Goal: Task Accomplishment & Management: Use online tool/utility

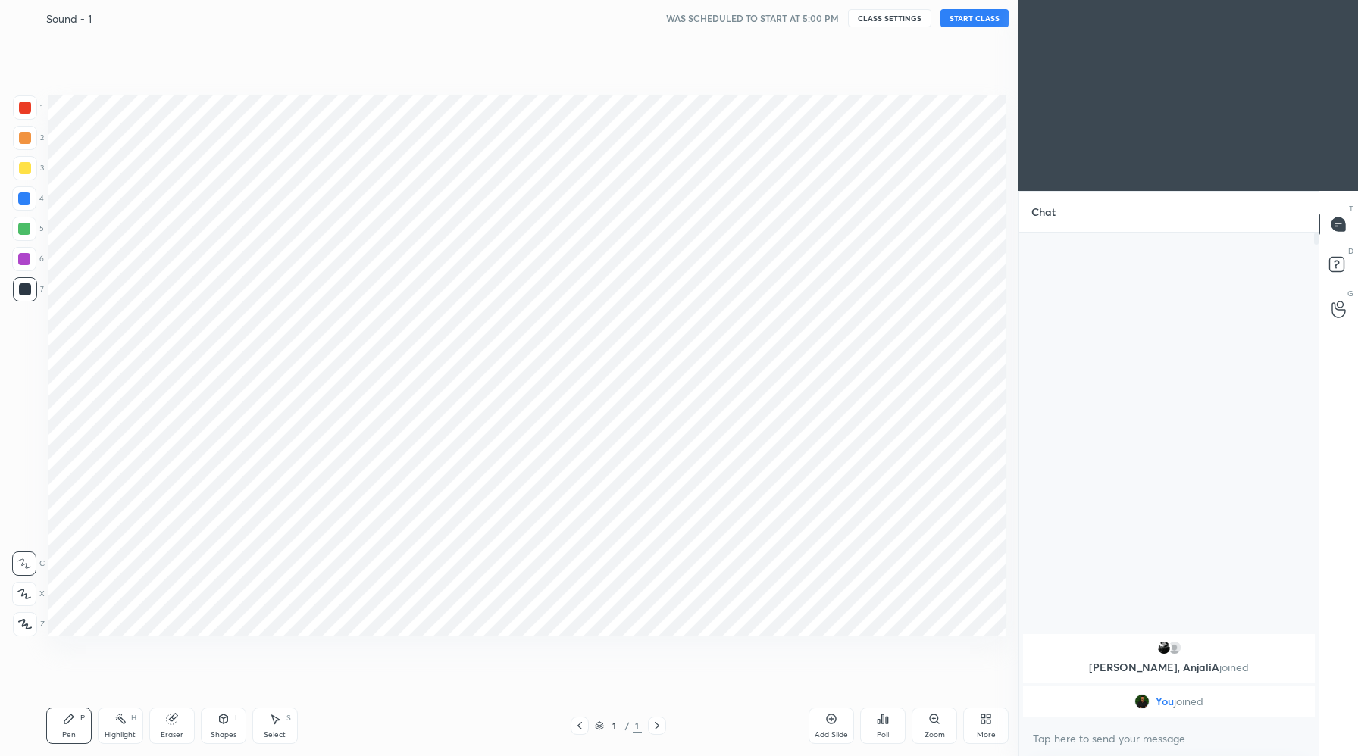
scroll to position [75136, 74837]
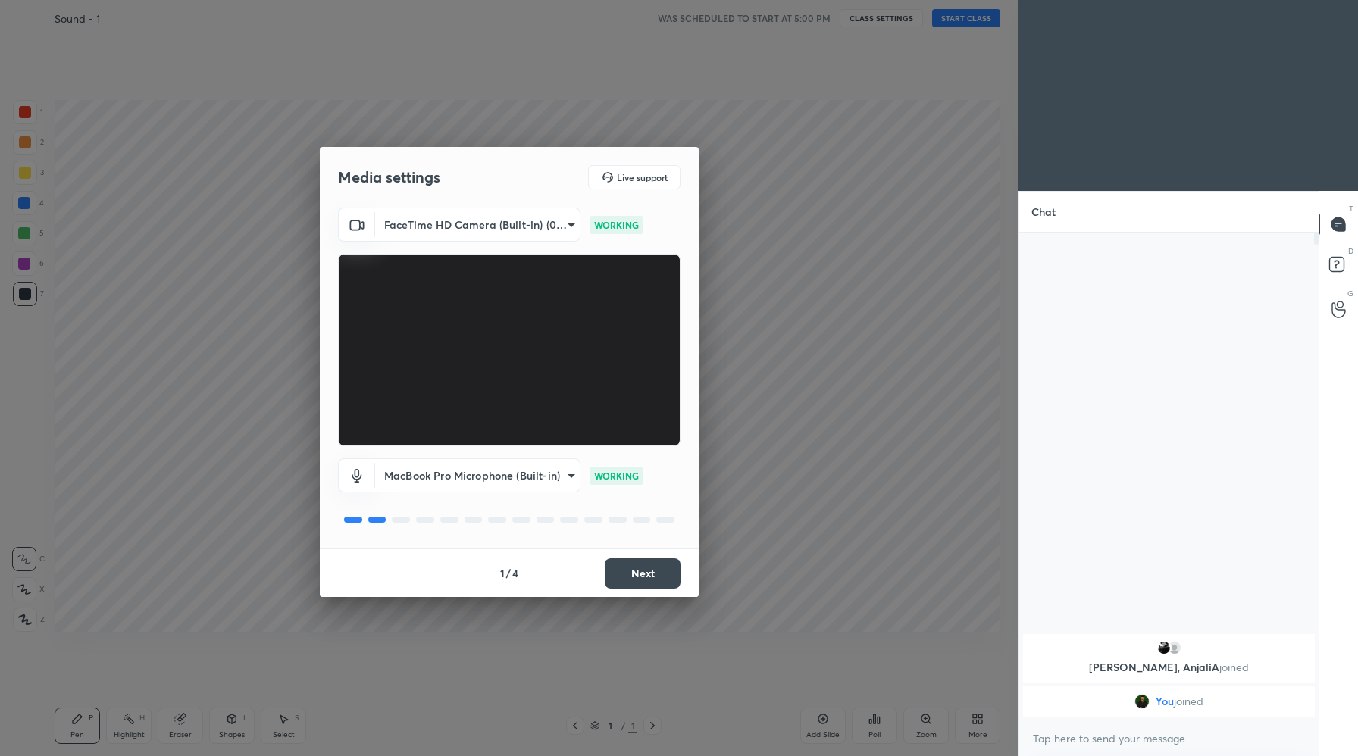
click at [646, 570] on button "Next" at bounding box center [643, 574] width 76 height 30
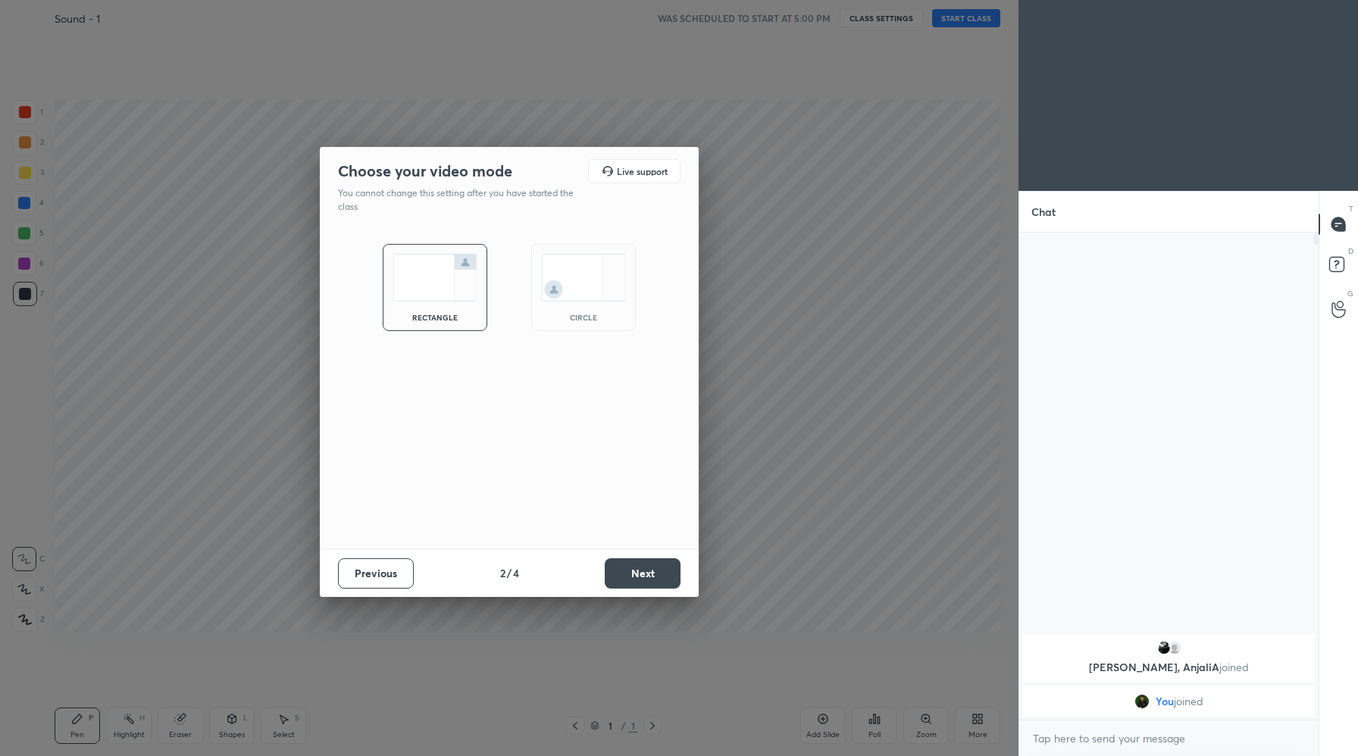
click at [646, 570] on button "Next" at bounding box center [643, 574] width 76 height 30
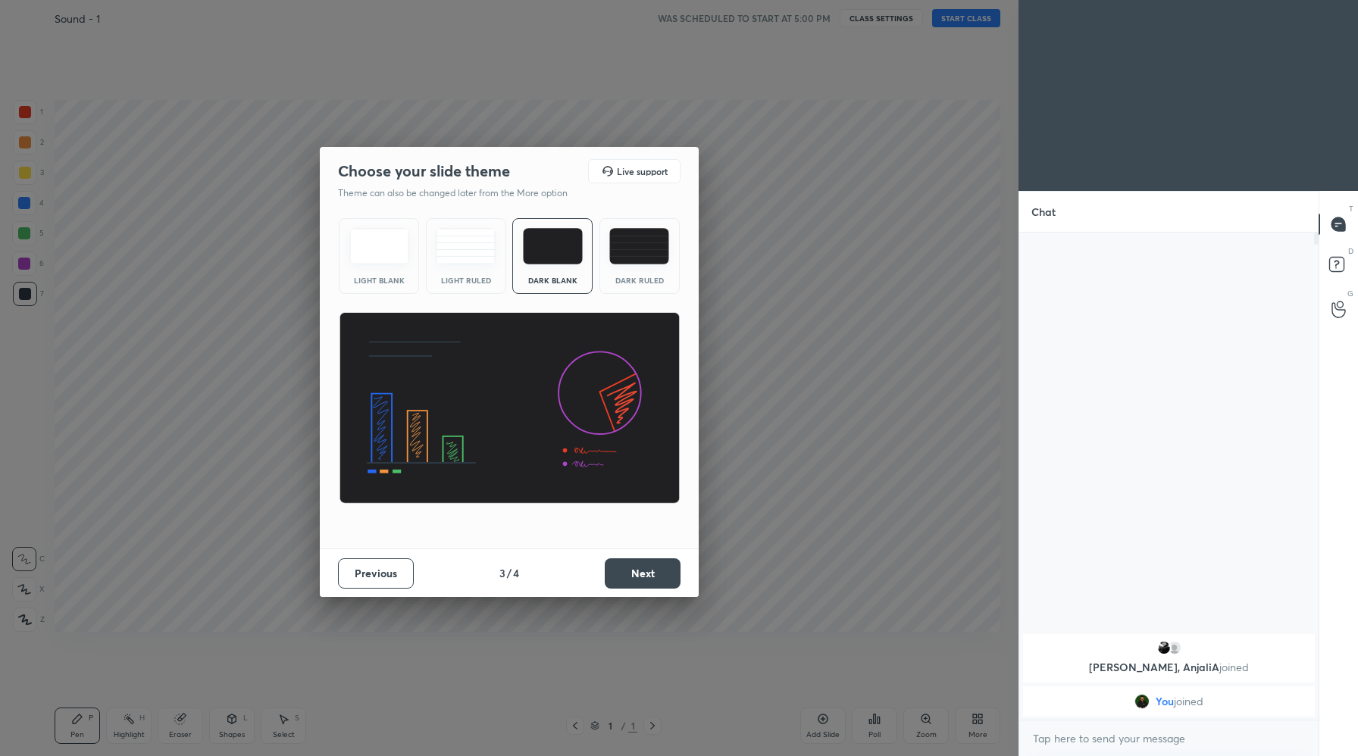
click at [646, 570] on button "Next" at bounding box center [643, 574] width 76 height 30
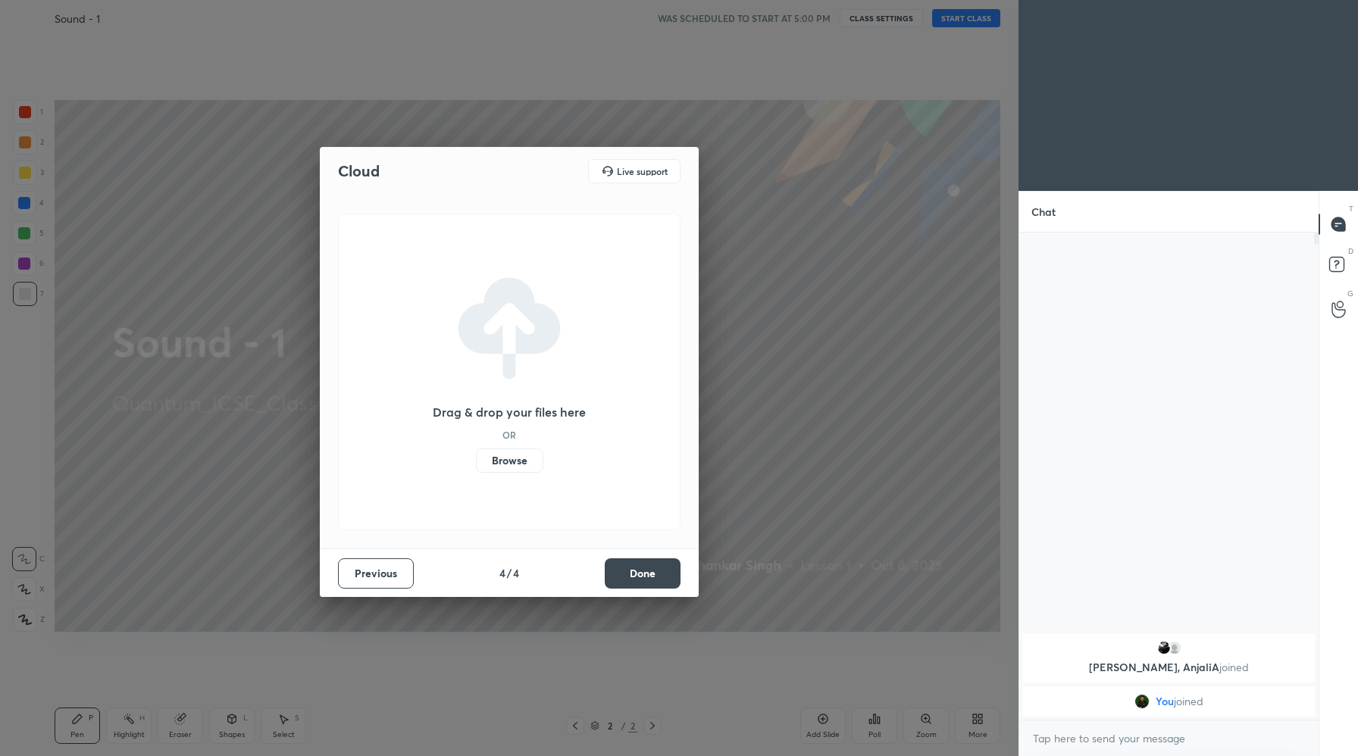
click at [512, 464] on label "Browse" at bounding box center [509, 461] width 67 height 24
click at [476, 464] on input "Browse" at bounding box center [476, 461] width 0 height 24
click at [634, 571] on button "Done" at bounding box center [643, 574] width 76 height 30
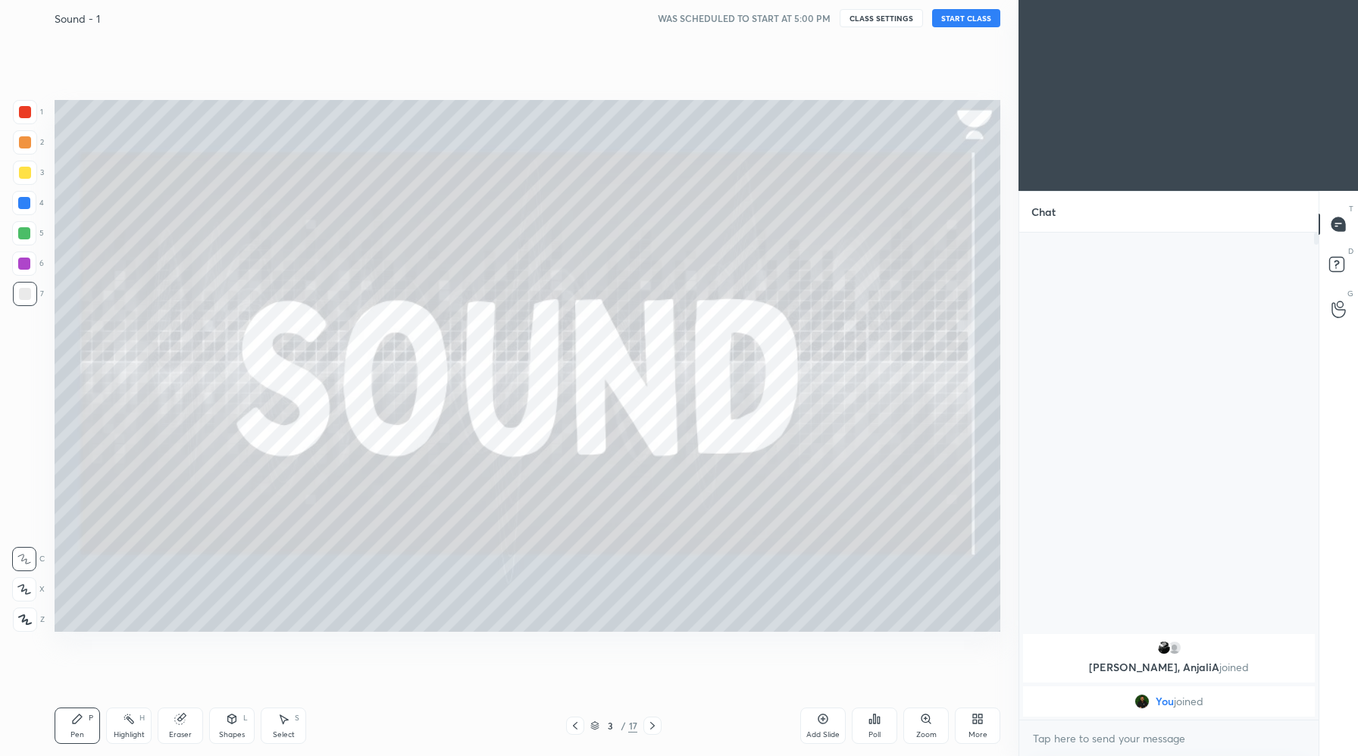
click at [581, 728] on icon at bounding box center [575, 726] width 12 height 12
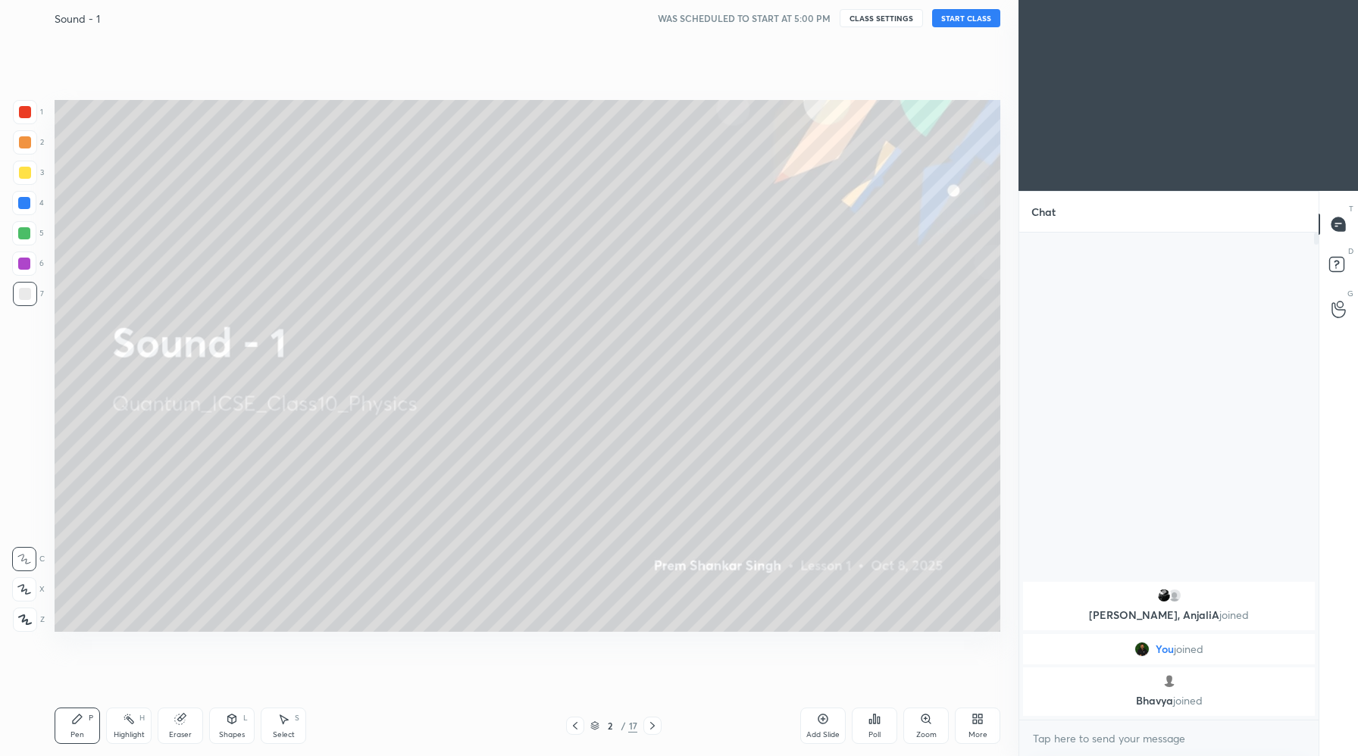
click at [981, 16] on button "START CLASS" at bounding box center [966, 18] width 68 height 18
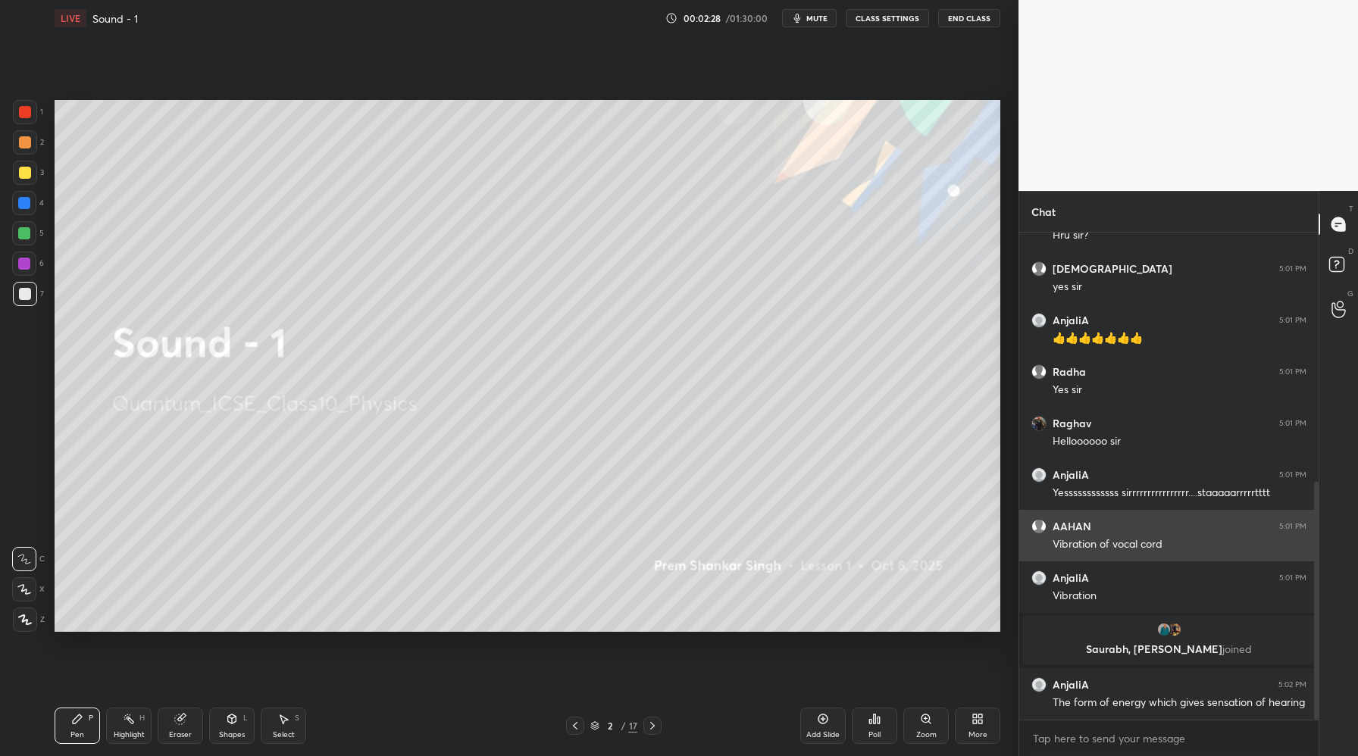
scroll to position [566, 0]
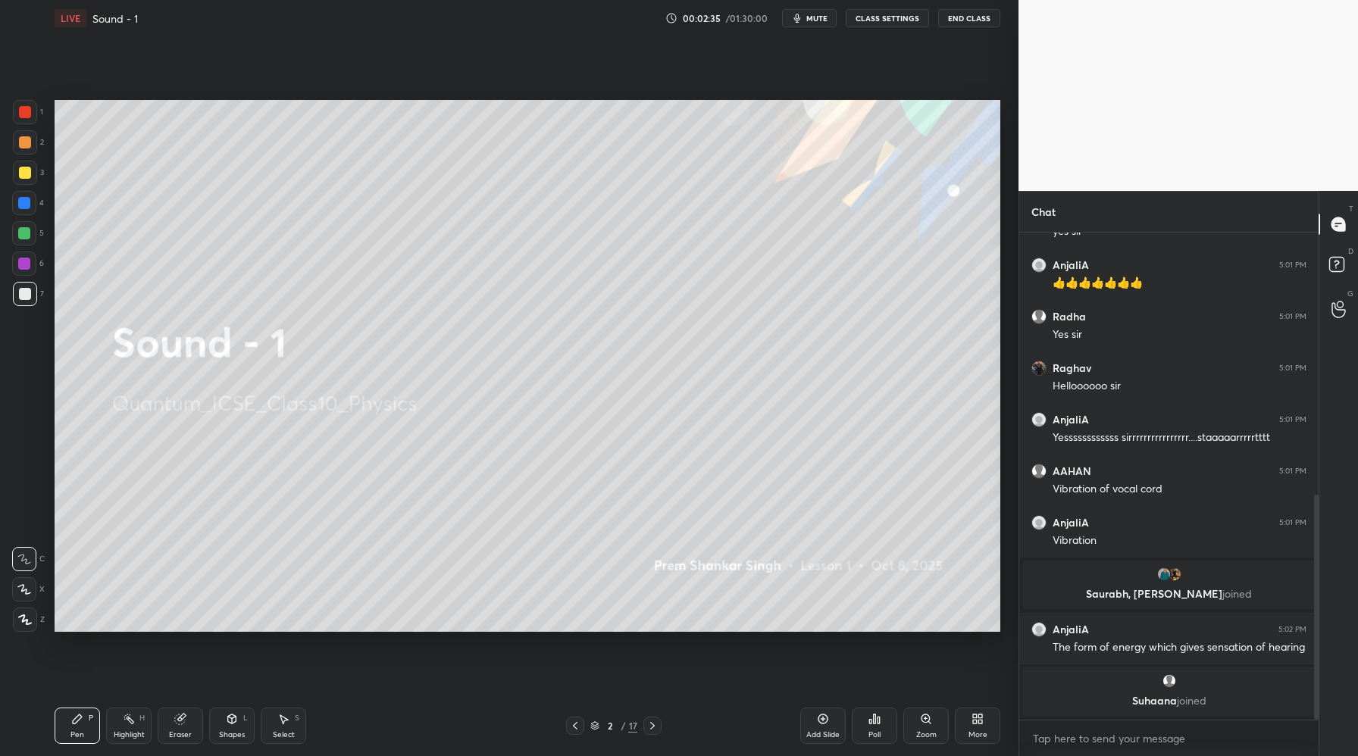
click at [650, 722] on icon at bounding box center [653, 726] width 12 height 12
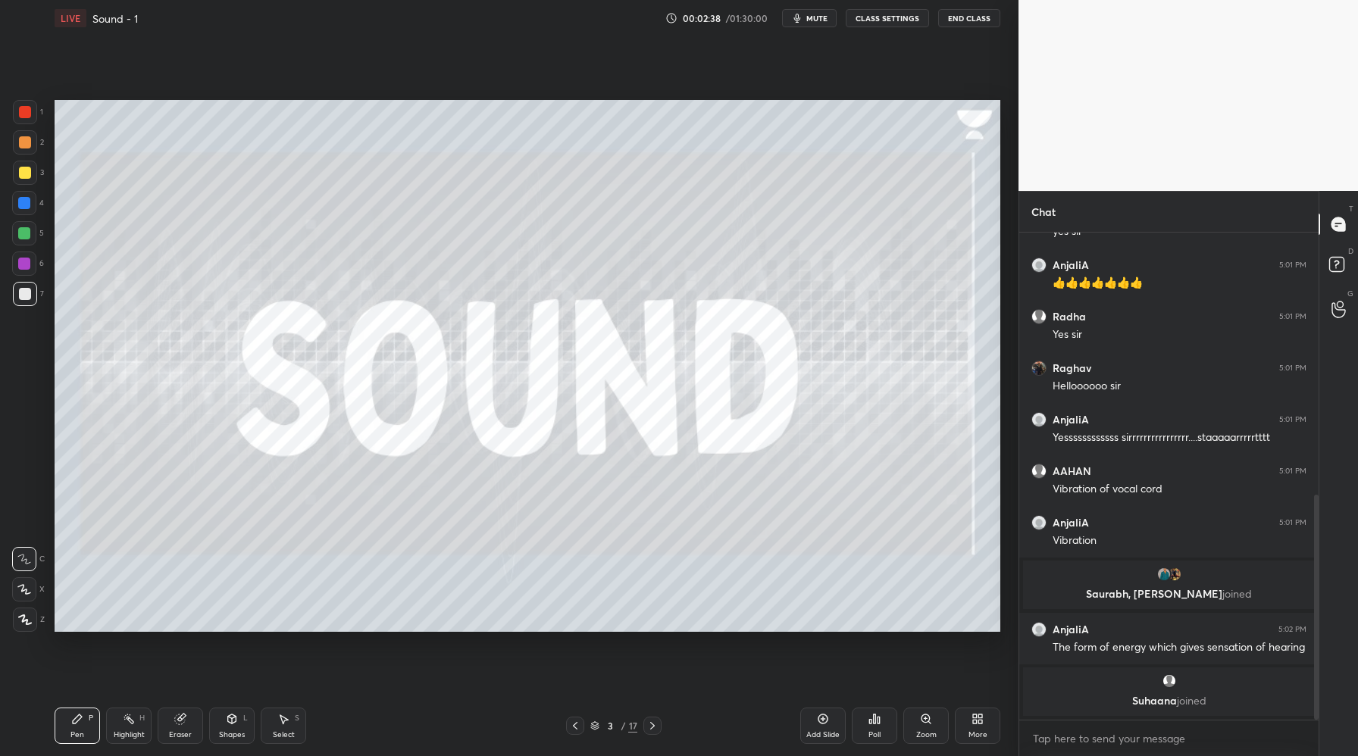
click at [650, 721] on icon at bounding box center [653, 726] width 12 height 12
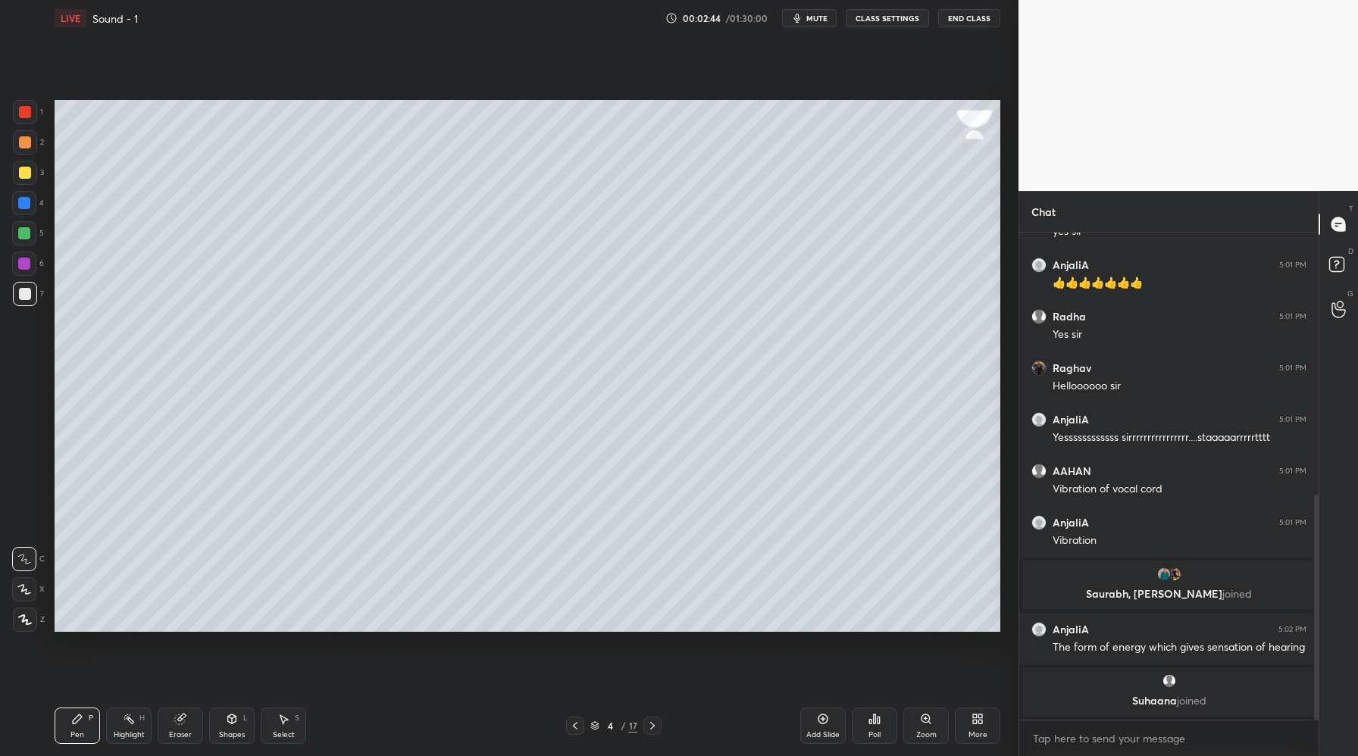
click at [21, 621] on icon at bounding box center [25, 619] width 12 height 9
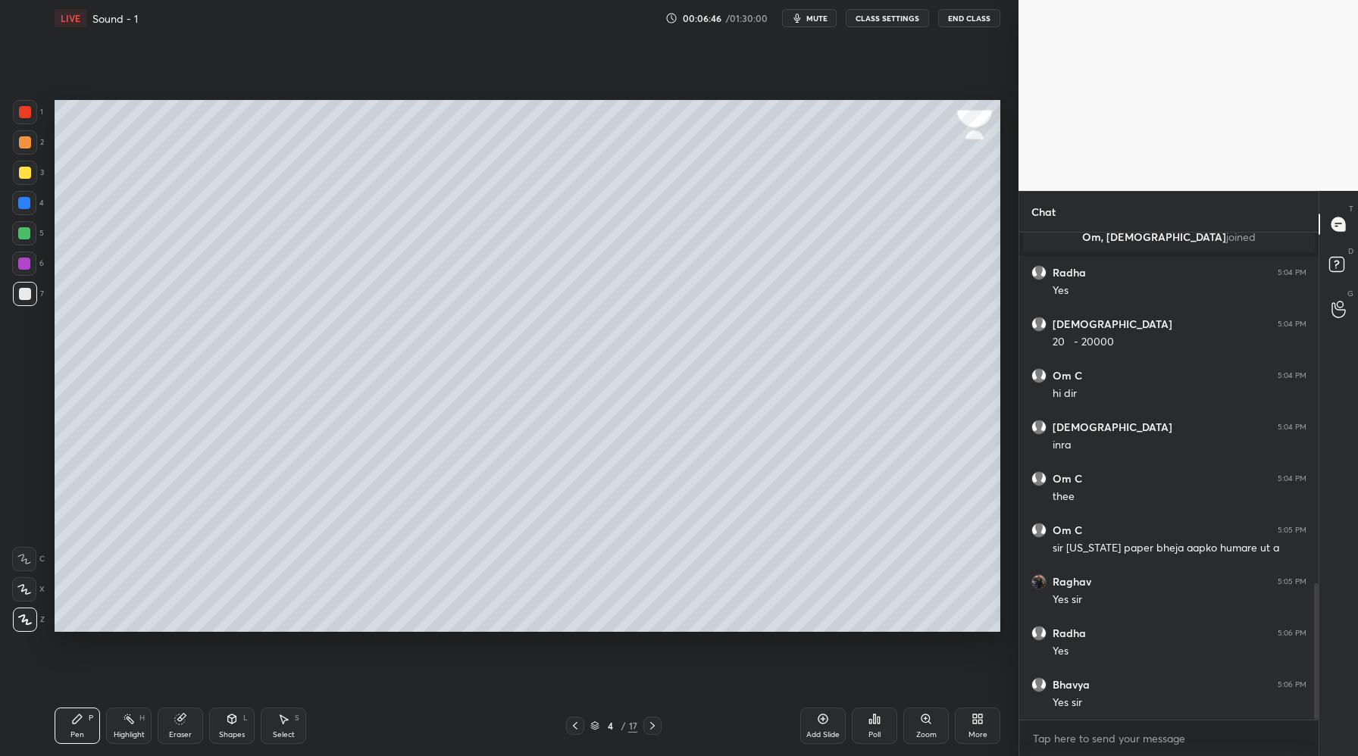
scroll to position [1253, 0]
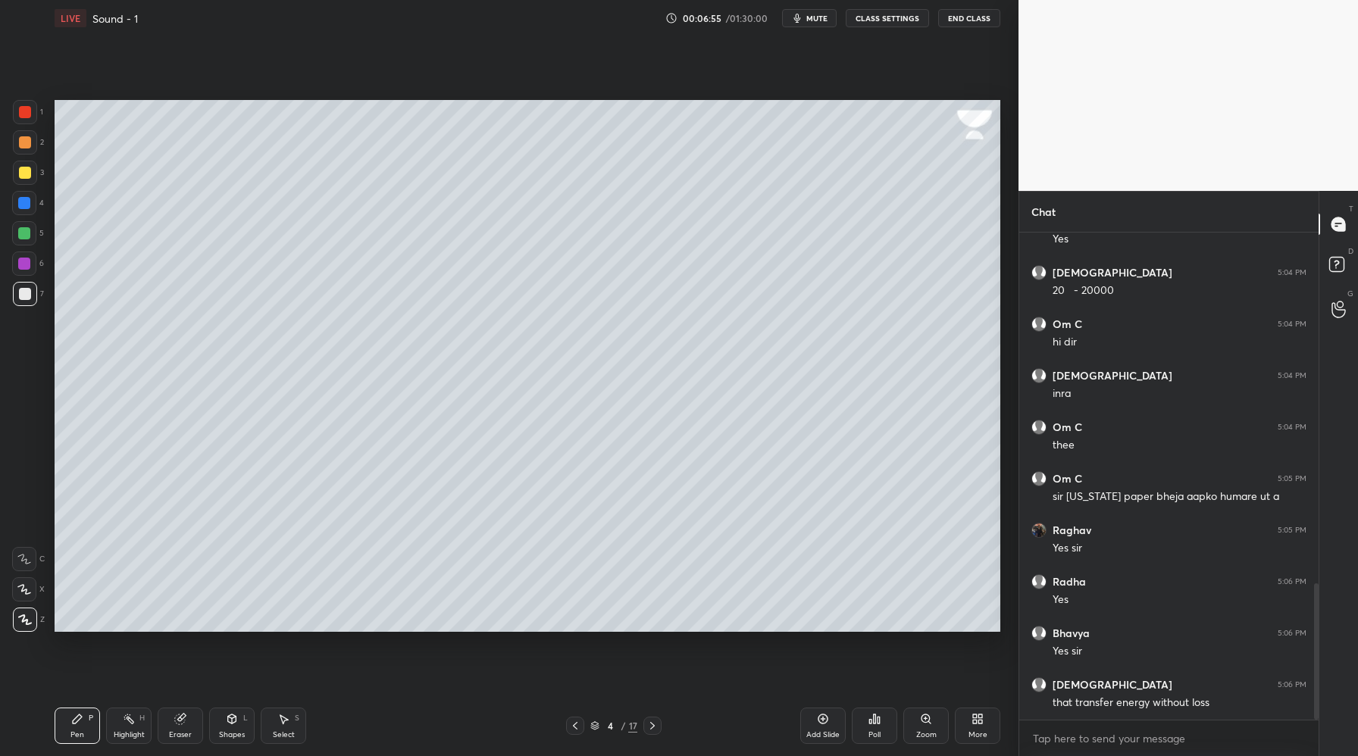
click at [655, 730] on icon at bounding box center [653, 726] width 12 height 12
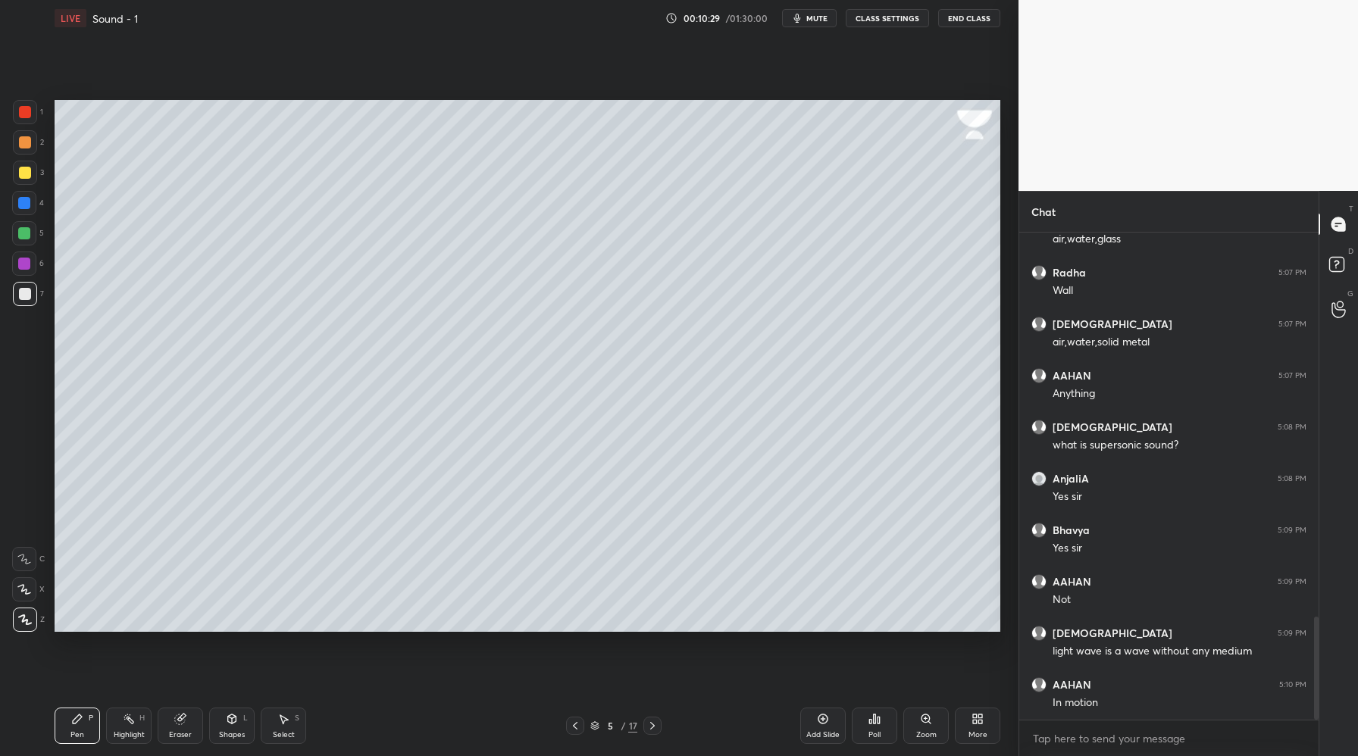
drag, startPoint x: 823, startPoint y: 718, endPoint x: 813, endPoint y: 673, distance: 45.8
click at [825, 718] on icon at bounding box center [823, 719] width 12 height 12
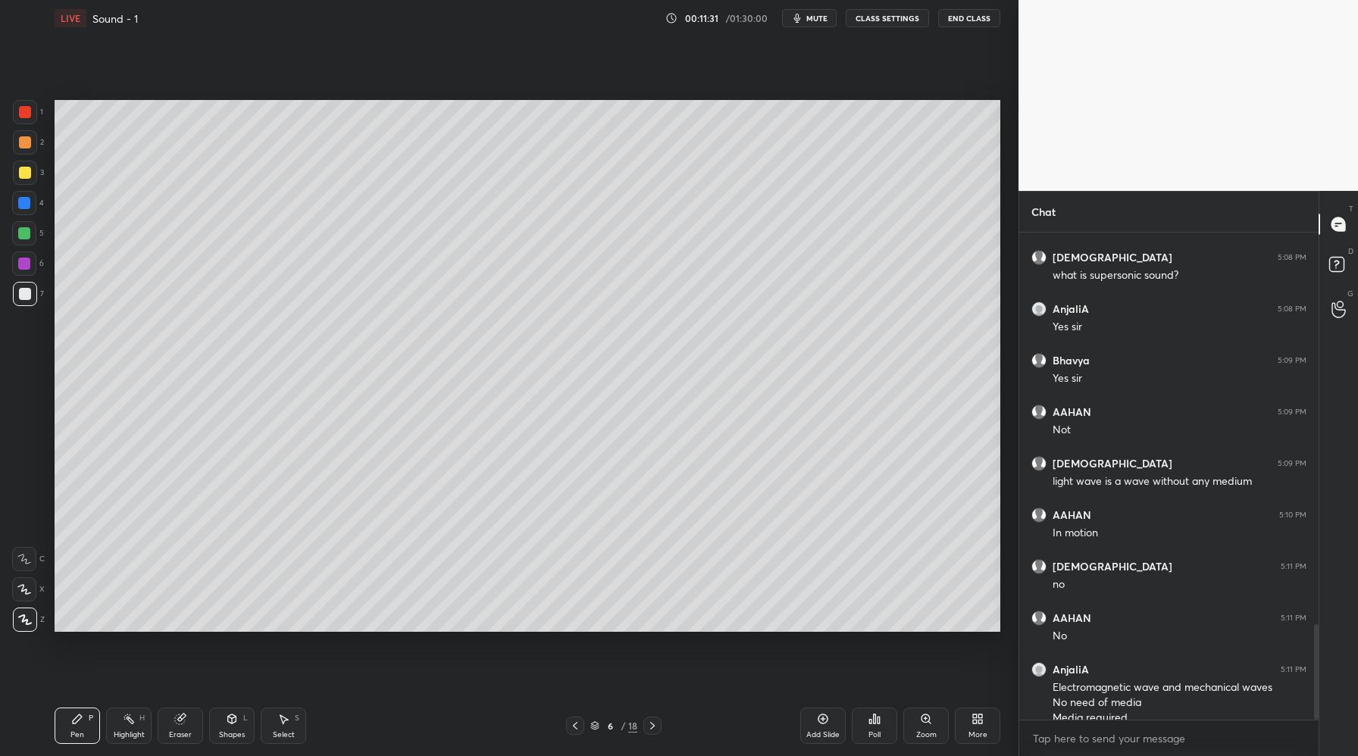
scroll to position [2005, 0]
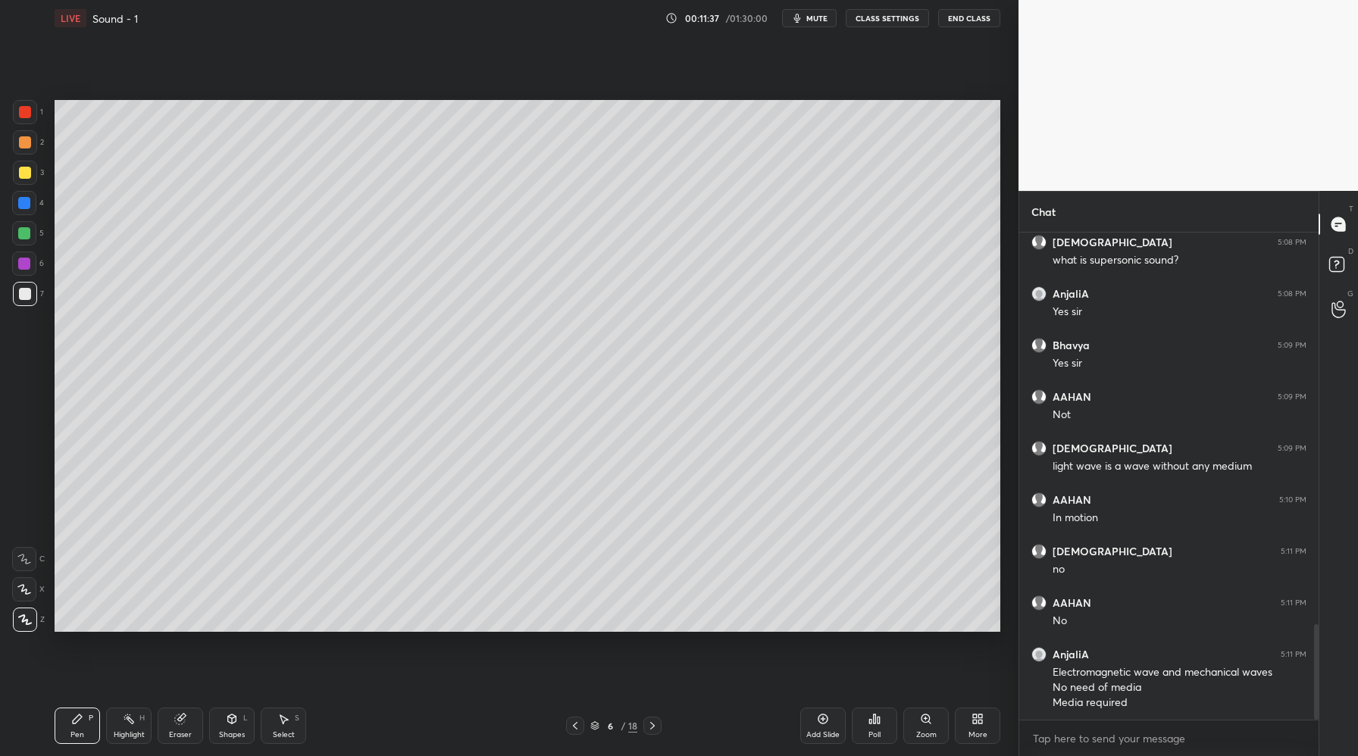
click at [1006, 406] on div "Setting up your live class Poll for secs No correct answer Start poll" at bounding box center [528, 365] width 958 height 659
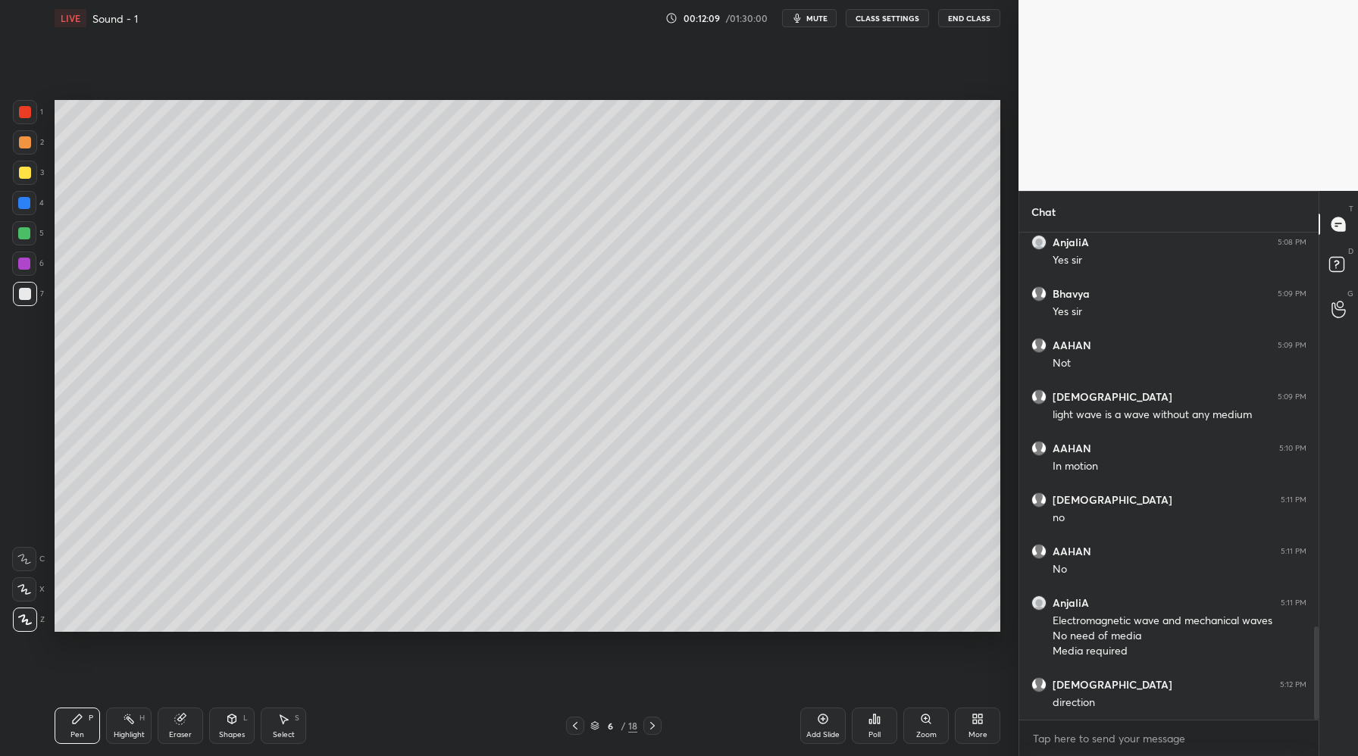
drag, startPoint x: 829, startPoint y: 725, endPoint x: 824, endPoint y: 680, distance: 45.0
click at [829, 723] on div "Add Slide" at bounding box center [822, 726] width 45 height 36
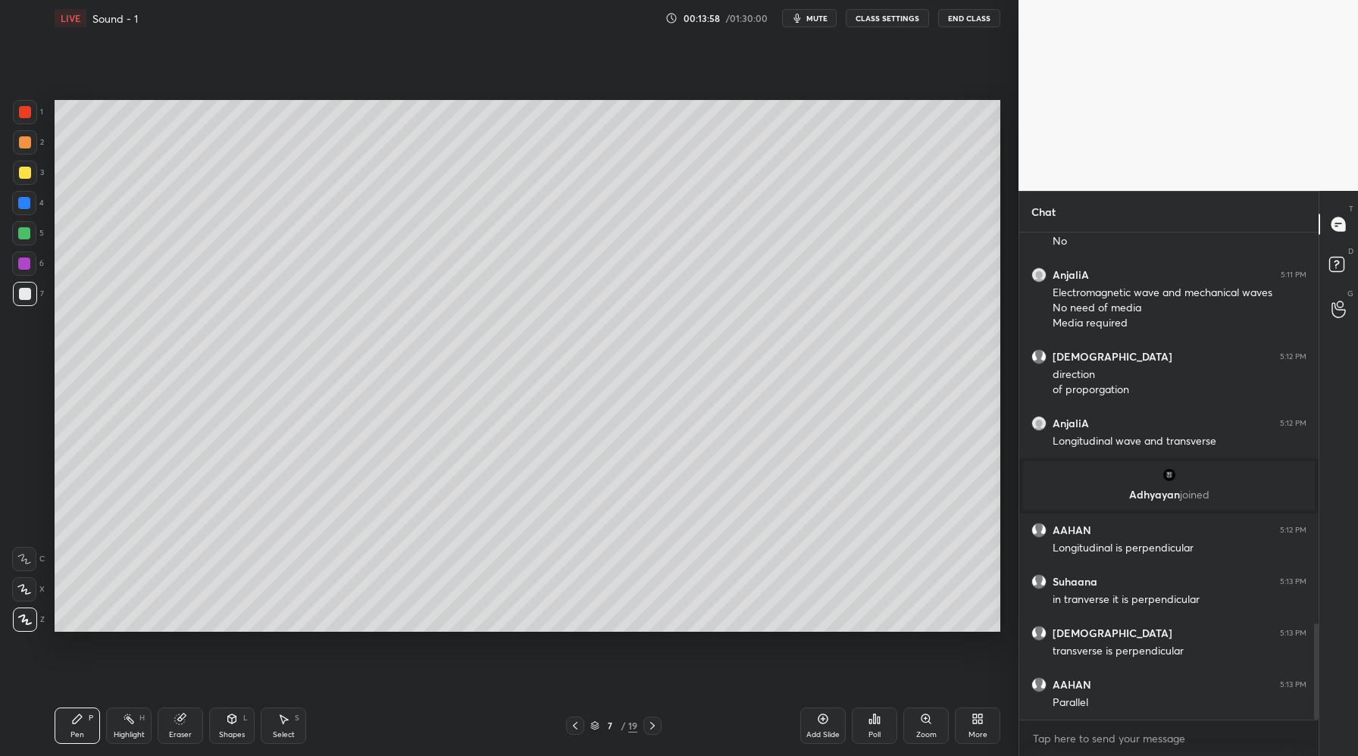
scroll to position [2025, 0]
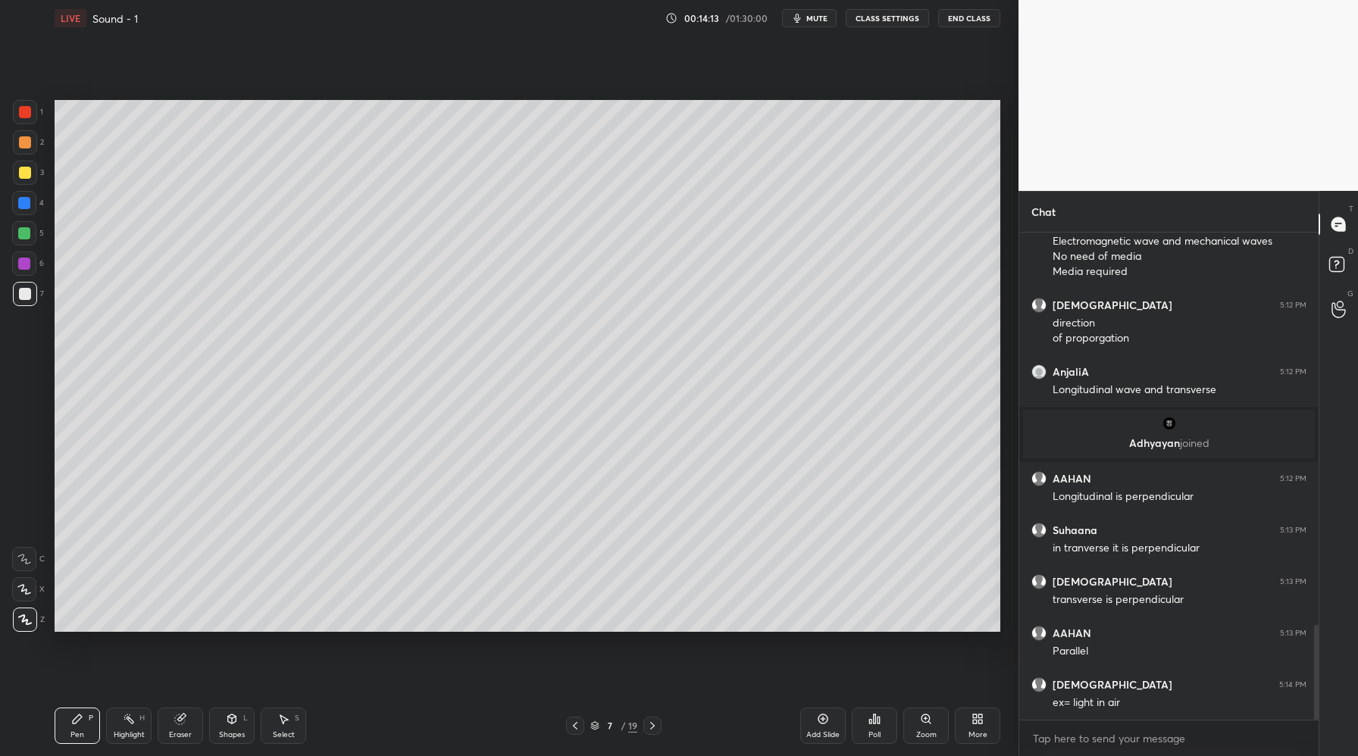
drag, startPoint x: 27, startPoint y: 174, endPoint x: 40, endPoint y: 190, distance: 20.5
click at [27, 177] on div at bounding box center [25, 173] width 12 height 12
click at [817, 18] on span "mute" at bounding box center [816, 18] width 21 height 11
click at [810, 14] on span "unmute" at bounding box center [816, 18] width 33 height 11
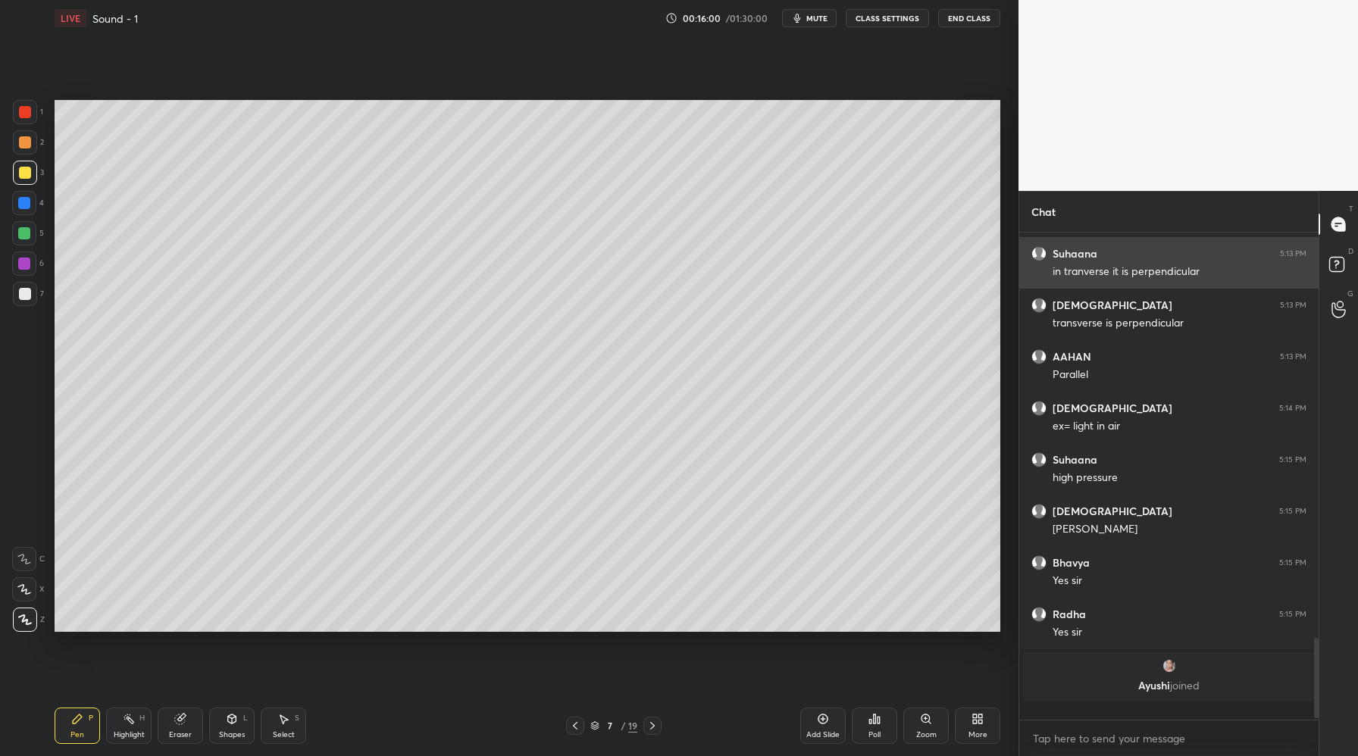
scroll to position [2287, 0]
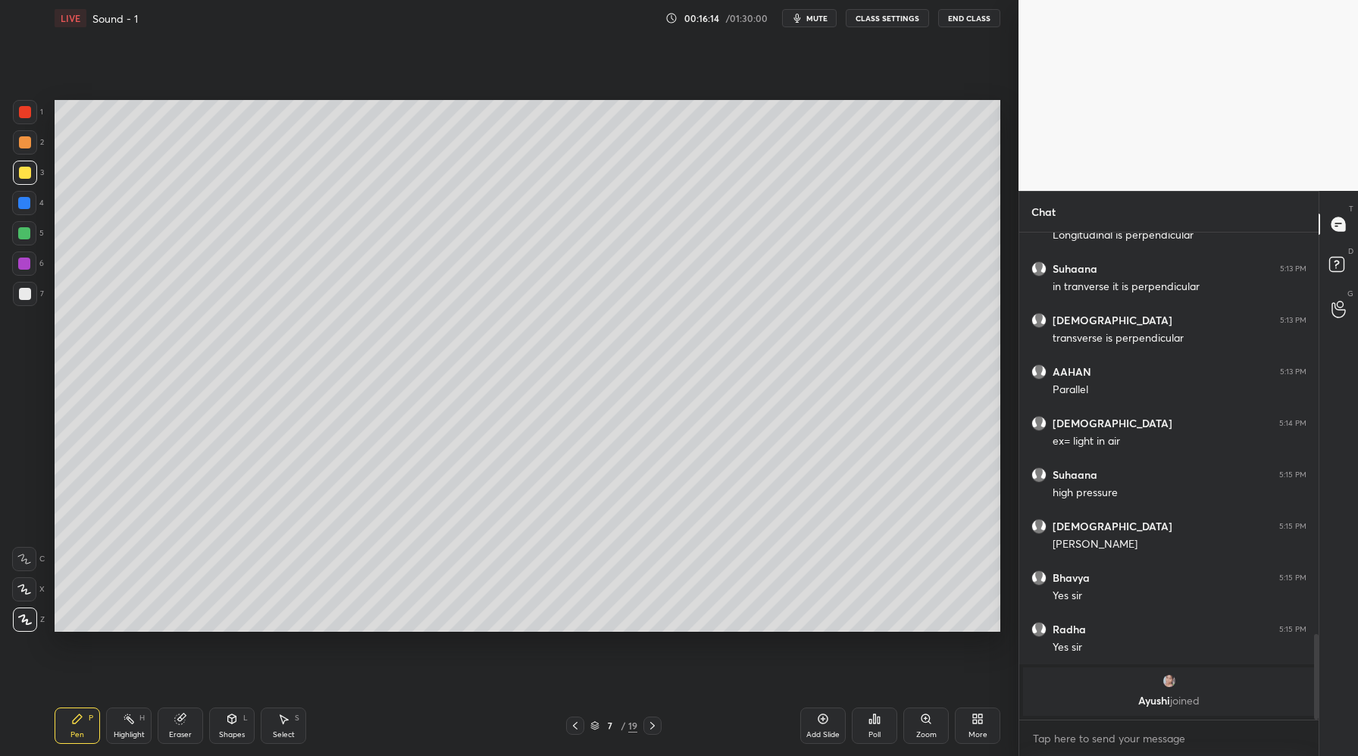
click at [658, 724] on icon at bounding box center [653, 726] width 12 height 12
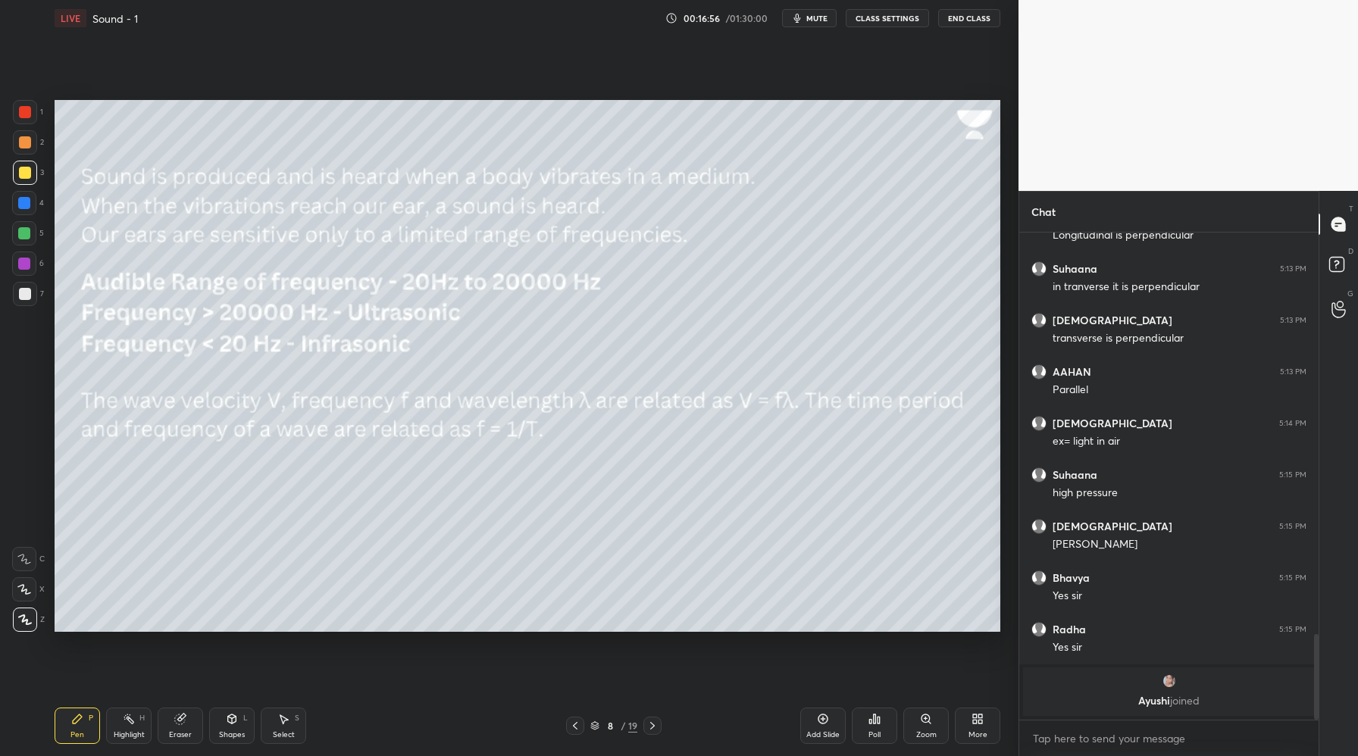
click at [825, 716] on icon at bounding box center [823, 719] width 12 height 12
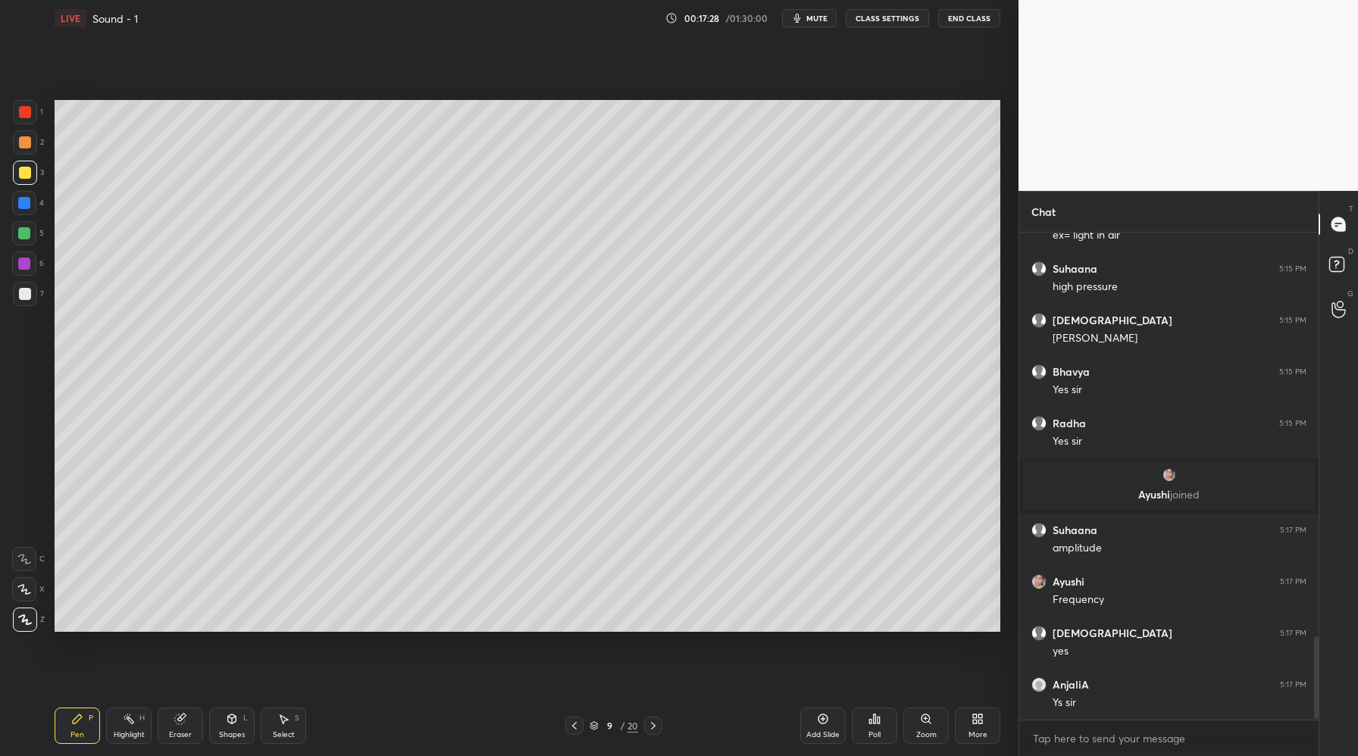
scroll to position [2408, 0]
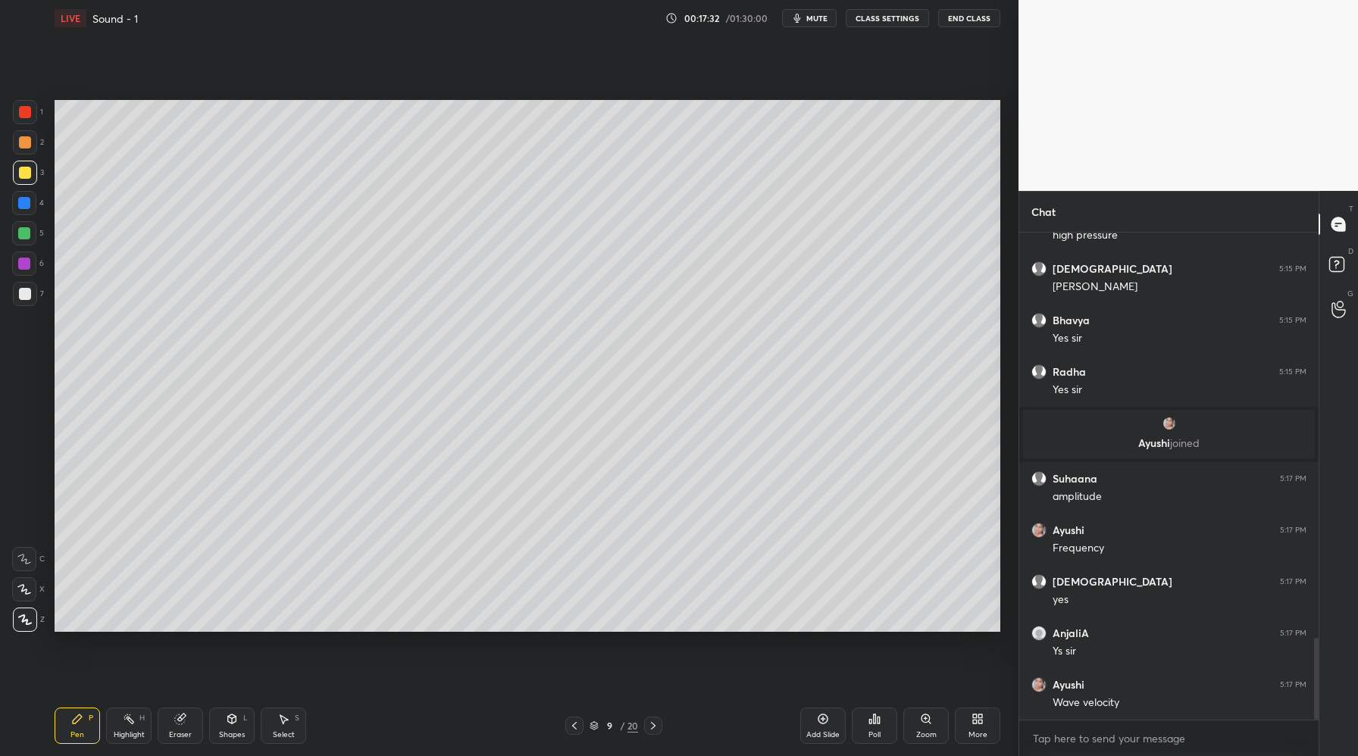
drag, startPoint x: 27, startPoint y: 298, endPoint x: 35, endPoint y: 282, distance: 18.0
click at [26, 299] on div at bounding box center [25, 294] width 12 height 12
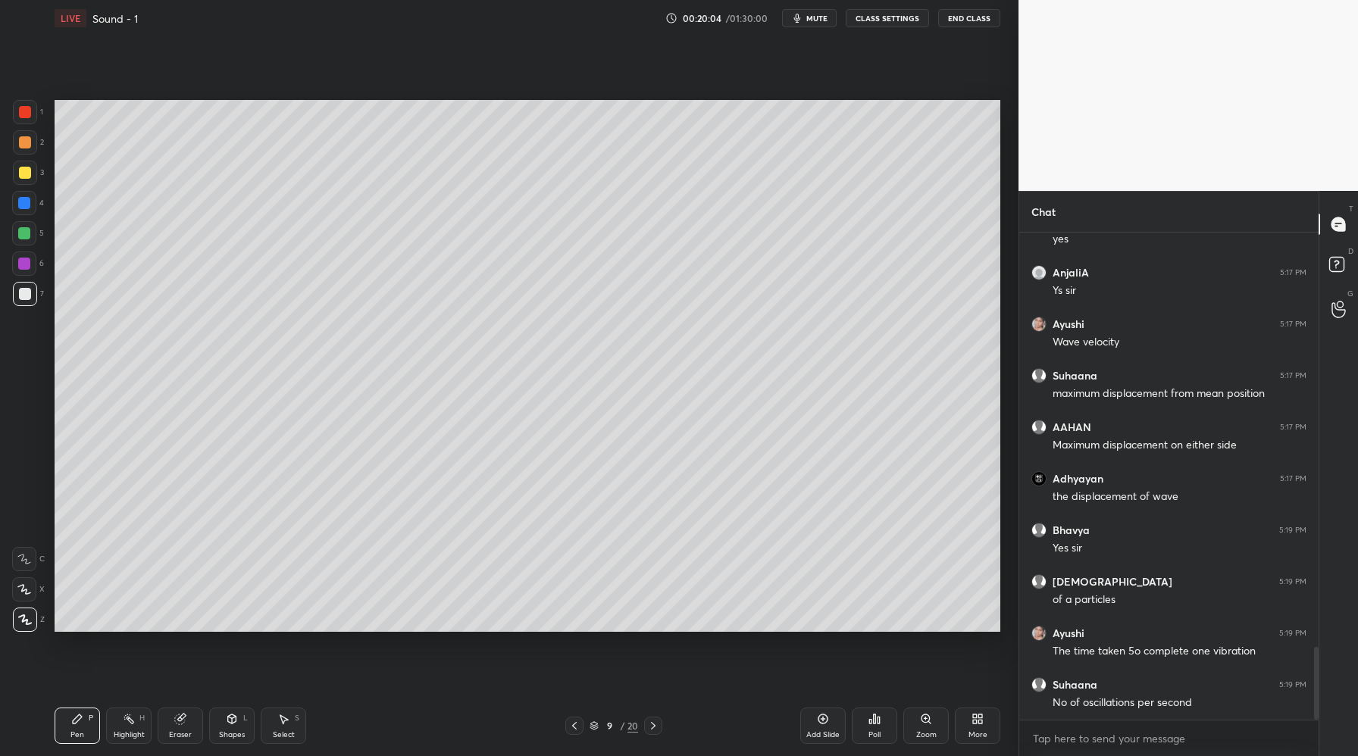
scroll to position [2820, 0]
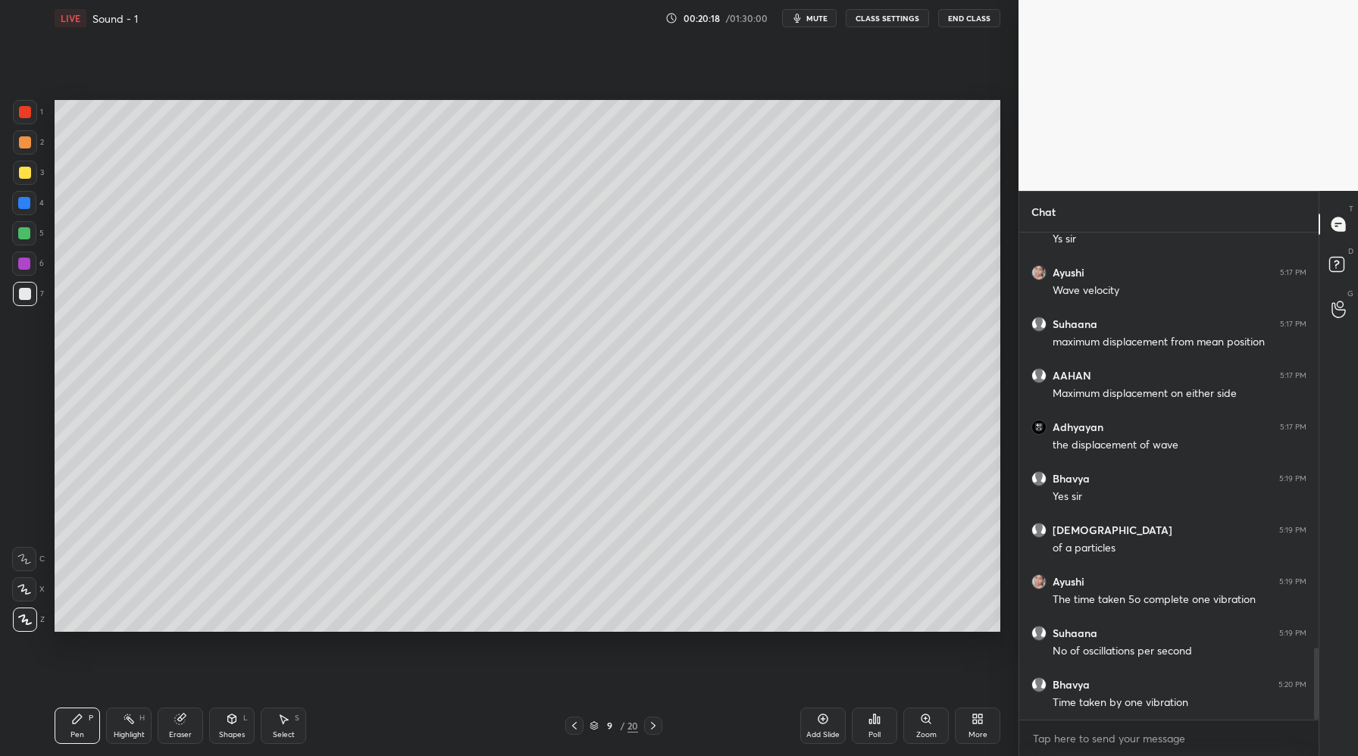
click at [181, 637] on div "Setting up your live class Poll for secs No correct answer Start poll" at bounding box center [528, 365] width 958 height 659
click at [195, 634] on div "Setting up your live class Poll for secs No correct answer Start poll" at bounding box center [528, 365] width 958 height 659
click at [178, 640] on div "Setting up your live class Poll for secs No correct answer Start poll" at bounding box center [528, 365] width 958 height 659
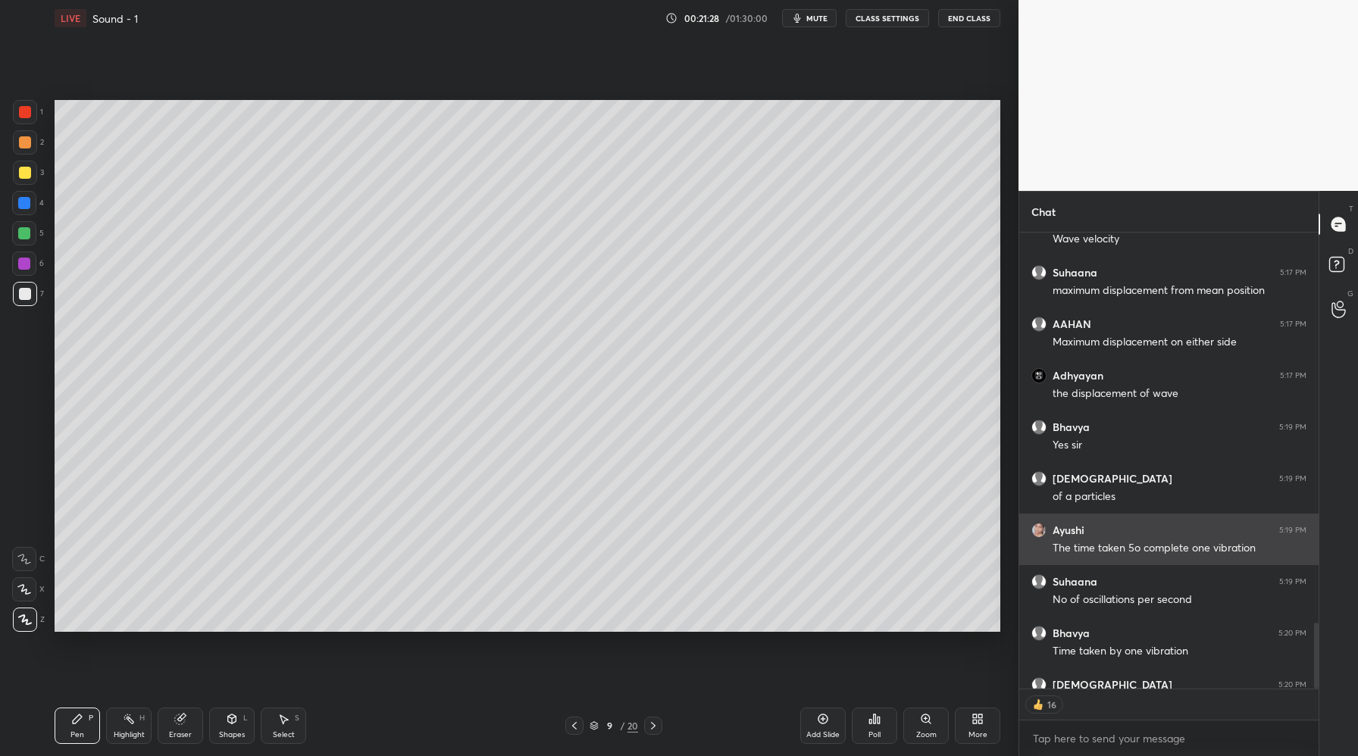
scroll to position [2954, 0]
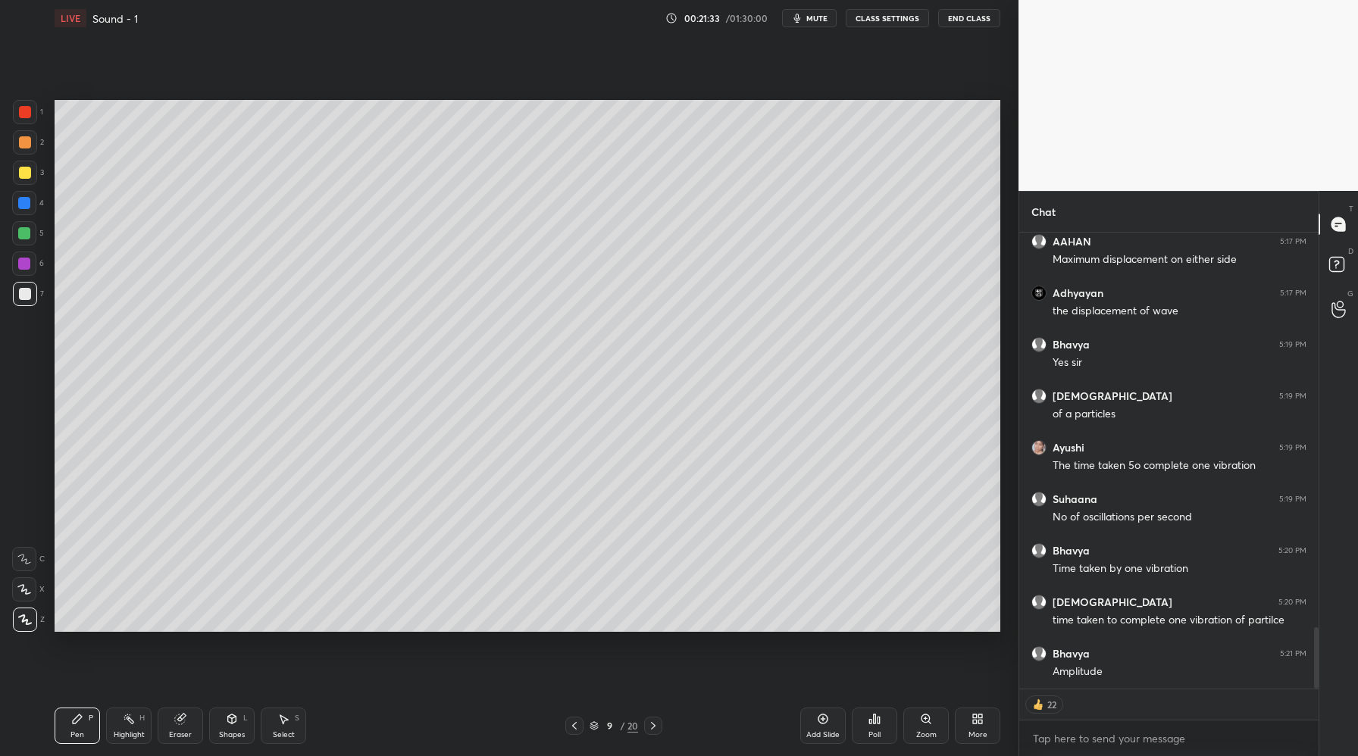
click at [828, 725] on div "Add Slide" at bounding box center [822, 726] width 45 height 36
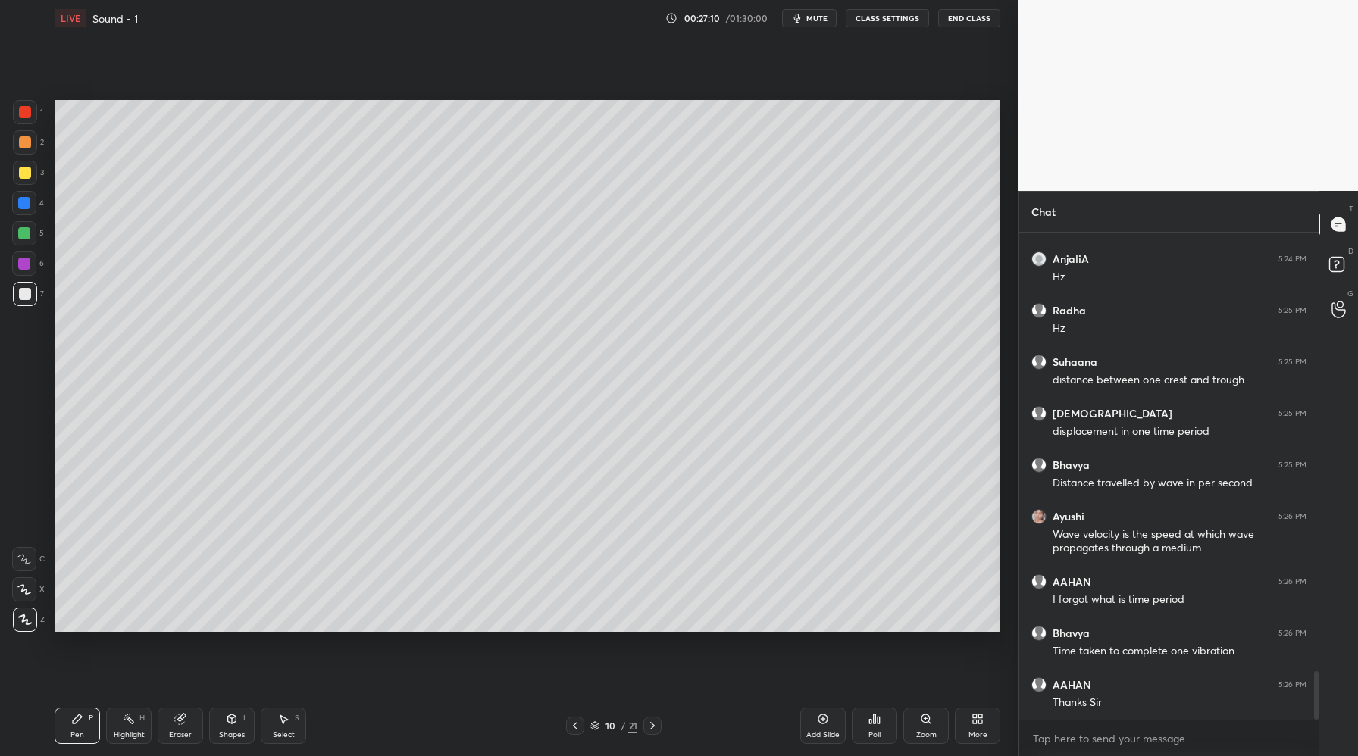
scroll to position [4497, 0]
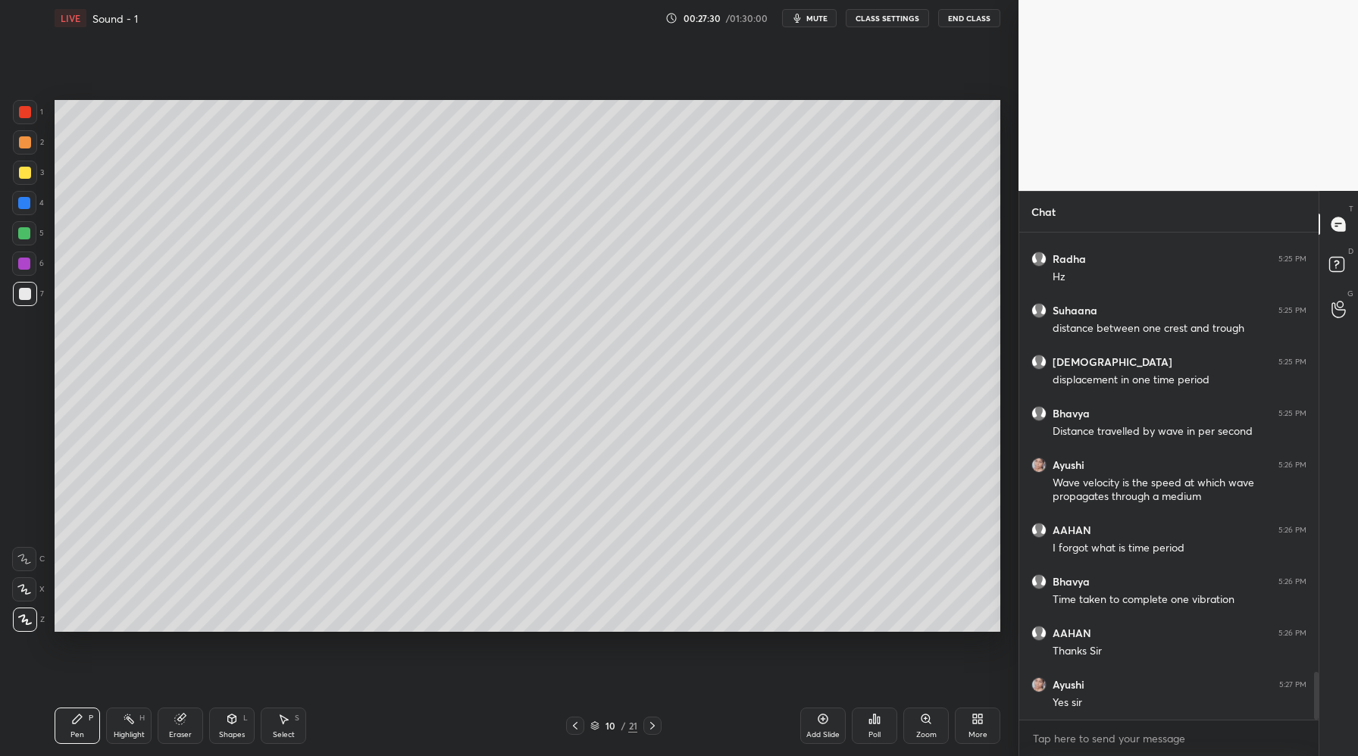
click at [648, 731] on icon at bounding box center [653, 726] width 12 height 12
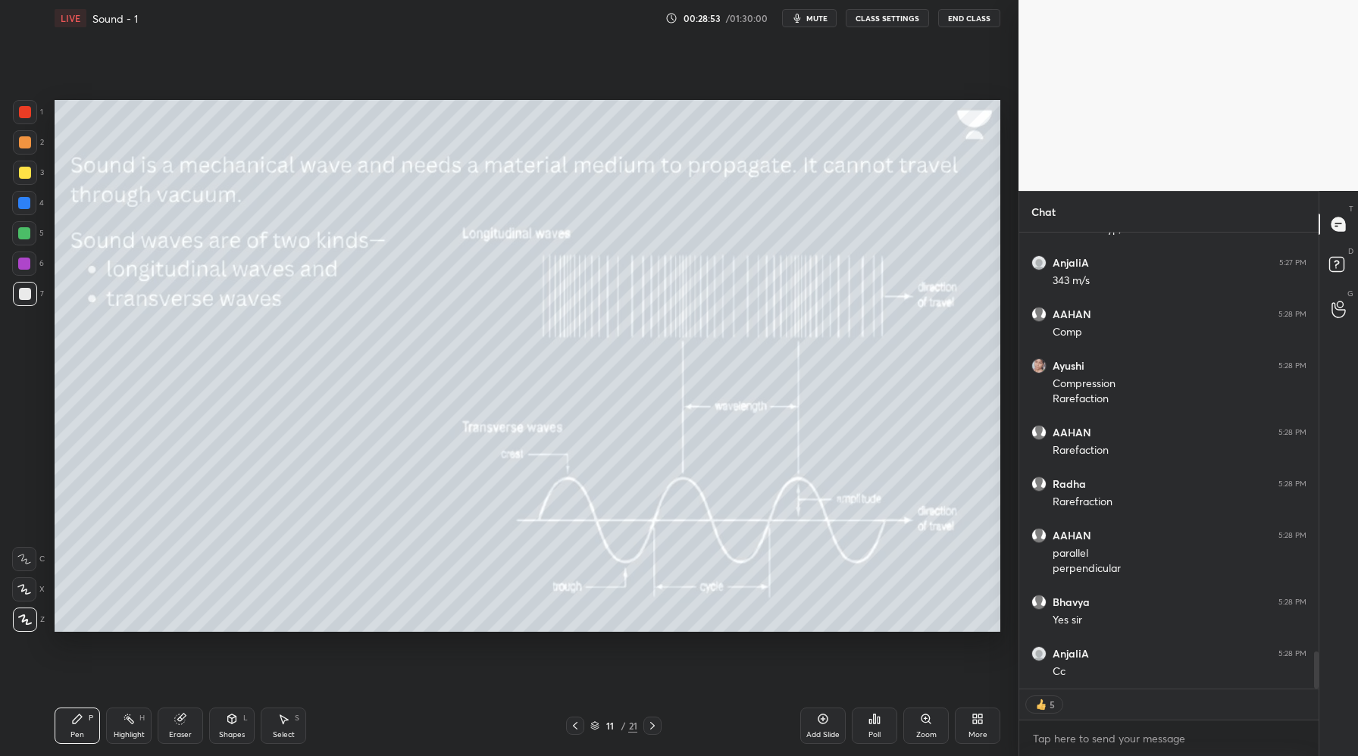
scroll to position [5125, 0]
click at [651, 726] on icon at bounding box center [653, 726] width 12 height 12
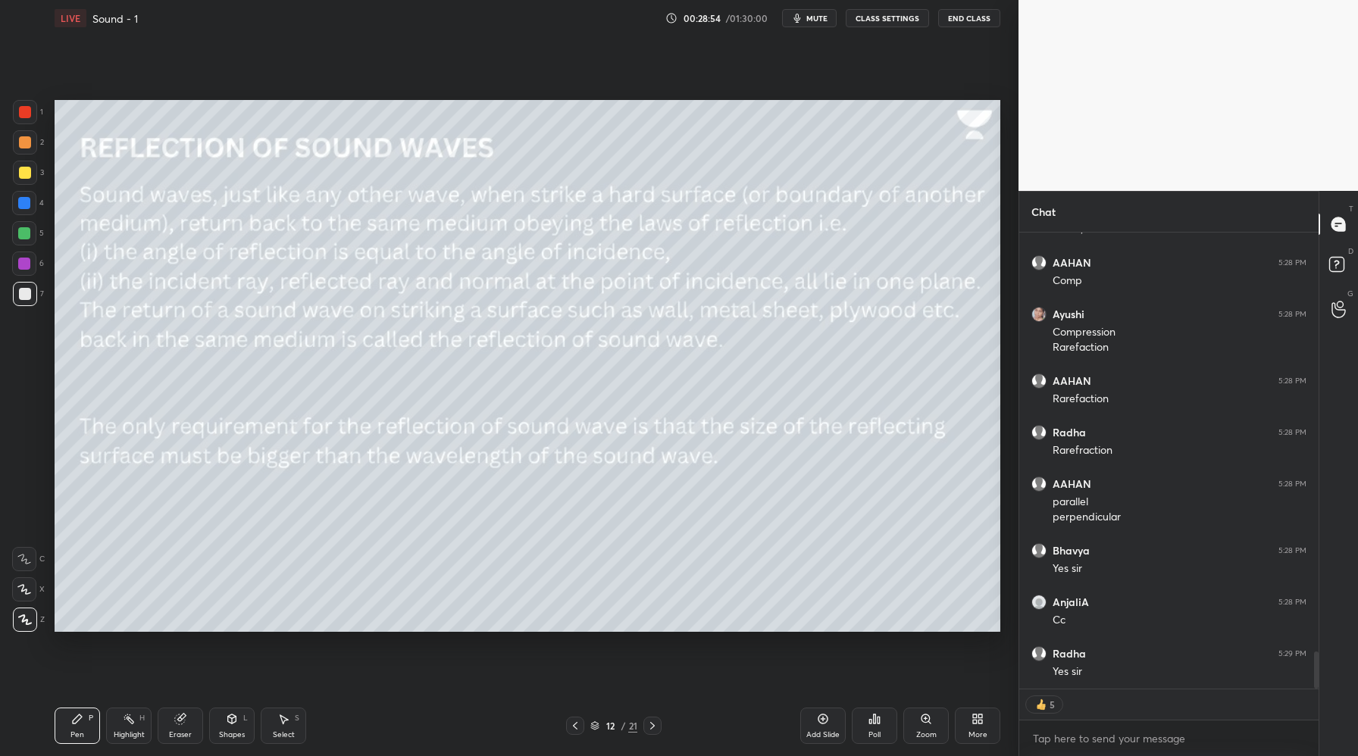
click at [576, 729] on icon at bounding box center [575, 726] width 12 height 12
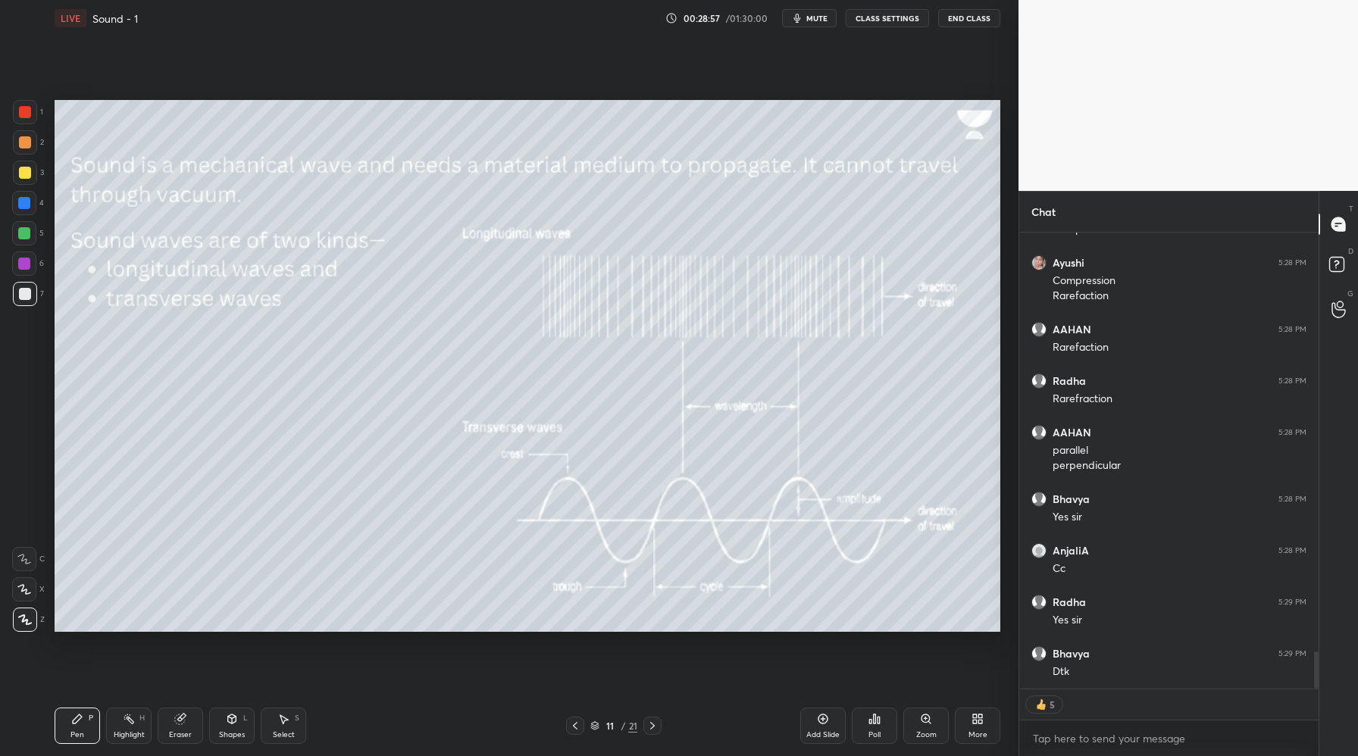
click at [823, 721] on icon at bounding box center [823, 719] width 12 height 12
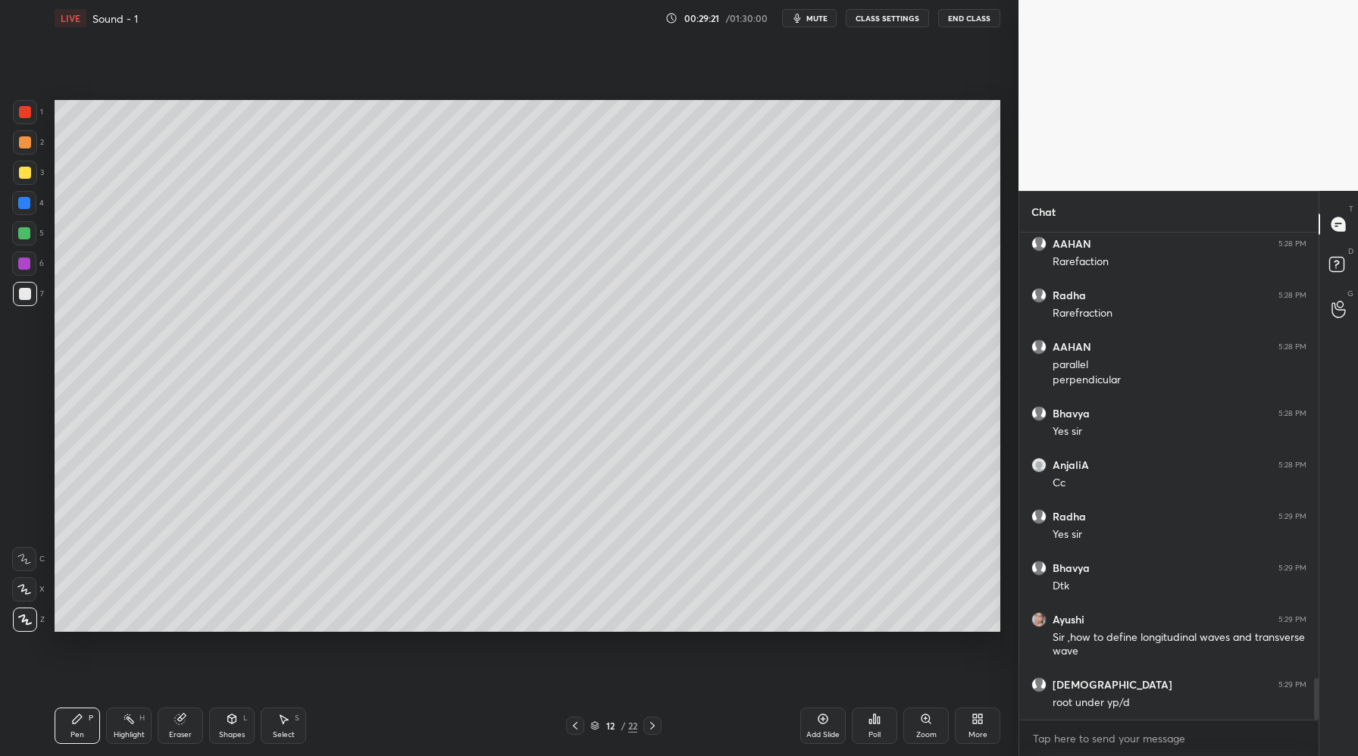
scroll to position [5314, 0]
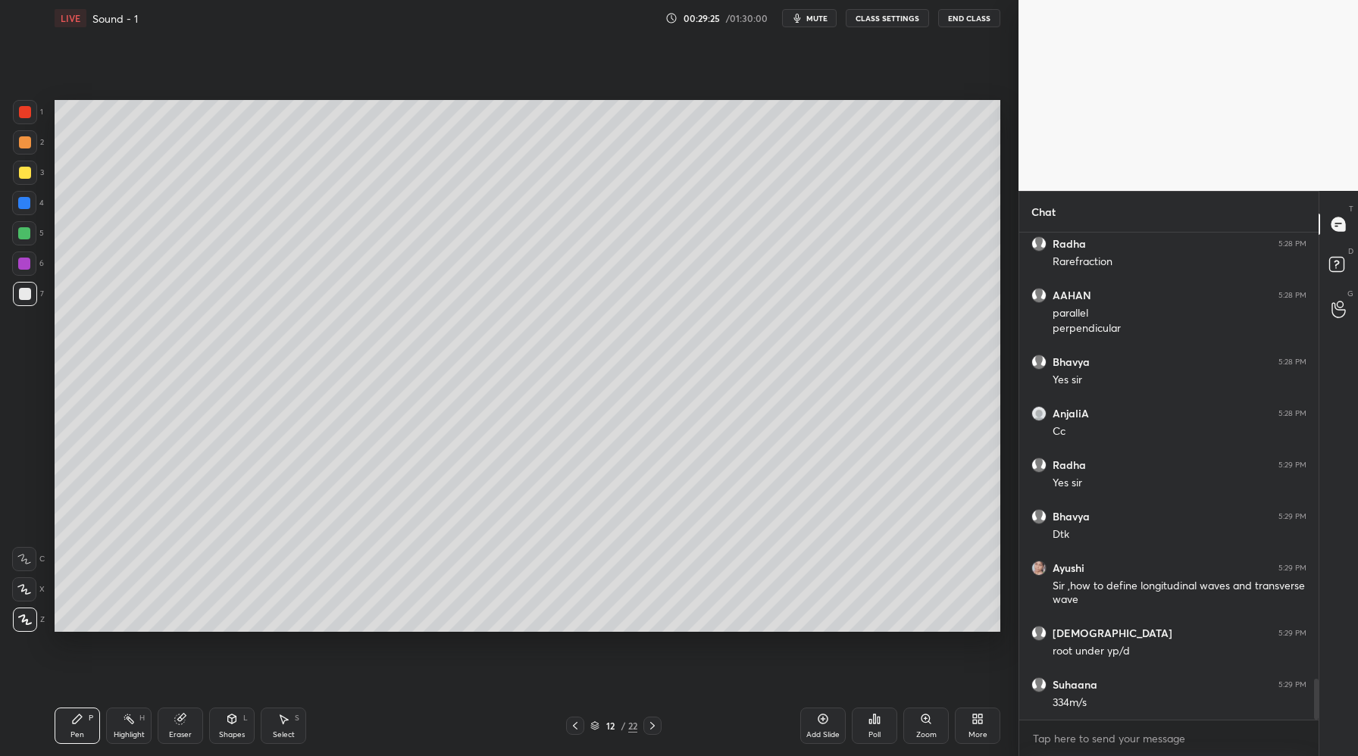
click at [574, 734] on div "Pen P Highlight H Eraser Shapes L Select S 12 / 22 Add Slide Poll Zoom More" at bounding box center [528, 726] width 946 height 61
click at [574, 728] on icon at bounding box center [575, 726] width 12 height 12
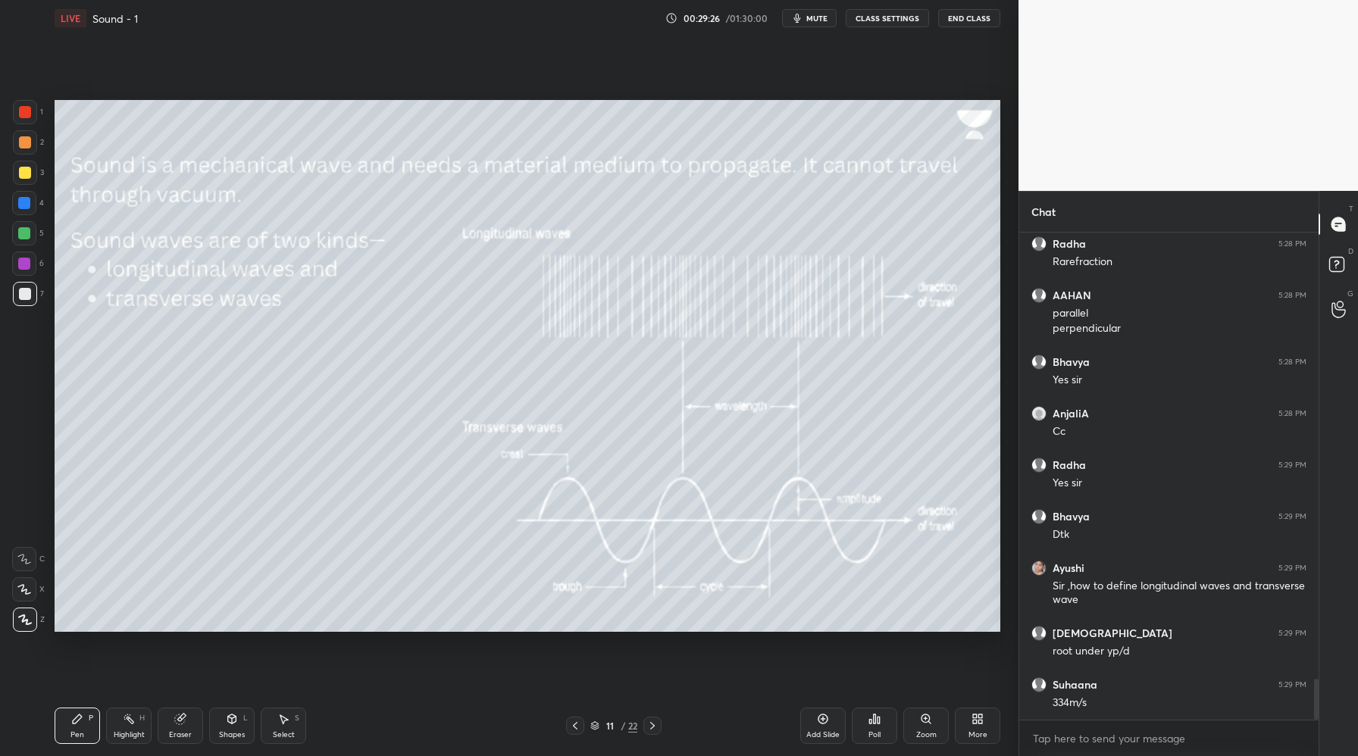
click at [575, 727] on icon at bounding box center [575, 726] width 12 height 12
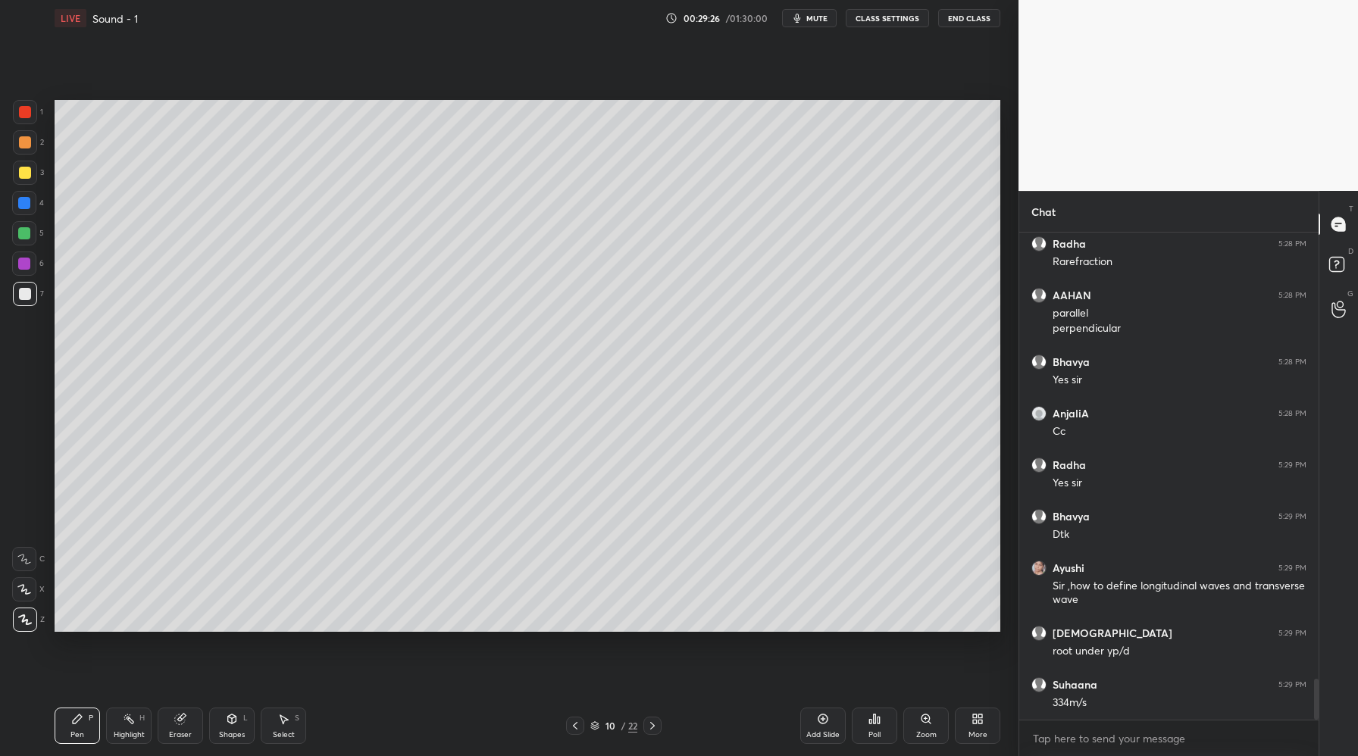
click at [573, 725] on icon at bounding box center [575, 726] width 12 height 12
click at [573, 722] on icon at bounding box center [575, 726] width 12 height 12
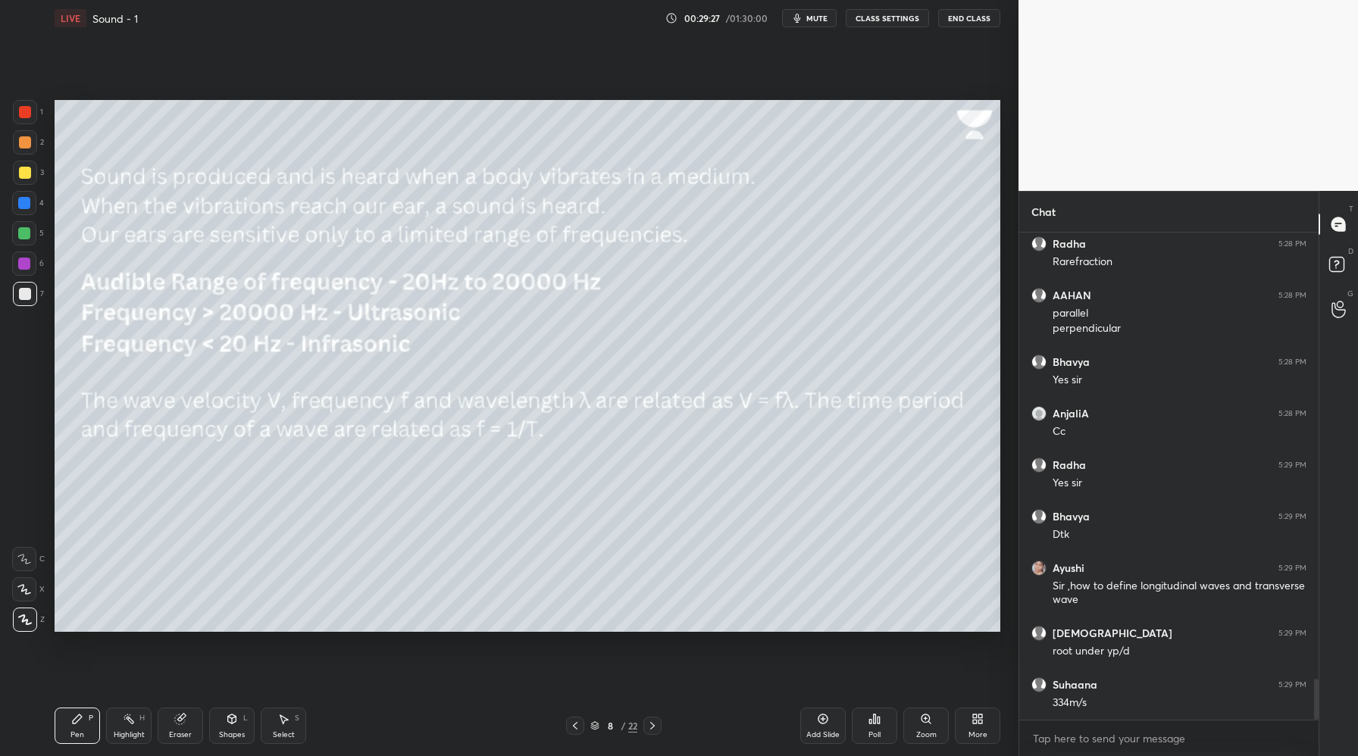
click at [574, 721] on icon at bounding box center [575, 726] width 12 height 12
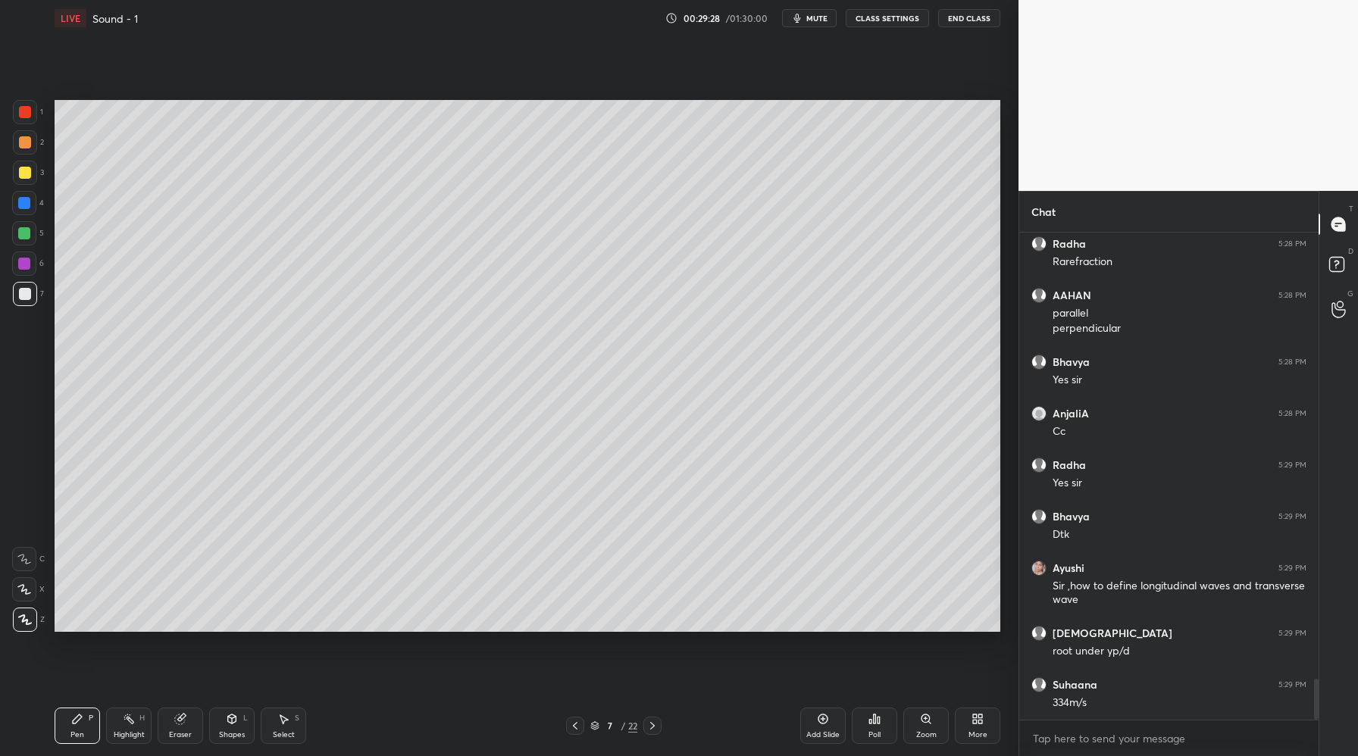
click at [575, 719] on div at bounding box center [575, 726] width 18 height 18
drag, startPoint x: 650, startPoint y: 730, endPoint x: 650, endPoint y: 719, distance: 11.4
click at [649, 731] on icon at bounding box center [653, 726] width 12 height 12
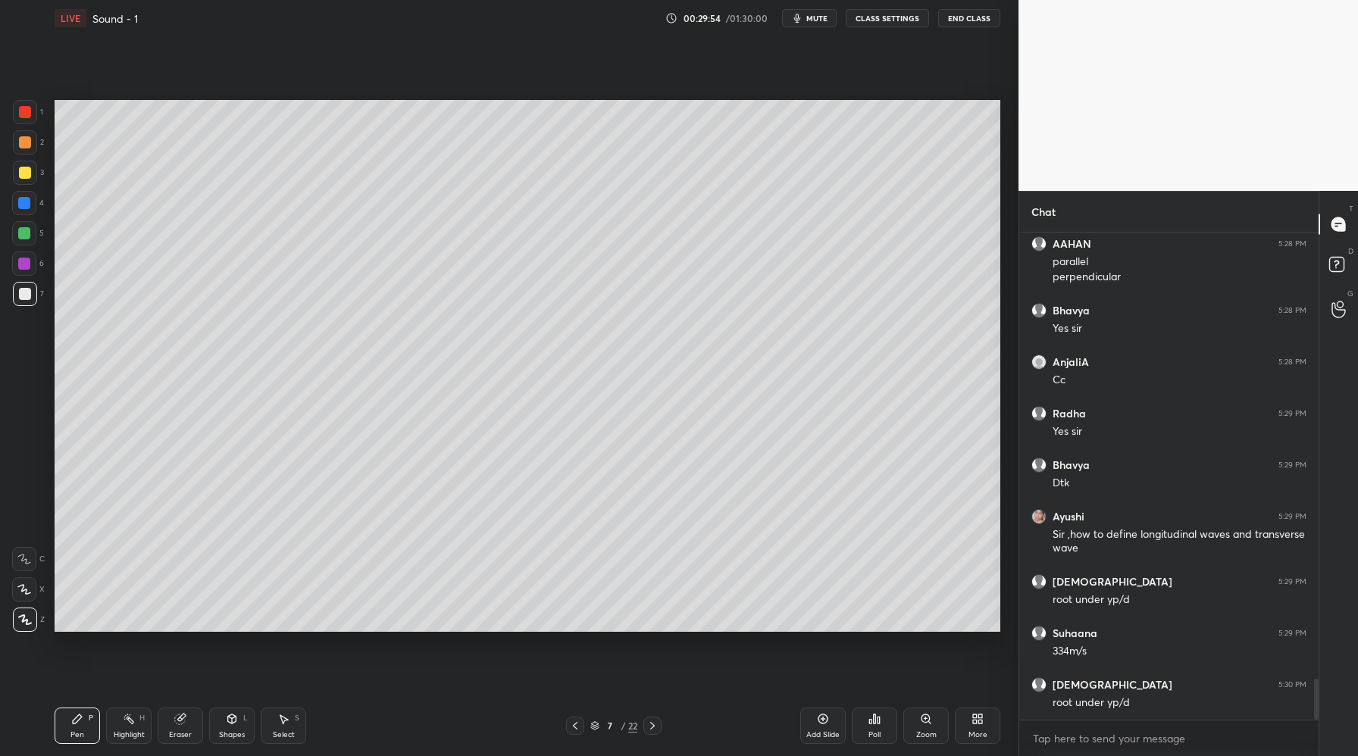
scroll to position [5417, 0]
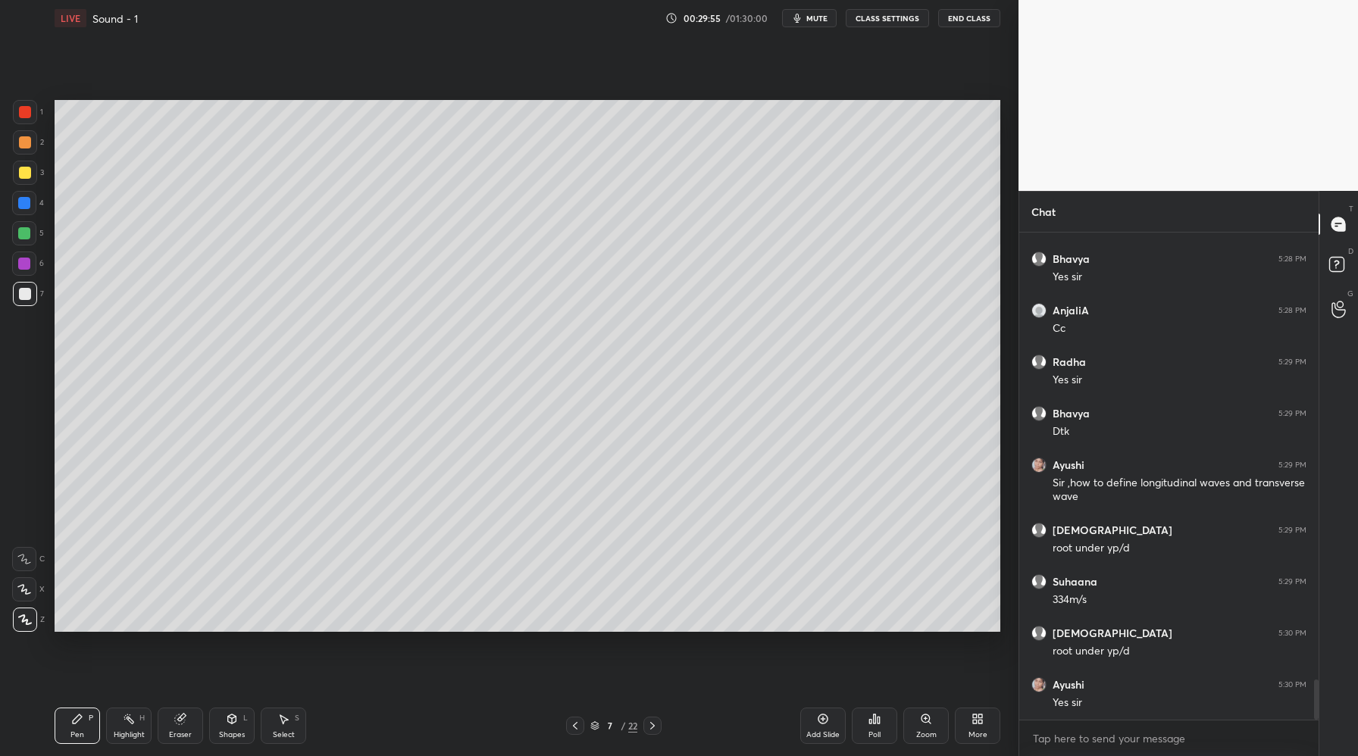
click at [654, 730] on icon at bounding box center [653, 726] width 12 height 12
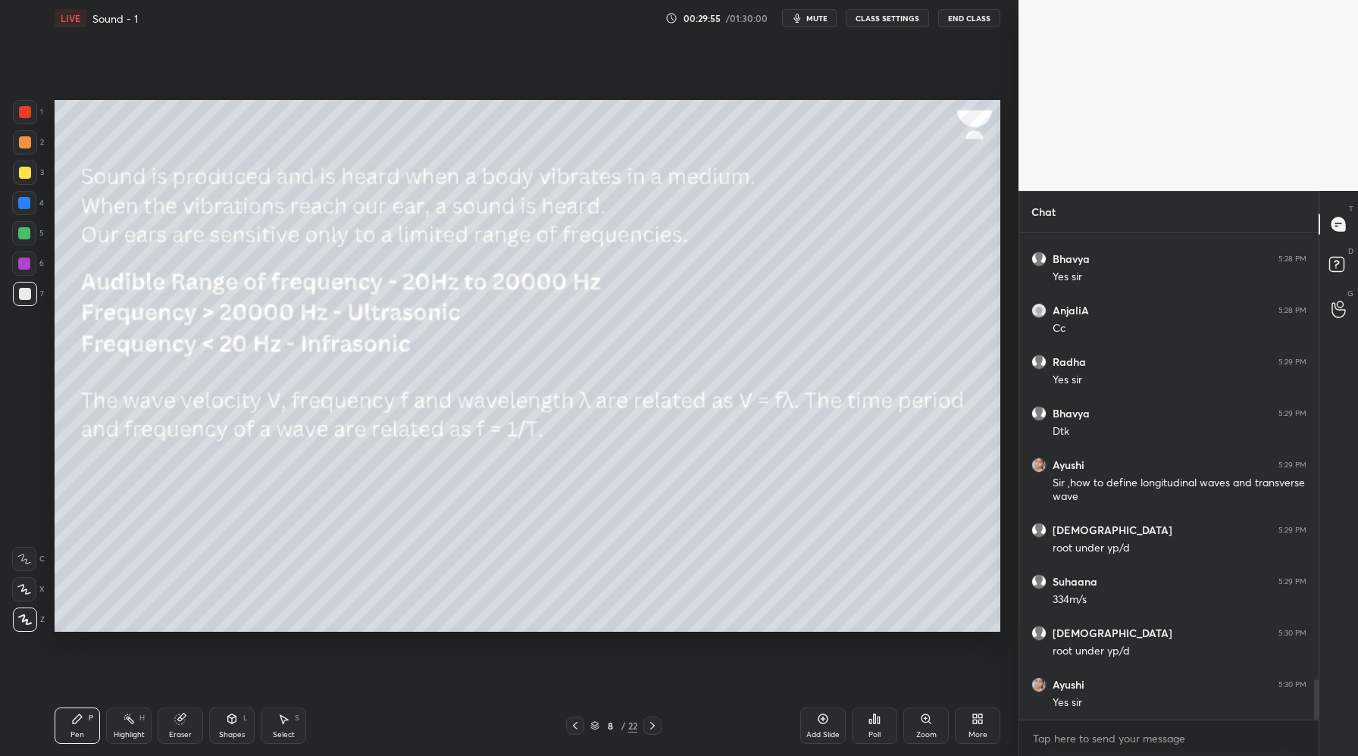
click at [654, 730] on icon at bounding box center [653, 726] width 12 height 12
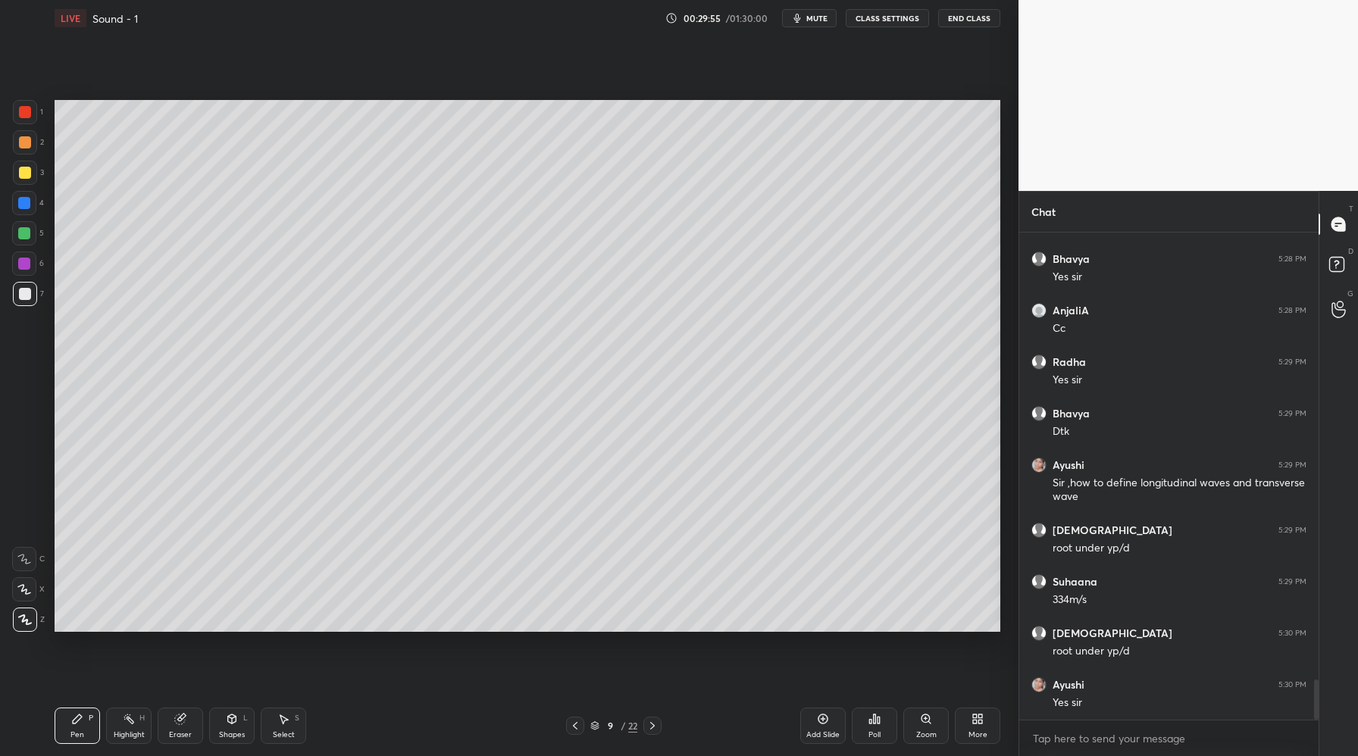
click at [656, 729] on icon at bounding box center [653, 726] width 12 height 12
click at [657, 728] on icon at bounding box center [653, 726] width 12 height 12
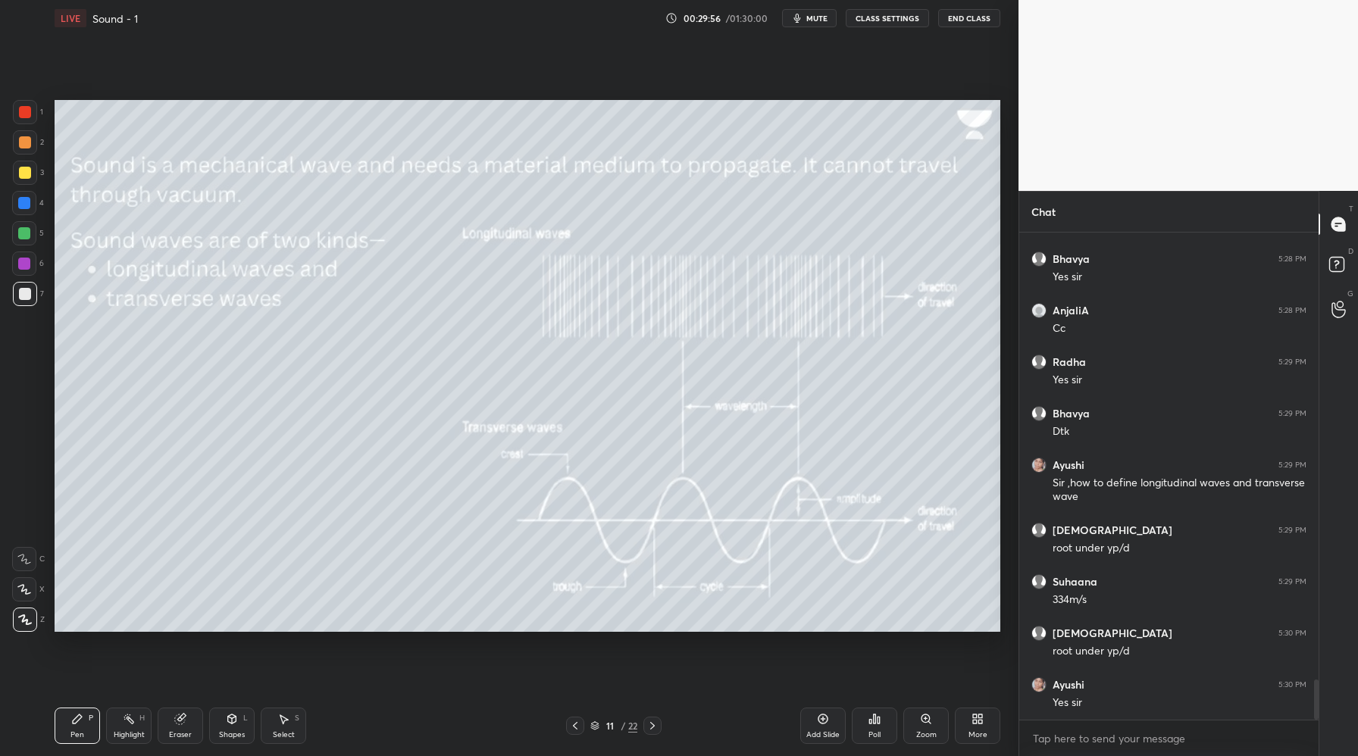
click at [657, 728] on icon at bounding box center [653, 726] width 12 height 12
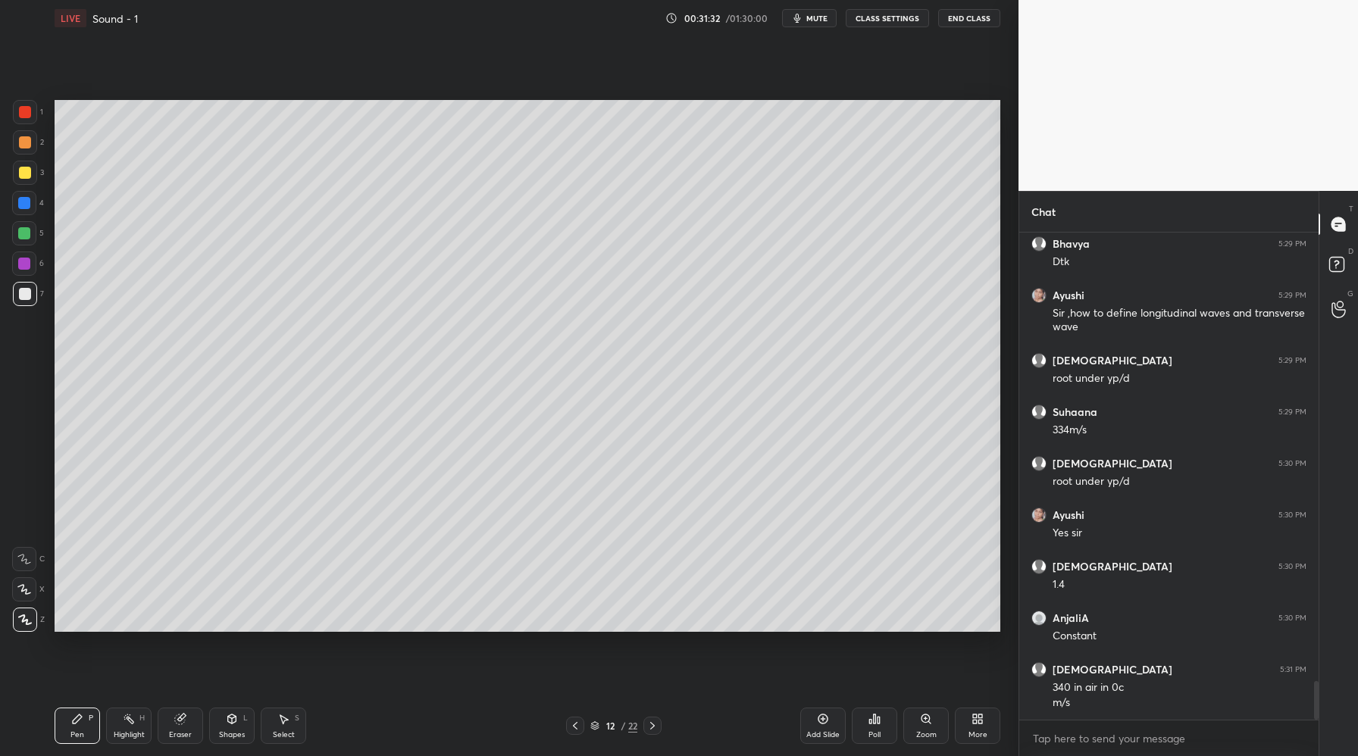
scroll to position [5642, 0]
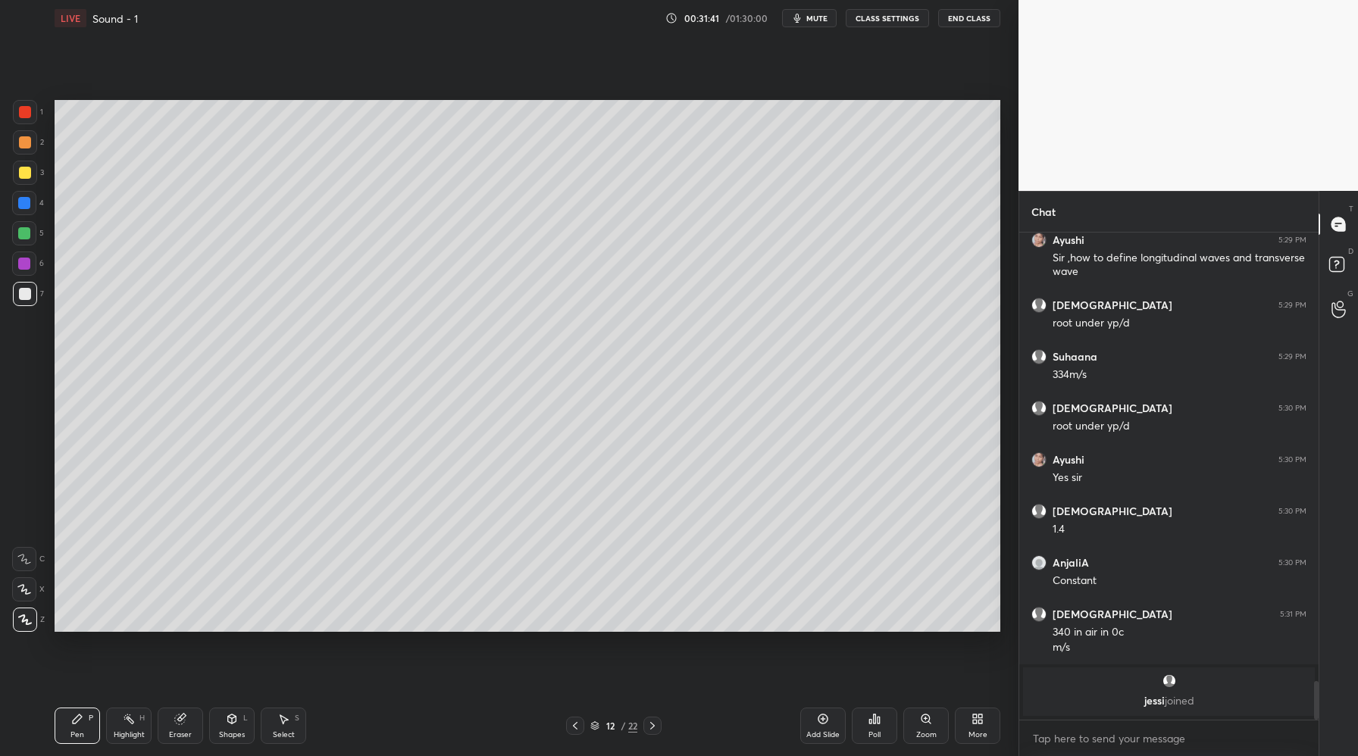
drag, startPoint x: 823, startPoint y: 722, endPoint x: 822, endPoint y: 700, distance: 21.2
click at [825, 719] on icon at bounding box center [823, 719] width 12 height 12
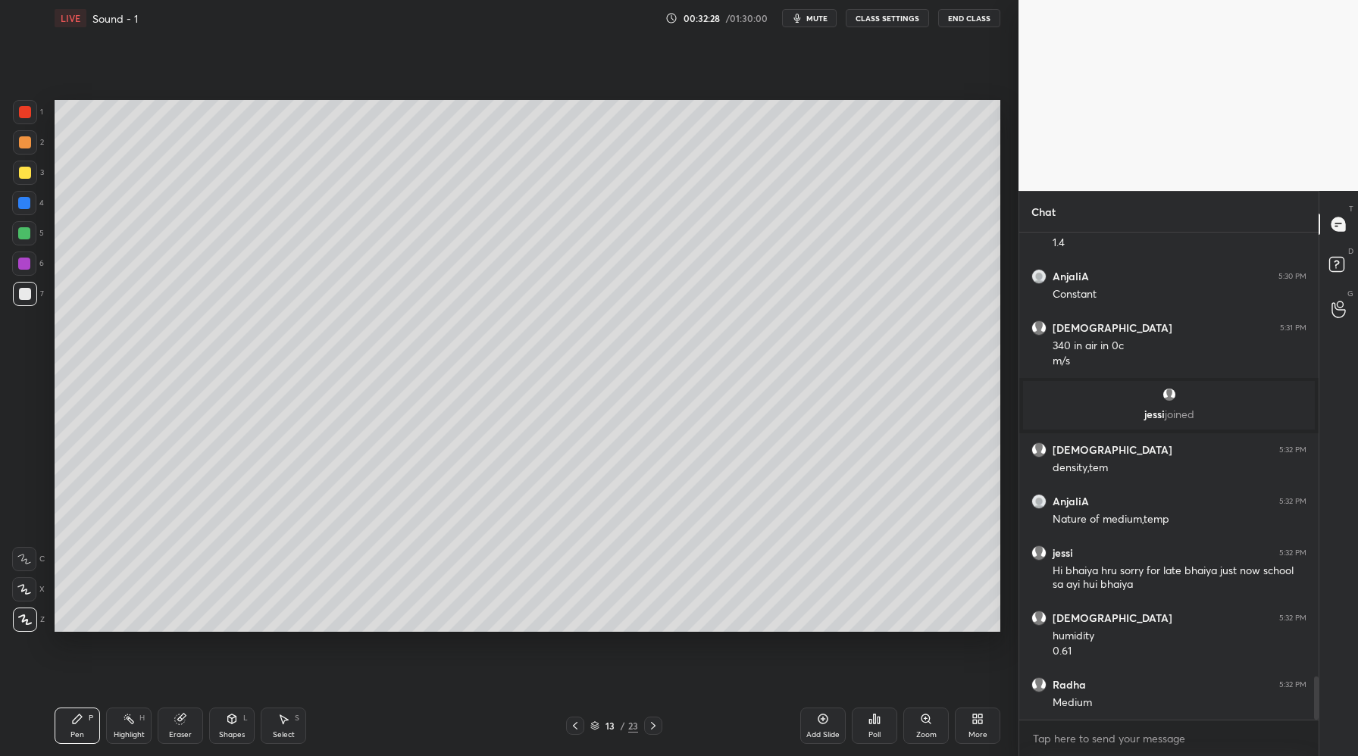
scroll to position [5027, 0]
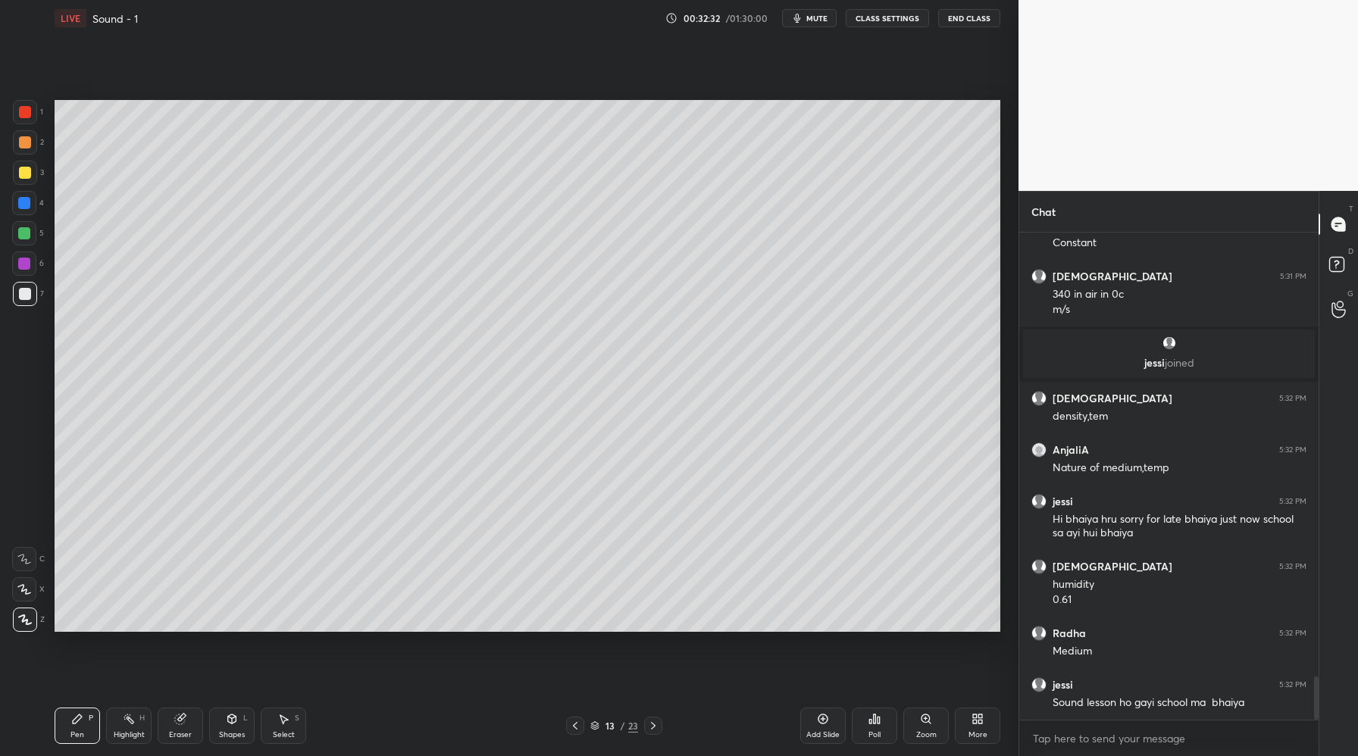
click at [574, 728] on icon at bounding box center [575, 726] width 12 height 12
click at [653, 726] on icon at bounding box center [653, 726] width 12 height 12
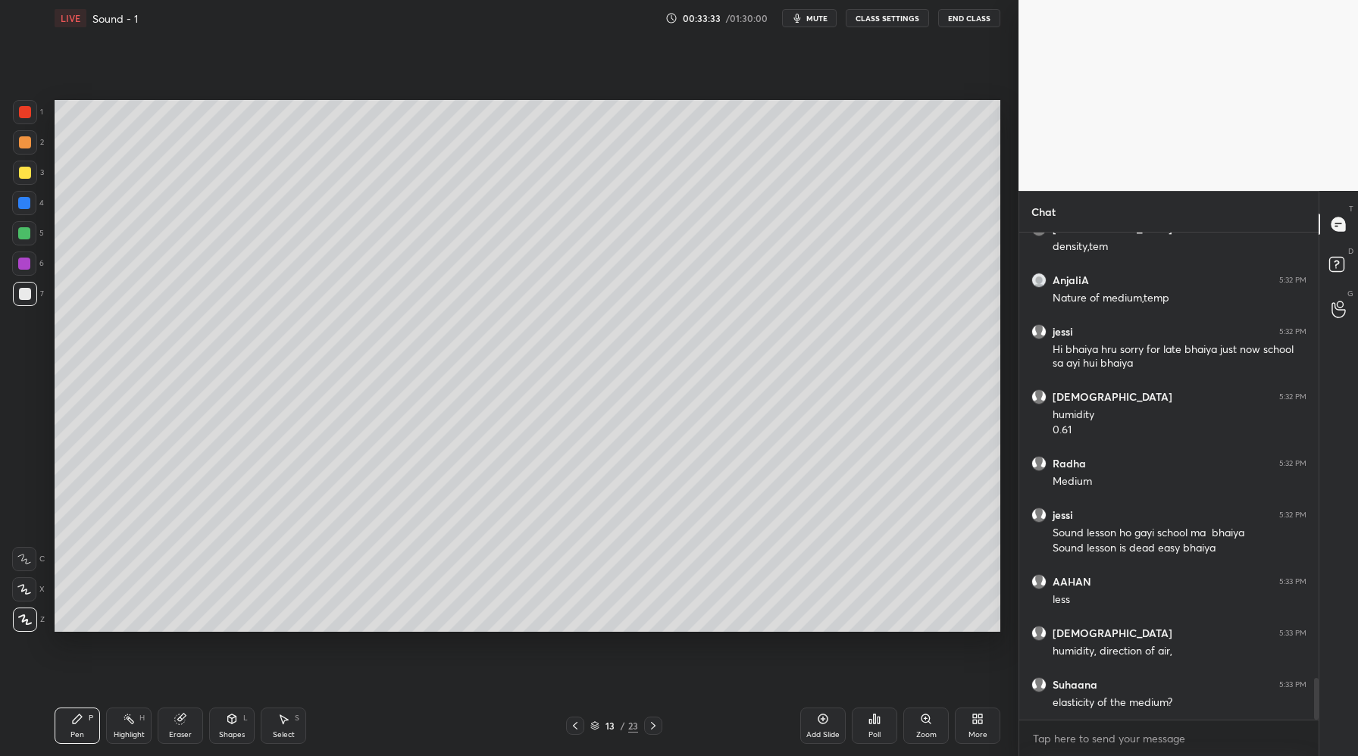
scroll to position [5248, 0]
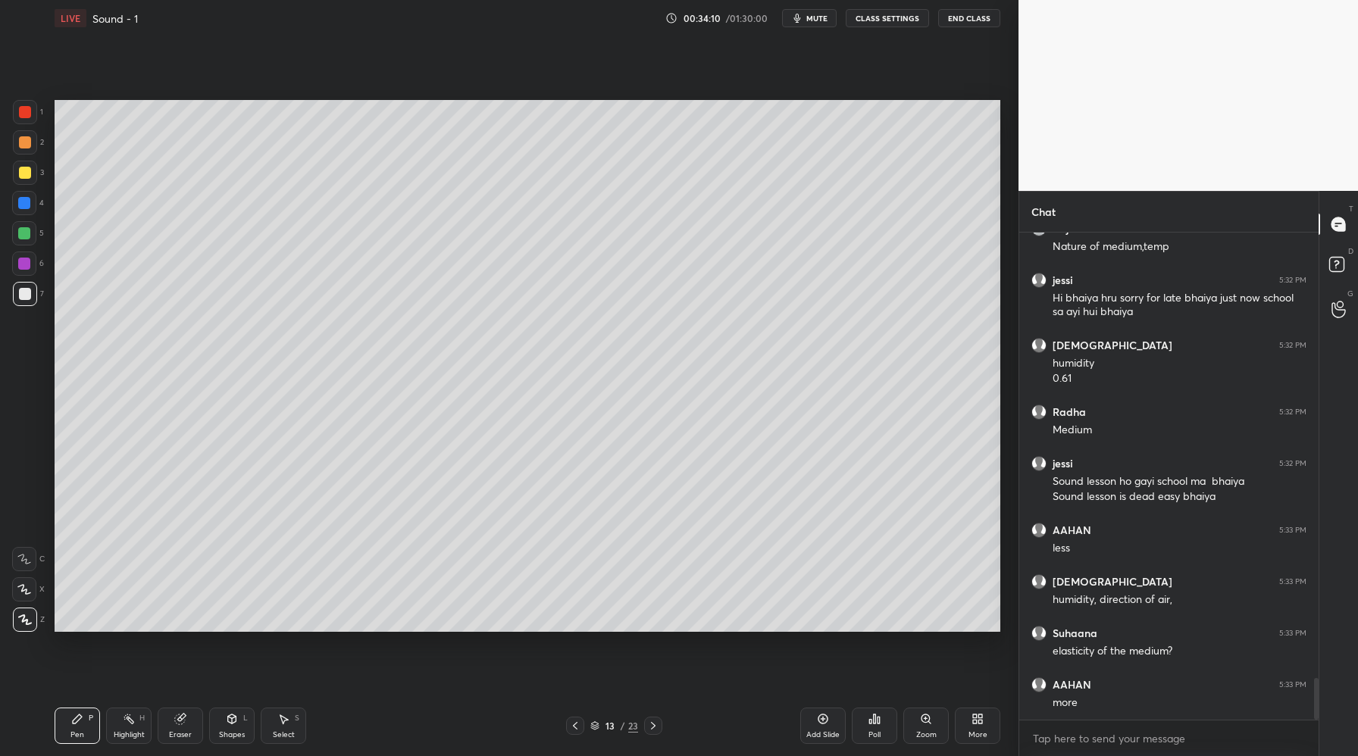
click at [828, 724] on icon at bounding box center [823, 719] width 12 height 12
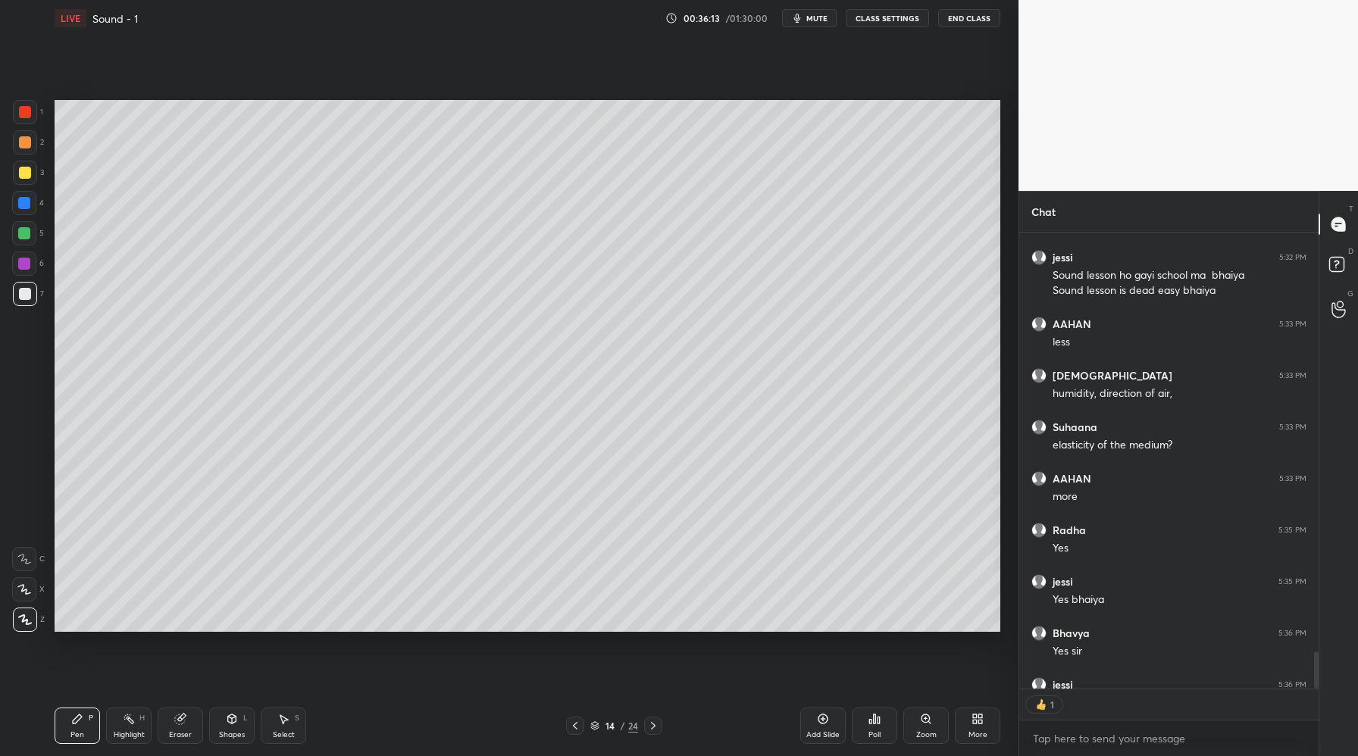
scroll to position [5, 5]
click at [827, 725] on div "Add Slide" at bounding box center [822, 726] width 45 height 36
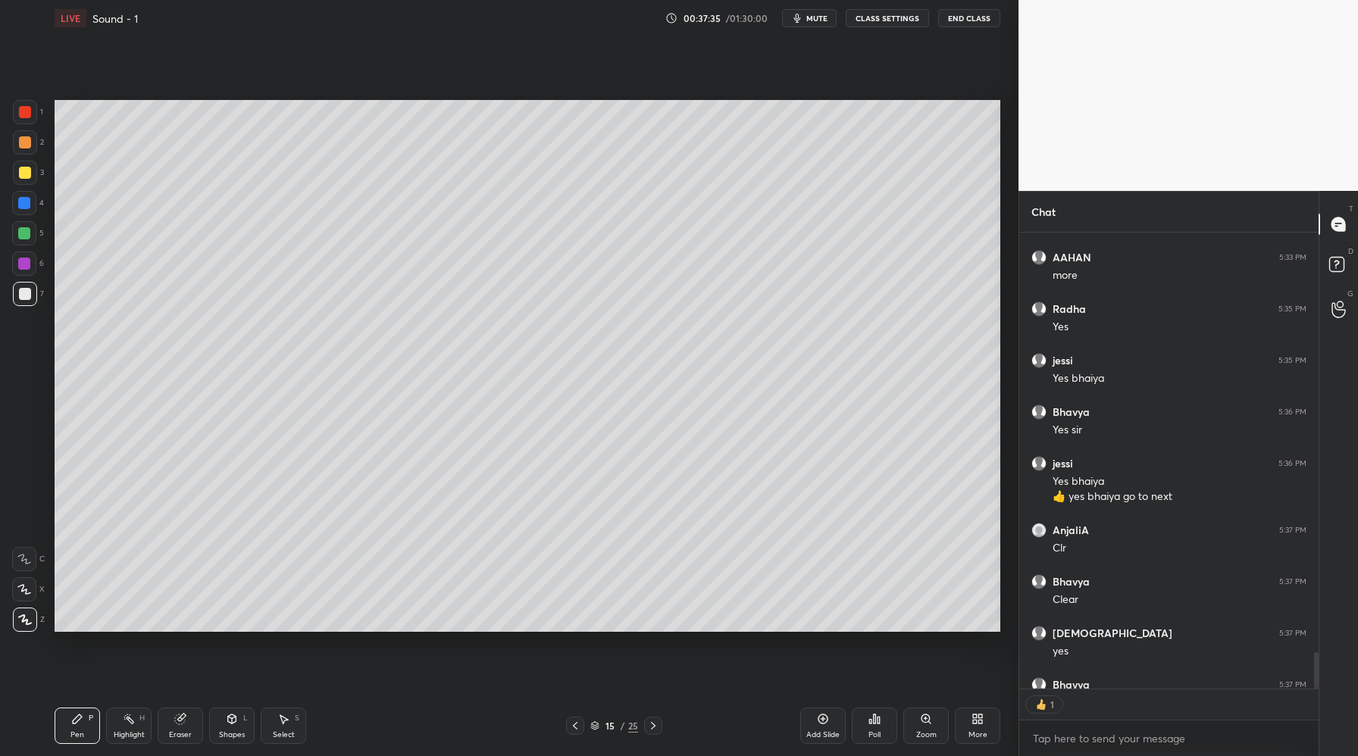
scroll to position [452, 295]
click at [826, 723] on icon at bounding box center [823, 719] width 12 height 12
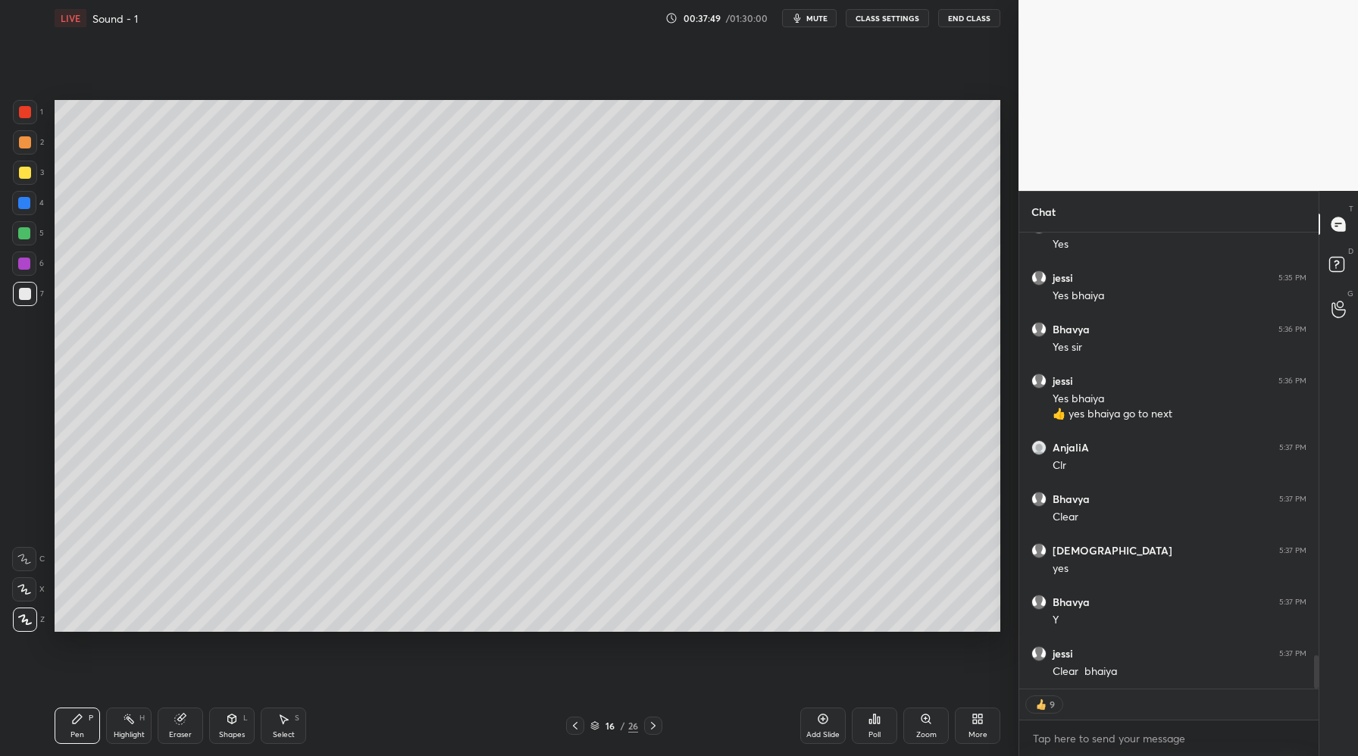
drag, startPoint x: 27, startPoint y: 174, endPoint x: 52, endPoint y: 184, distance: 26.9
click at [27, 175] on div at bounding box center [25, 173] width 12 height 12
drag, startPoint x: 179, startPoint y: 716, endPoint x: 186, endPoint y: 678, distance: 39.3
click at [180, 716] on icon at bounding box center [180, 720] width 10 height 10
click at [77, 725] on div "Pen P" at bounding box center [77, 726] width 45 height 36
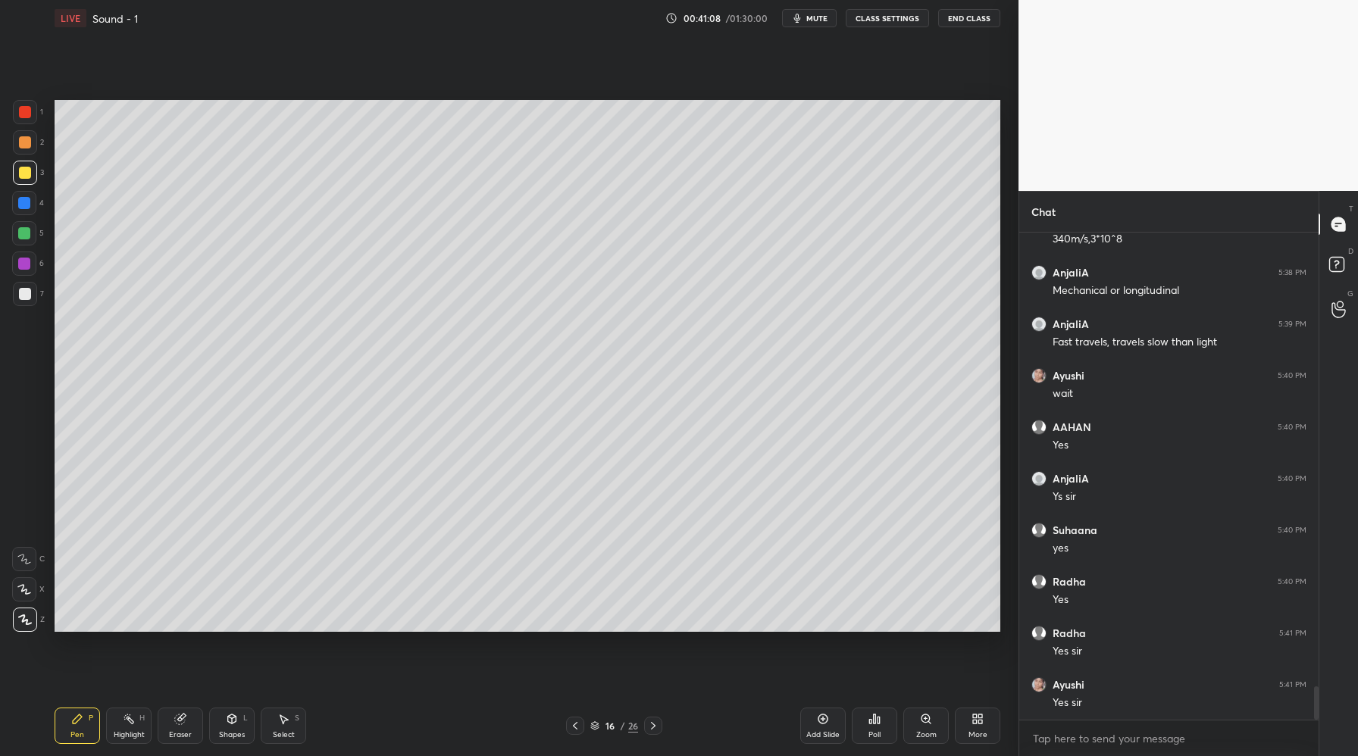
scroll to position [6603, 0]
click at [824, 723] on icon at bounding box center [823, 719] width 12 height 12
click at [24, 144] on div at bounding box center [25, 142] width 12 height 12
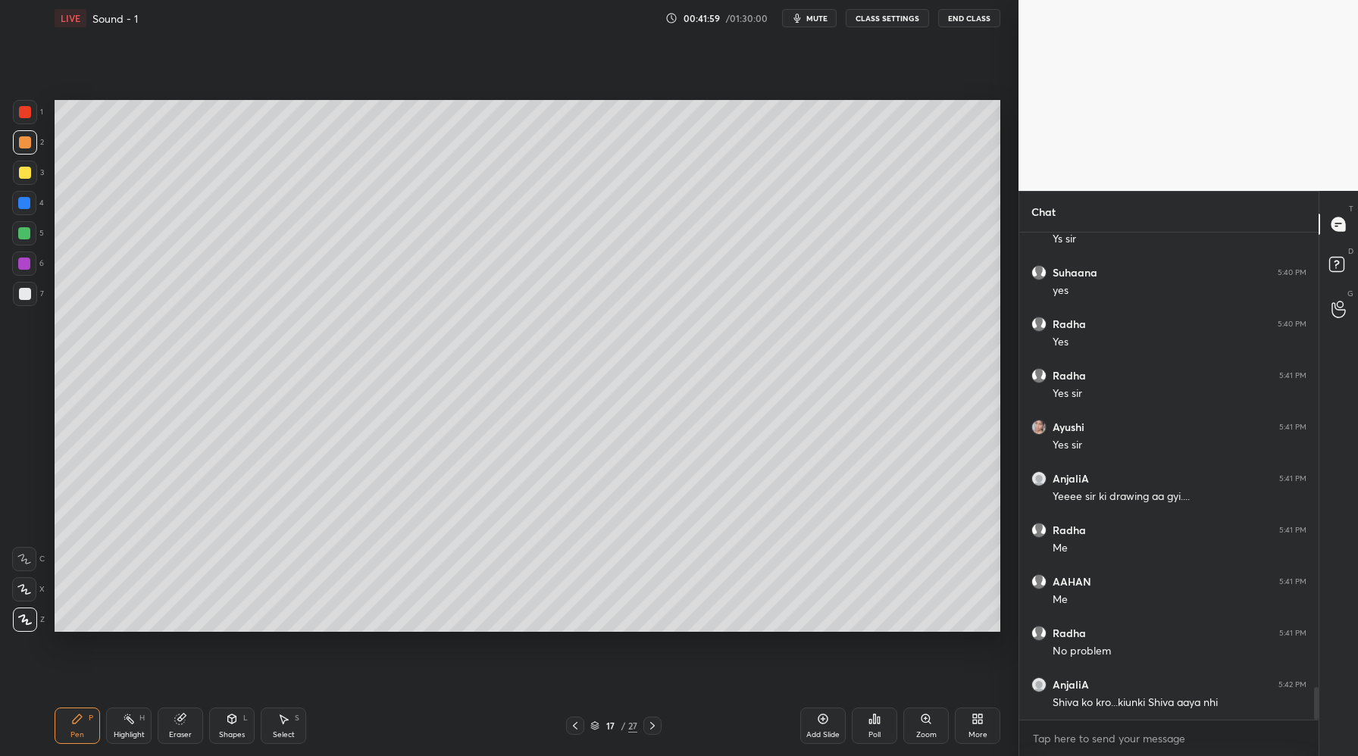
click at [22, 299] on div at bounding box center [25, 294] width 12 height 12
click at [27, 144] on div at bounding box center [25, 142] width 12 height 12
drag, startPoint x: 23, startPoint y: 169, endPoint x: 44, endPoint y: 182, distance: 24.2
click at [24, 171] on div at bounding box center [25, 173] width 12 height 12
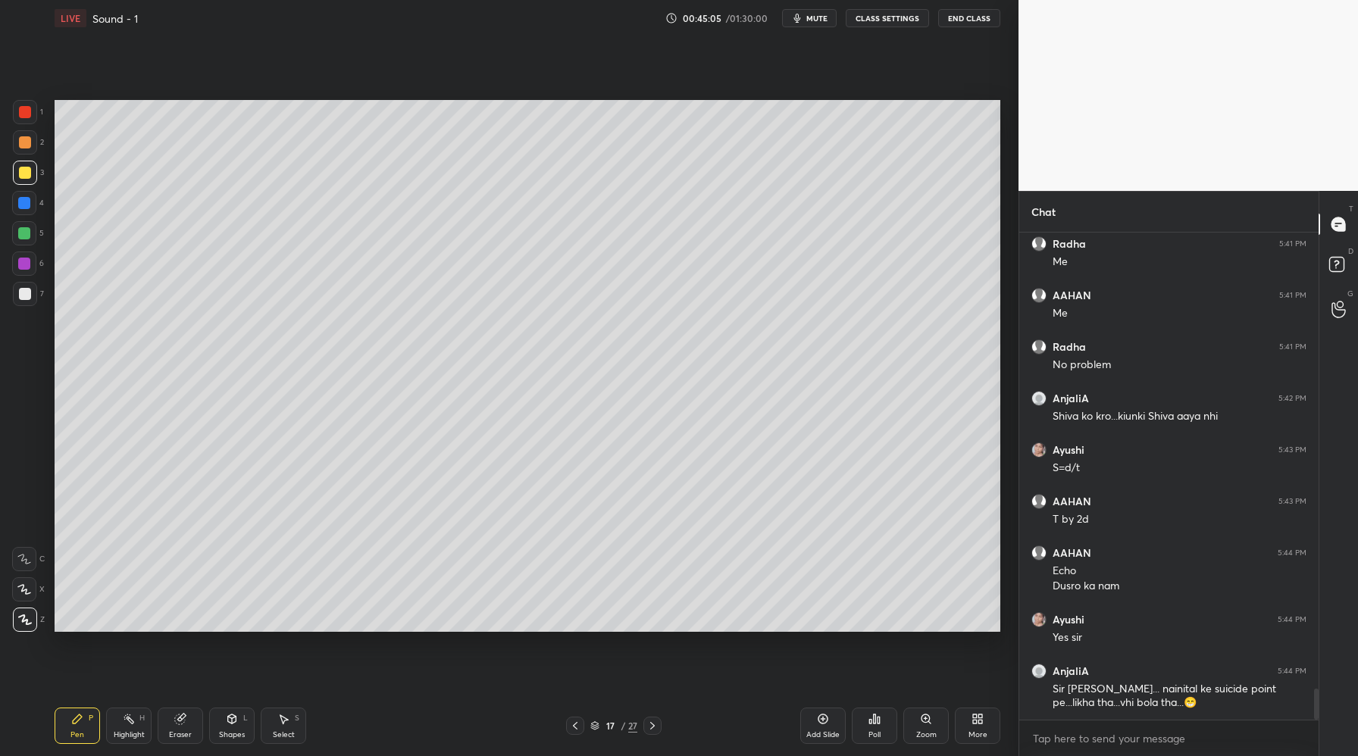
scroll to position [7147, 0]
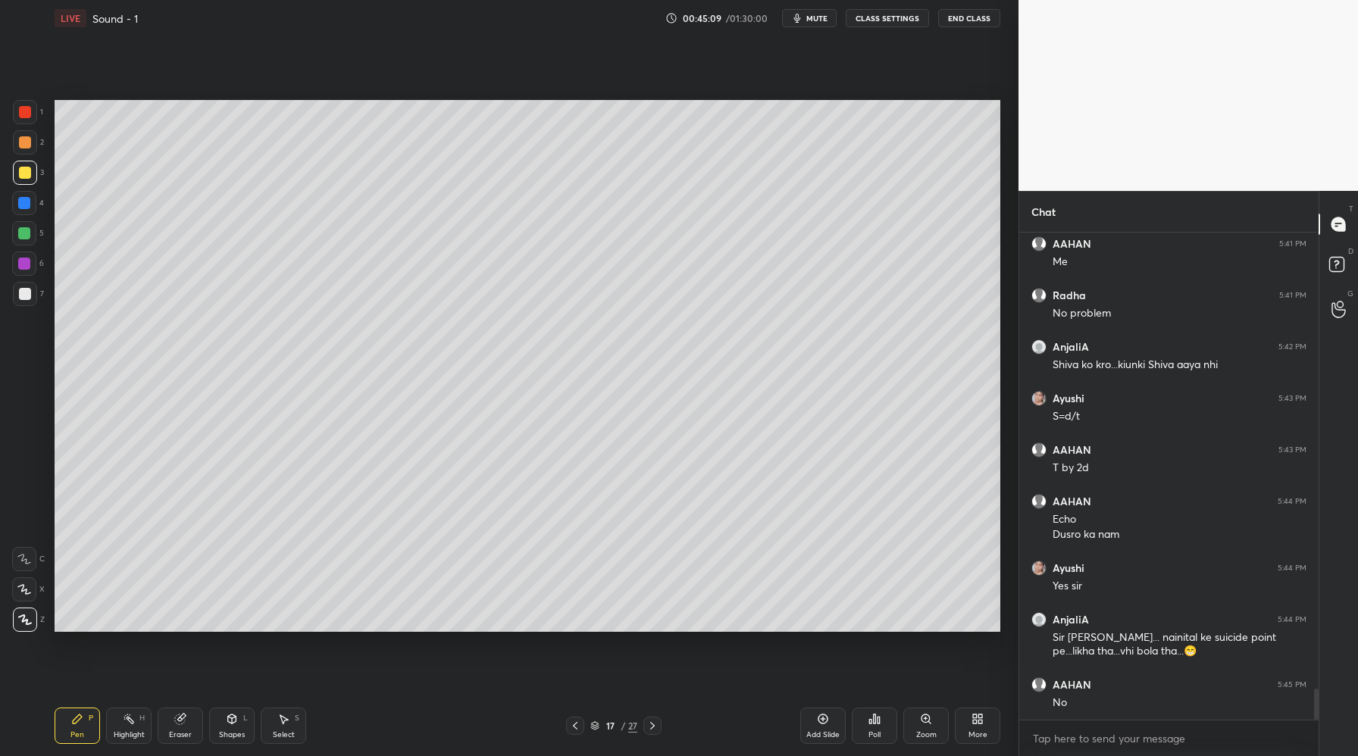
drag, startPoint x: 26, startPoint y: 305, endPoint x: 27, endPoint y: 294, distance: 11.4
click at [26, 299] on div at bounding box center [25, 294] width 24 height 24
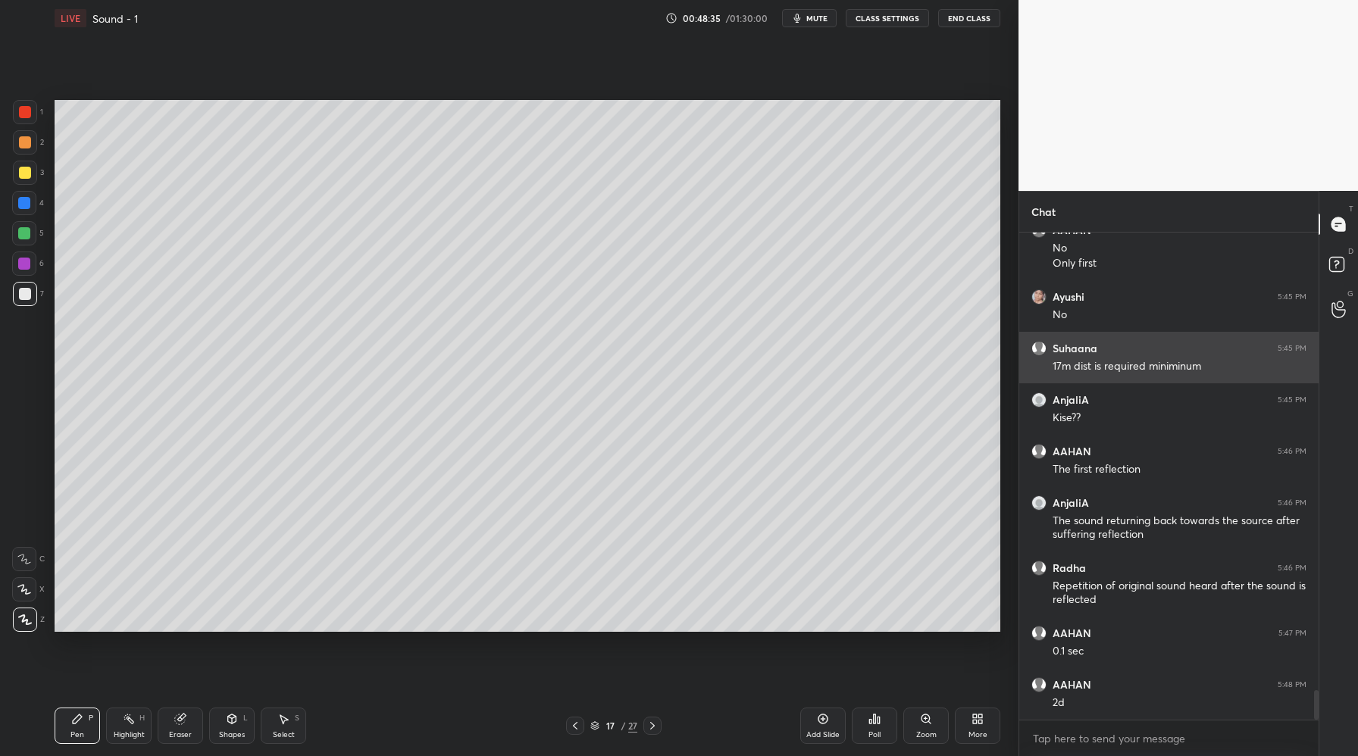
scroll to position [7654, 0]
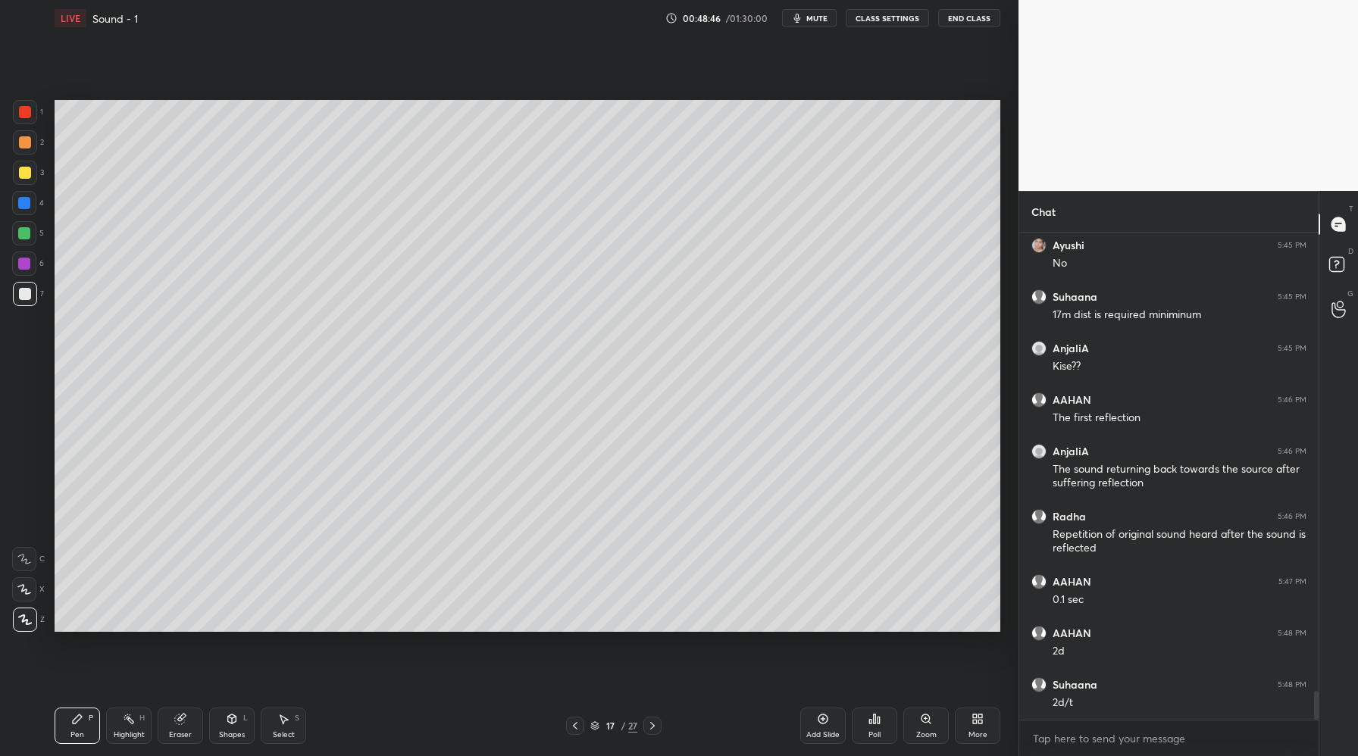
click at [320, 584] on div "Setting up your live class Poll for secs No correct answer Start poll" at bounding box center [528, 365] width 958 height 659
drag, startPoint x: 459, startPoint y: 635, endPoint x: 491, endPoint y: 634, distance: 32.6
click at [492, 639] on div "Setting up your live class Poll for secs No correct answer Start poll" at bounding box center [528, 365] width 958 height 659
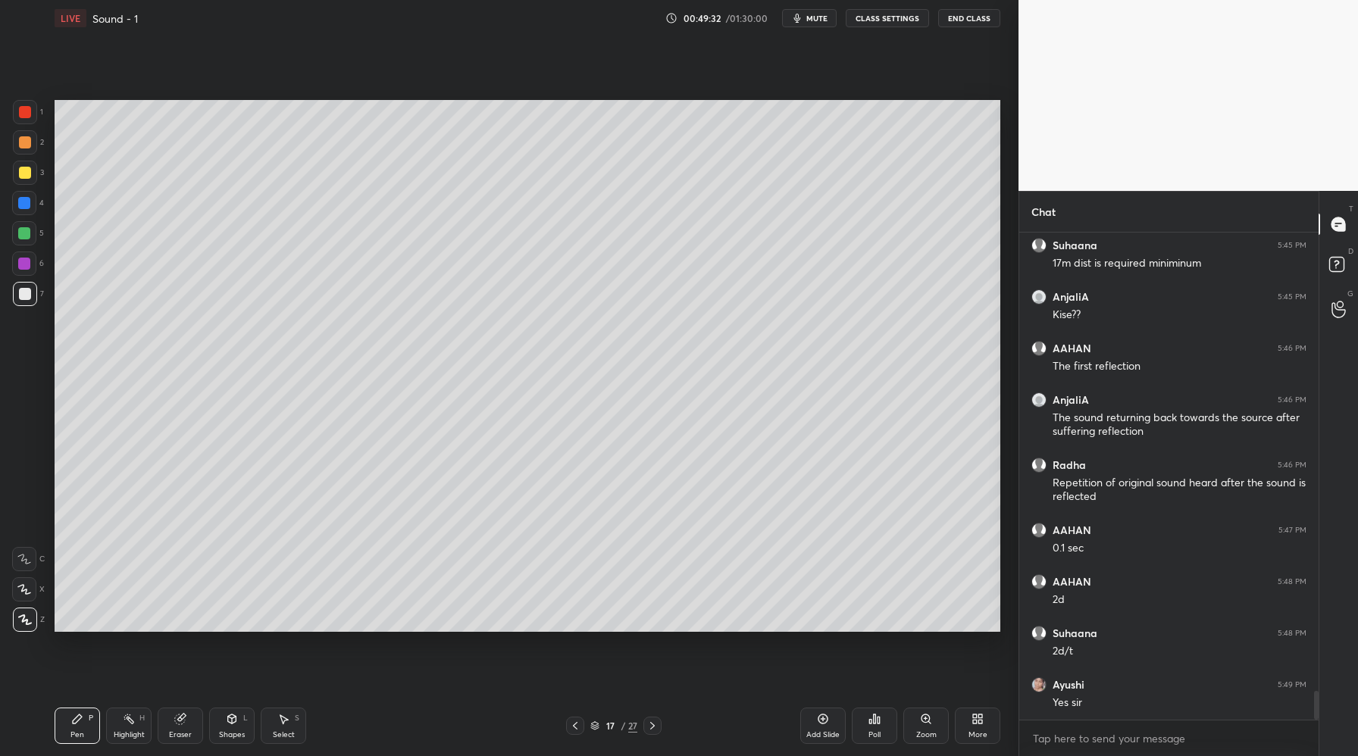
click at [23, 112] on div at bounding box center [25, 112] width 12 height 12
drag, startPoint x: 827, startPoint y: 722, endPoint x: 819, endPoint y: 725, distance: 8.9
click at [828, 725] on icon at bounding box center [823, 719] width 12 height 12
click at [23, 166] on div at bounding box center [25, 173] width 24 height 24
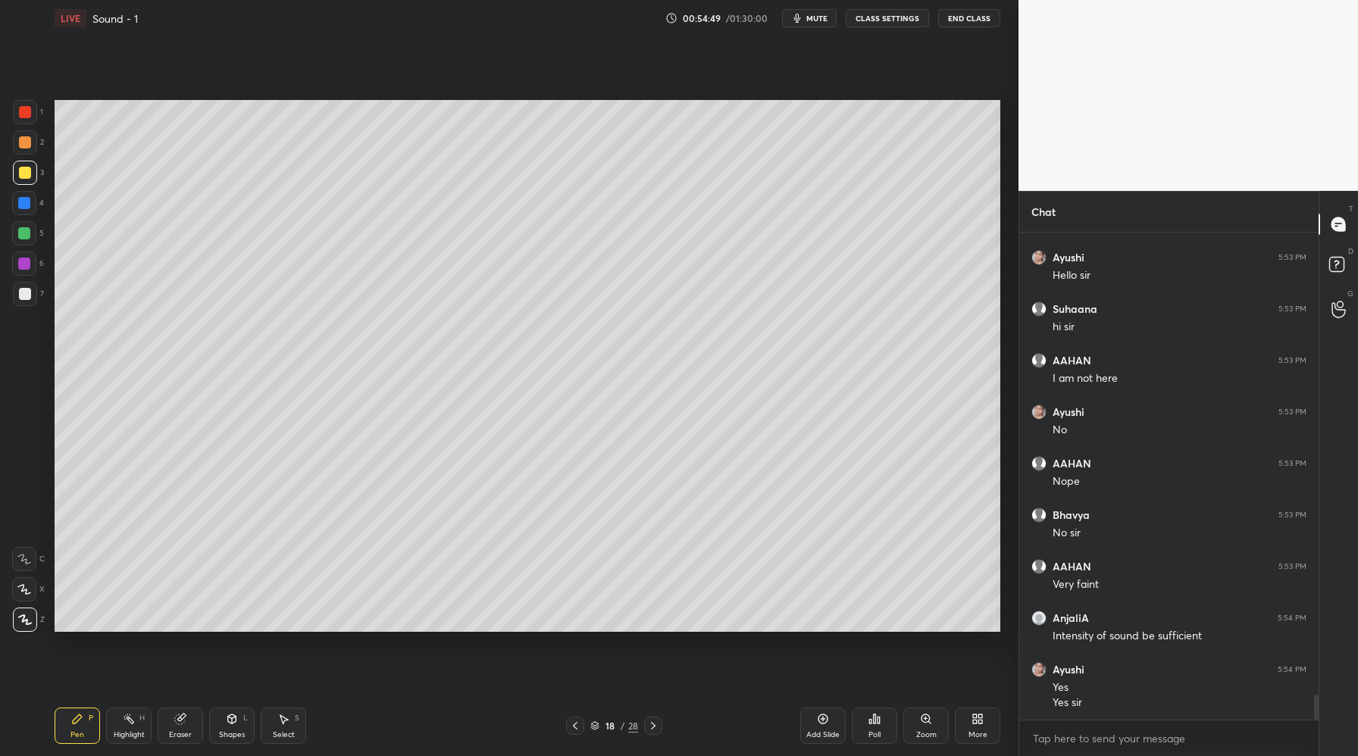
scroll to position [8920, 0]
click at [653, 731] on icon at bounding box center [653, 726] width 12 height 12
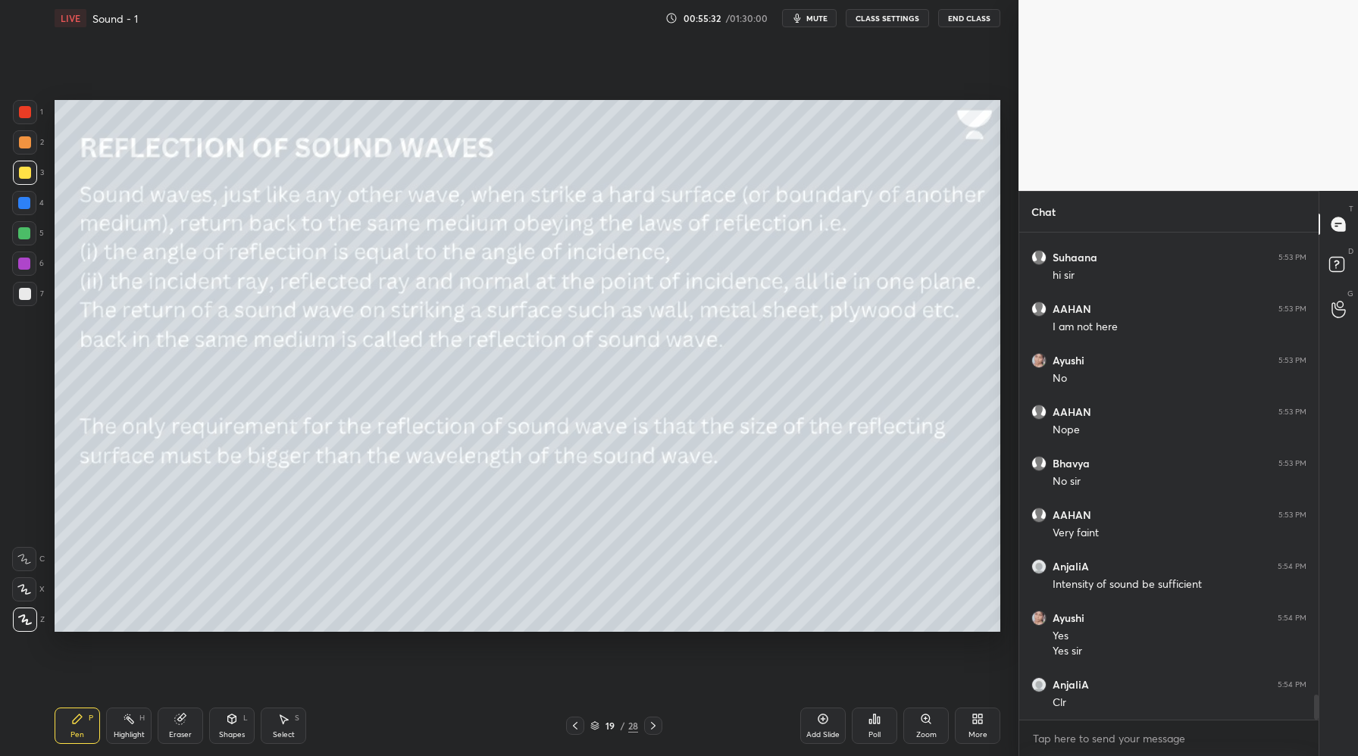
drag, startPoint x: 654, startPoint y: 724, endPoint x: 648, endPoint y: 701, distance: 23.5
click at [654, 724] on icon at bounding box center [653, 726] width 12 height 12
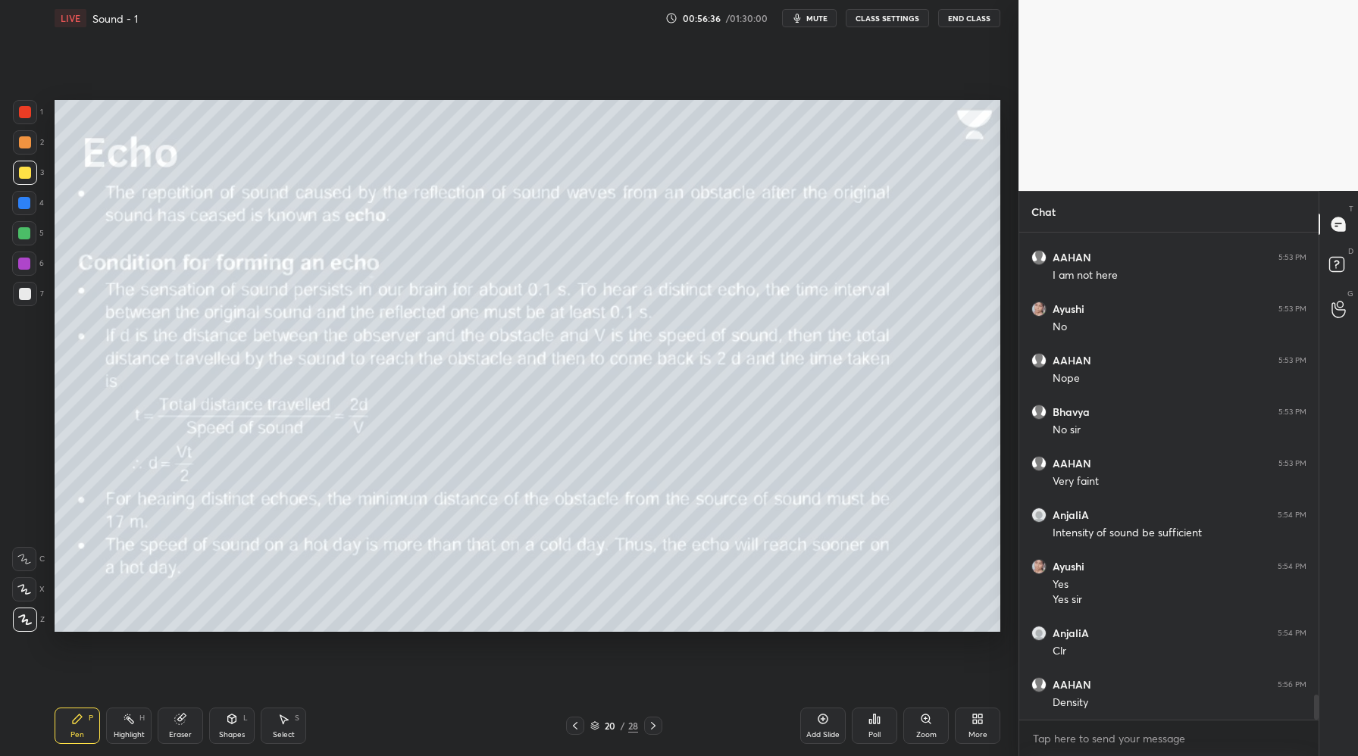
scroll to position [9023, 0]
click at [649, 716] on div "Pen P Highlight H Eraser Shapes L Select S 20 / 28 Add Slide Poll Zoom More" at bounding box center [528, 726] width 946 height 61
click at [650, 723] on icon at bounding box center [653, 726] width 12 height 12
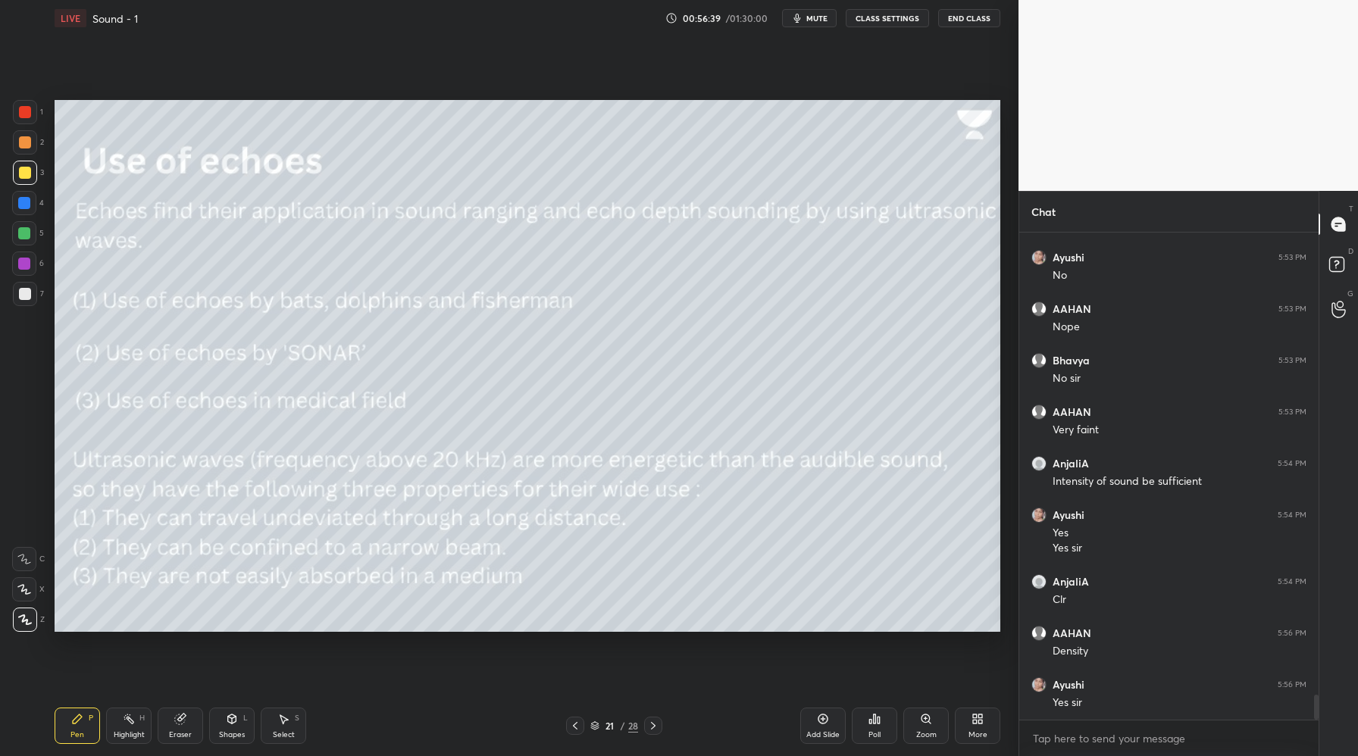
click at [99, 114] on div "Setting up your live class Poll for secs No correct answer Start poll" at bounding box center [528, 365] width 958 height 659
drag, startPoint x: 823, startPoint y: 726, endPoint x: 816, endPoint y: 717, distance: 11.4
click at [822, 728] on div "Add Slide" at bounding box center [822, 726] width 45 height 36
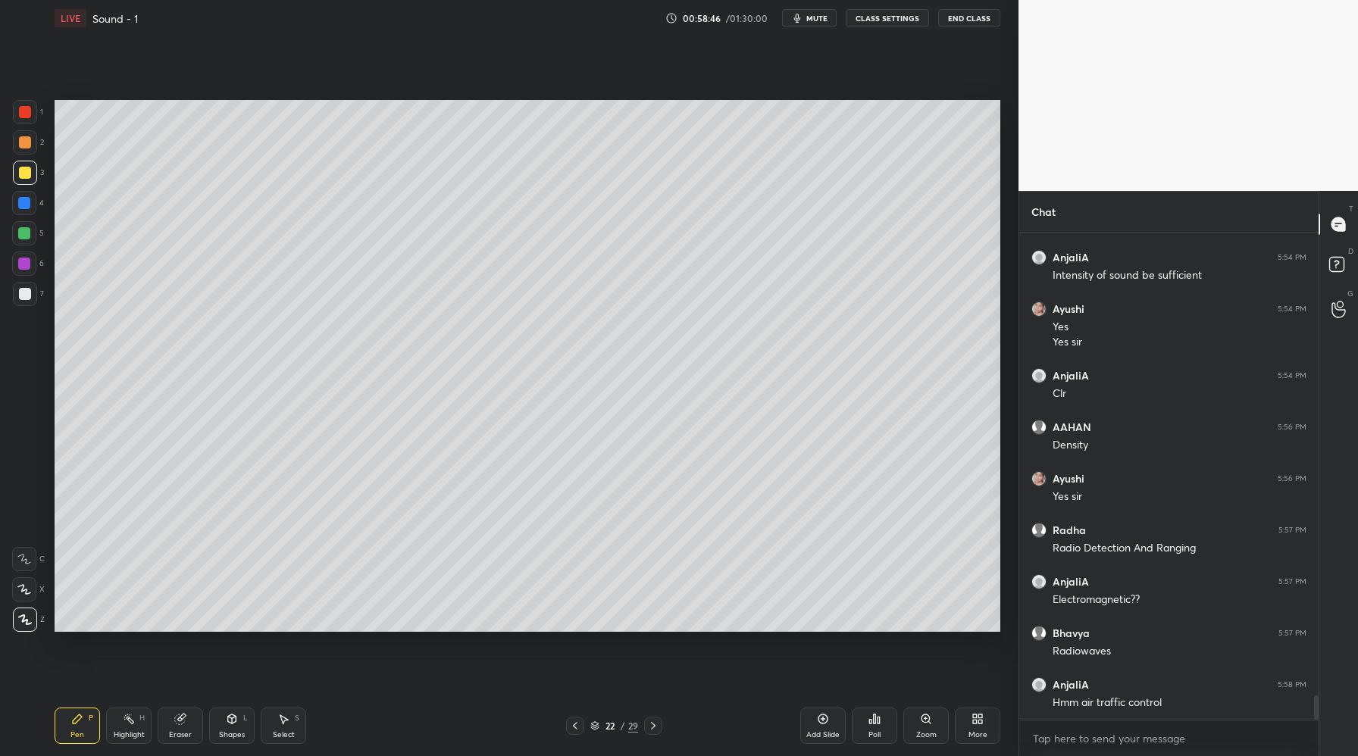
scroll to position [5, 5]
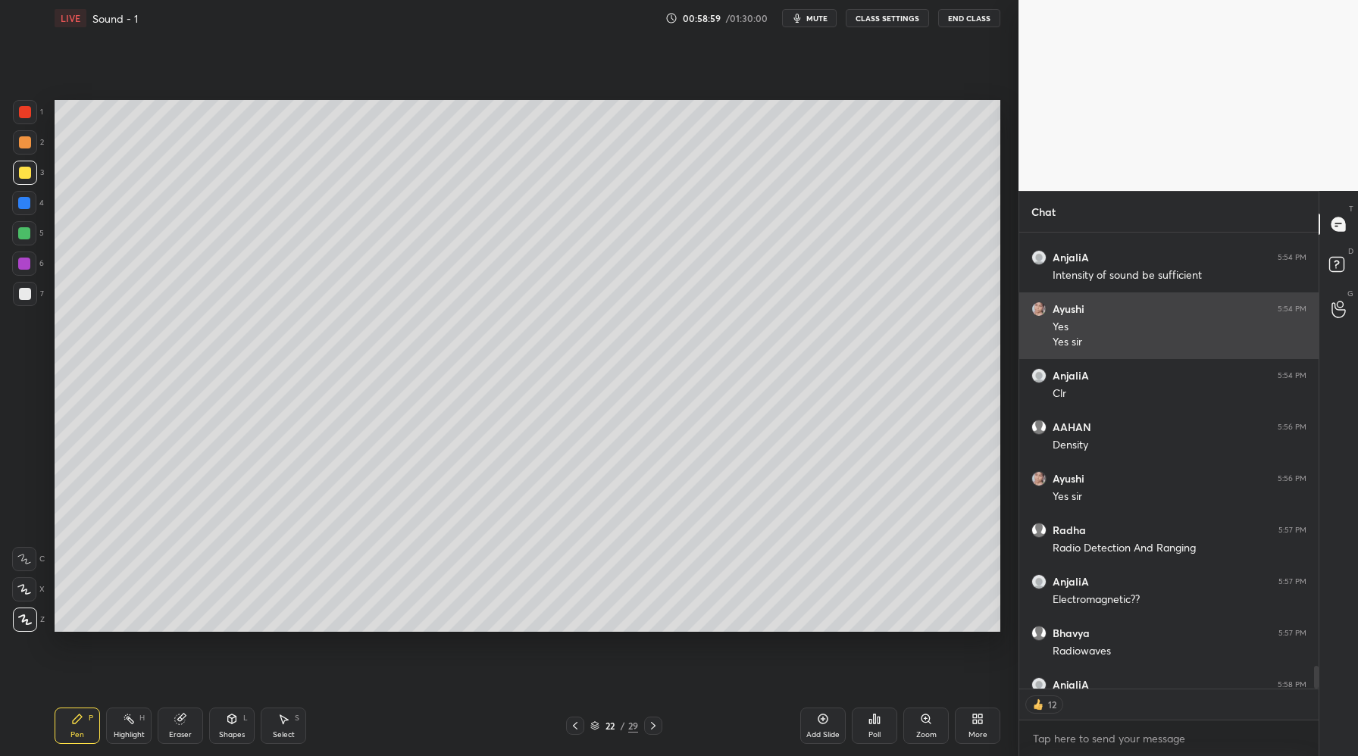
type textarea "x"
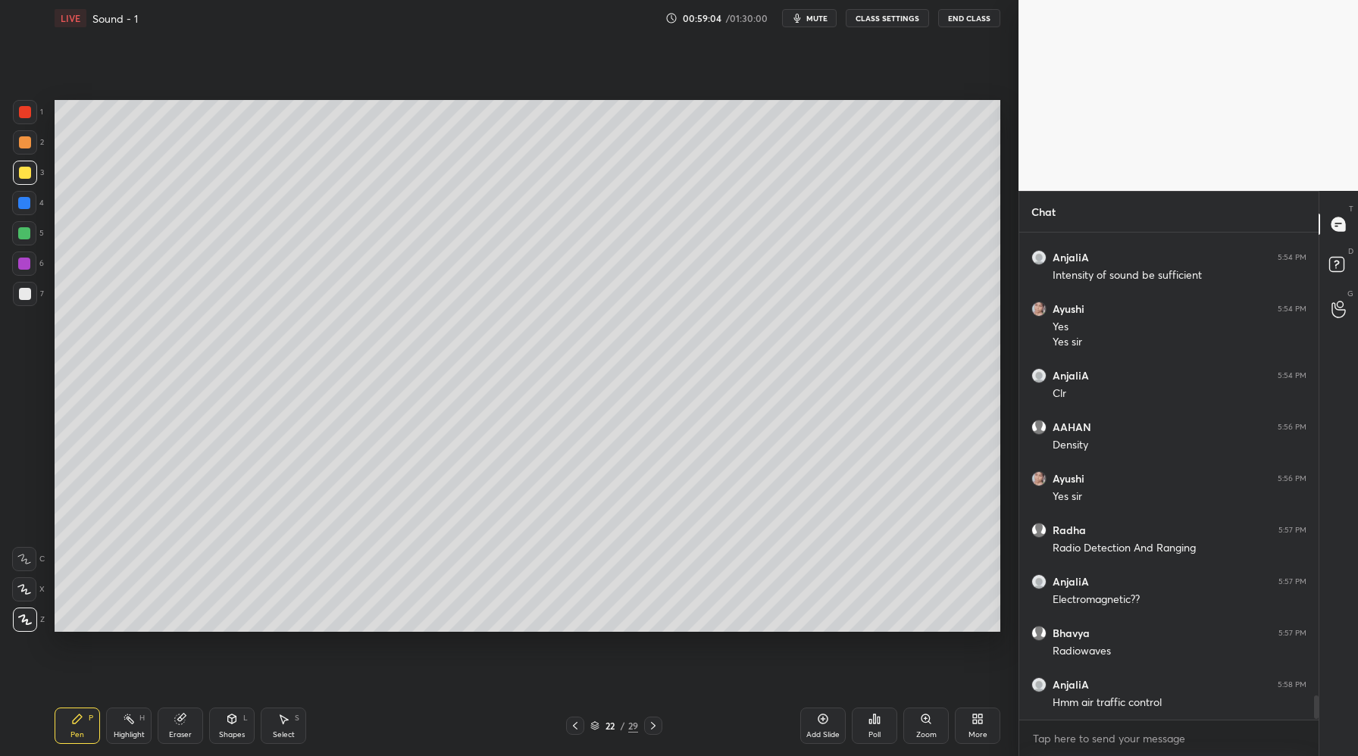
drag, startPoint x: 822, startPoint y: 722, endPoint x: 823, endPoint y: 715, distance: 7.7
click at [821, 719] on icon at bounding box center [823, 719] width 12 height 12
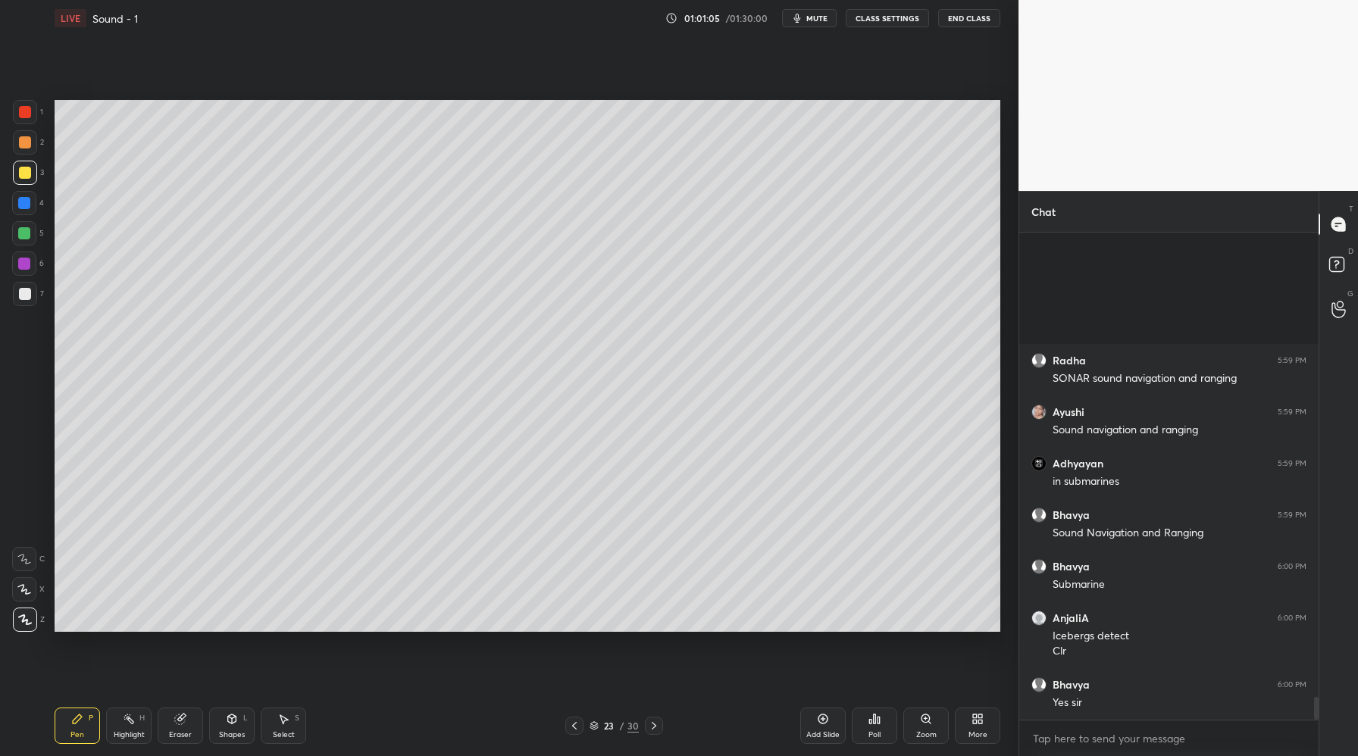
scroll to position [9811, 0]
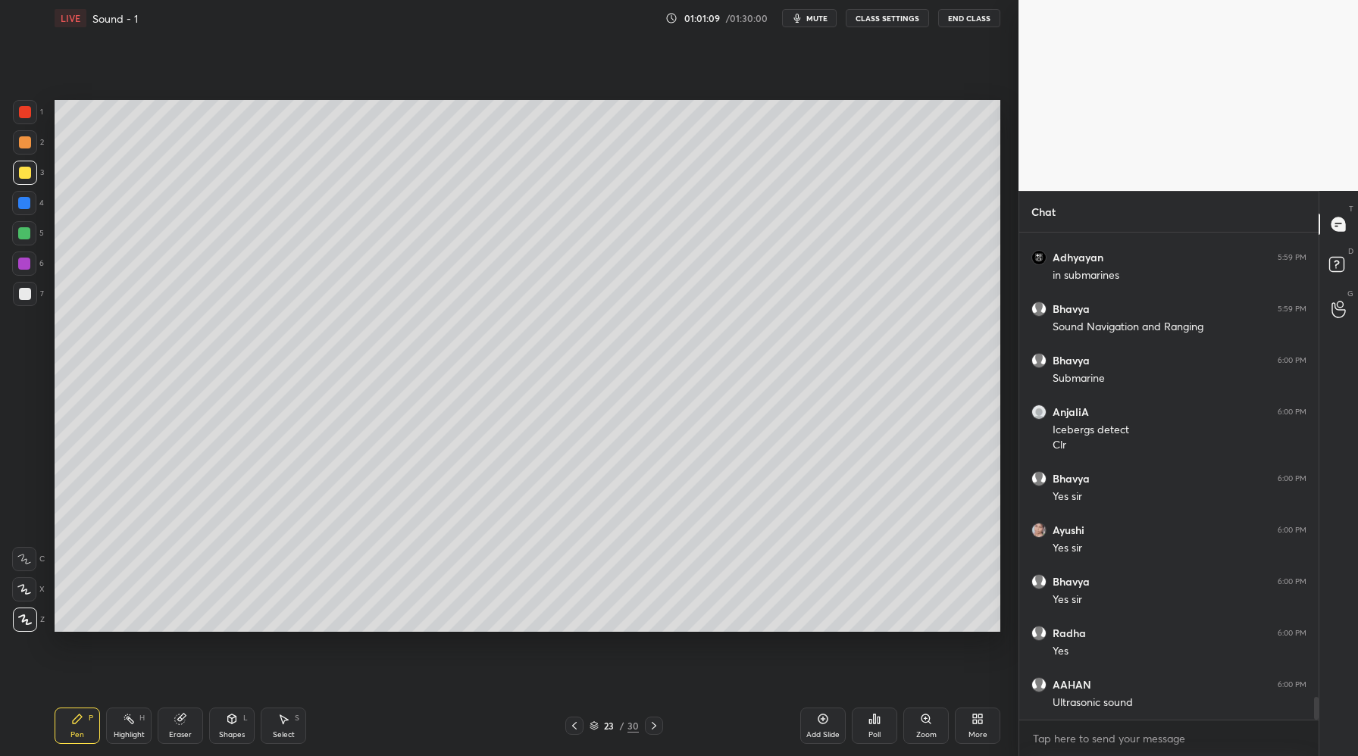
click at [575, 726] on icon at bounding box center [574, 726] width 12 height 12
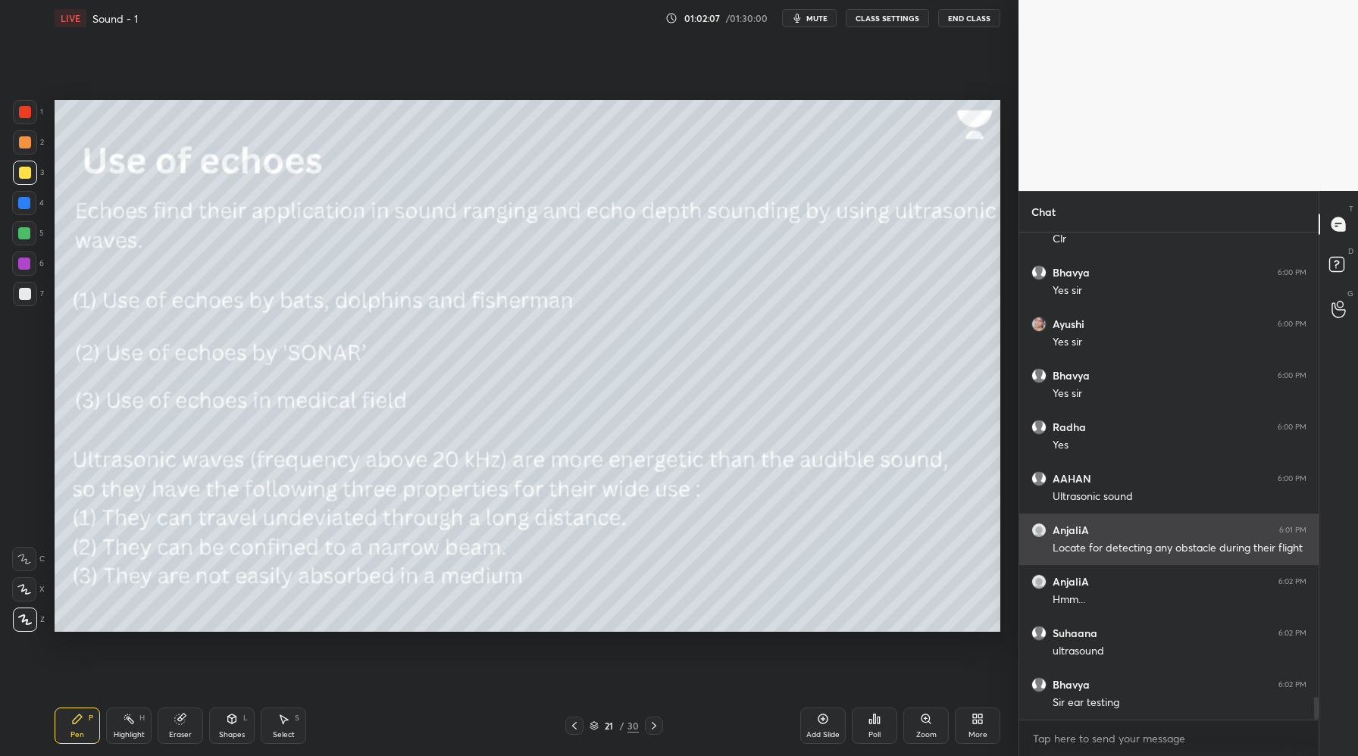
scroll to position [10069, 0]
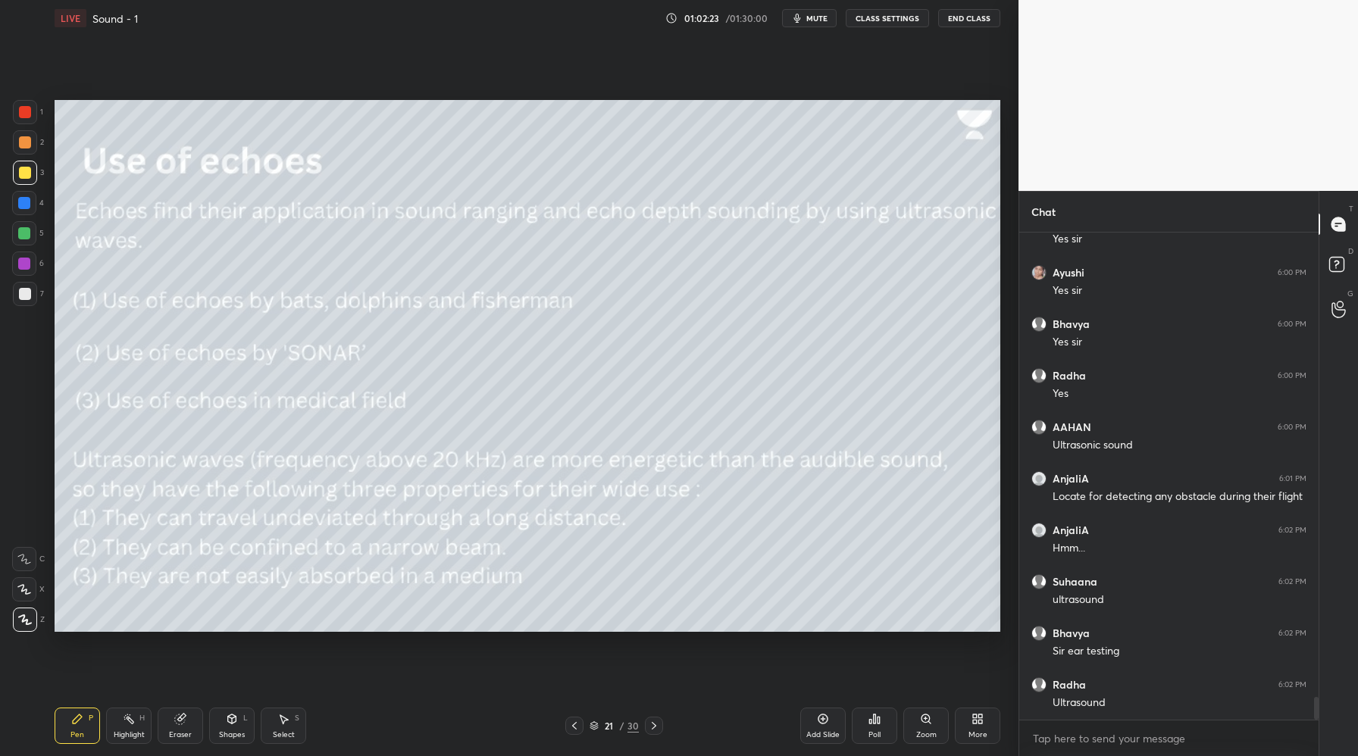
drag, startPoint x: 180, startPoint y: 723, endPoint x: 186, endPoint y: 716, distance: 9.1
click at [185, 721] on icon at bounding box center [180, 719] width 12 height 12
drag, startPoint x: 80, startPoint y: 730, endPoint x: 113, endPoint y: 678, distance: 61.0
click at [82, 728] on div "Pen P" at bounding box center [77, 726] width 45 height 36
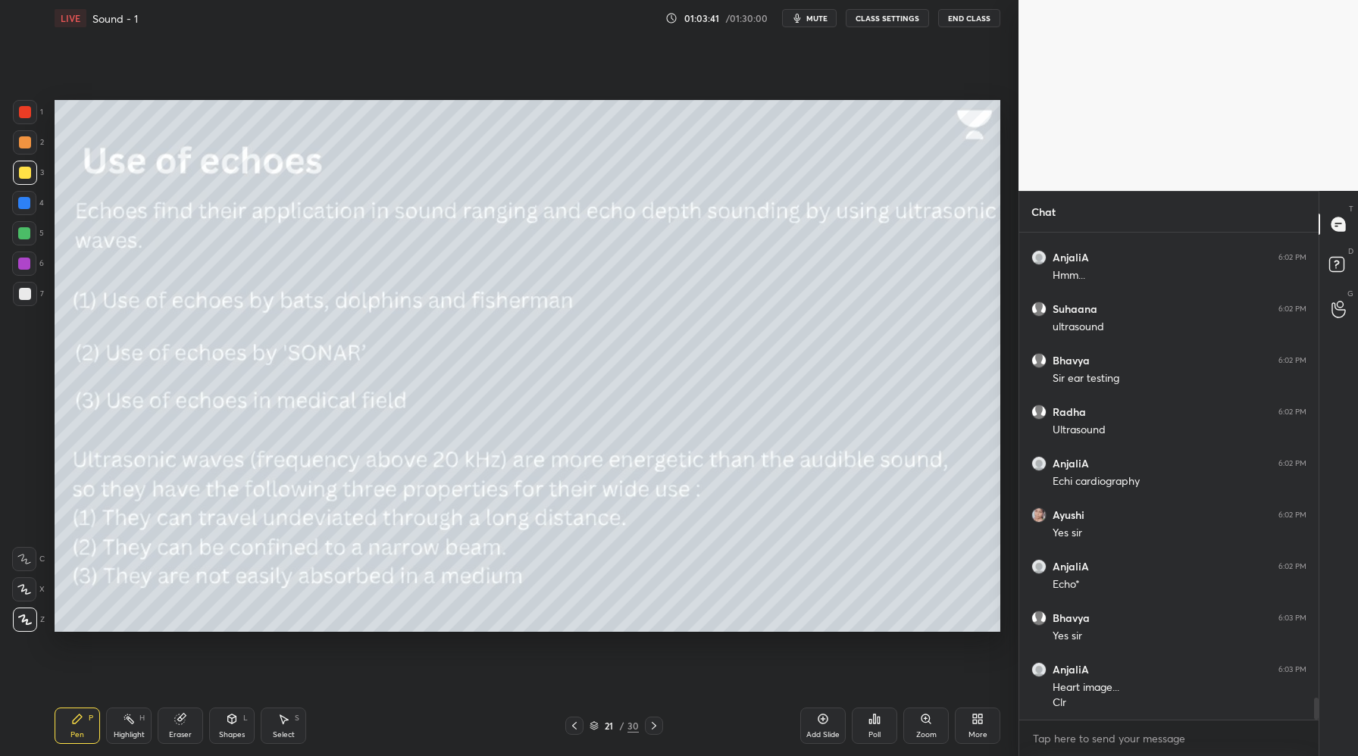
click at [656, 727] on icon at bounding box center [654, 726] width 12 height 12
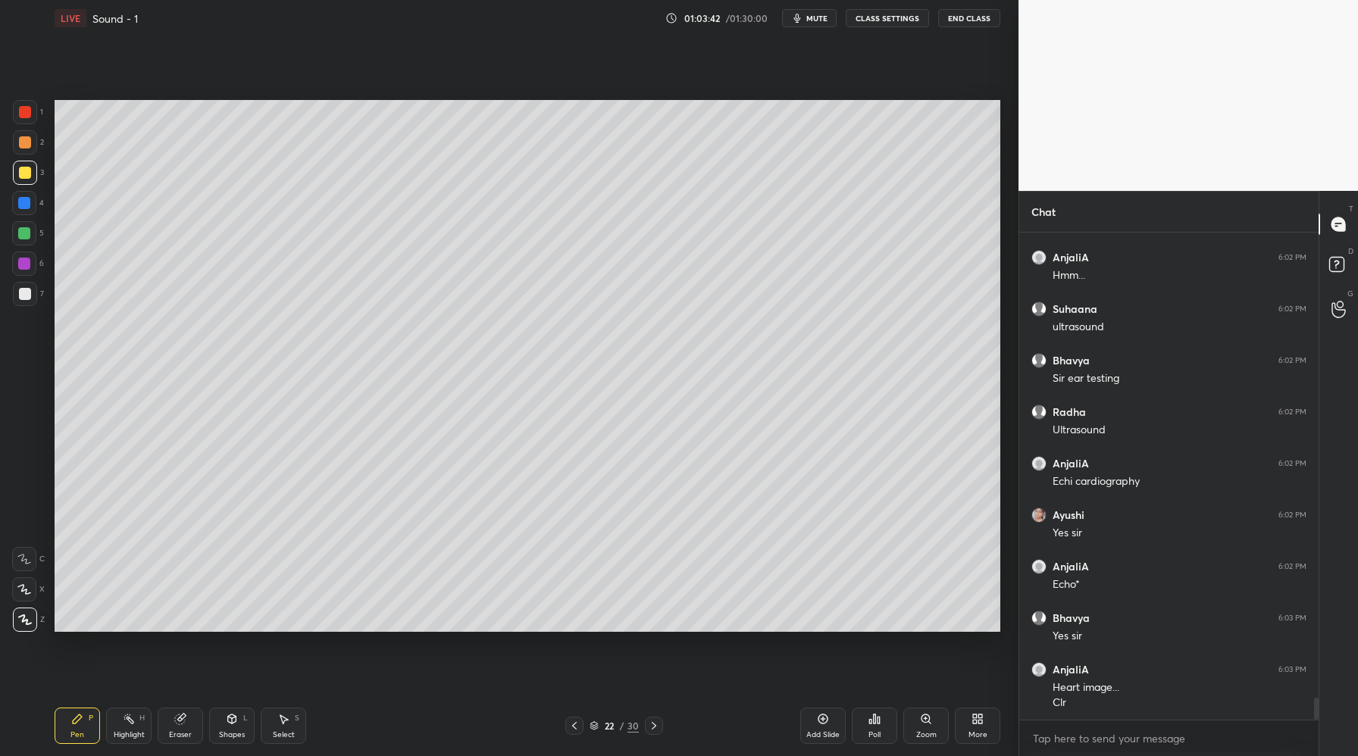
click at [656, 727] on icon at bounding box center [654, 726] width 12 height 12
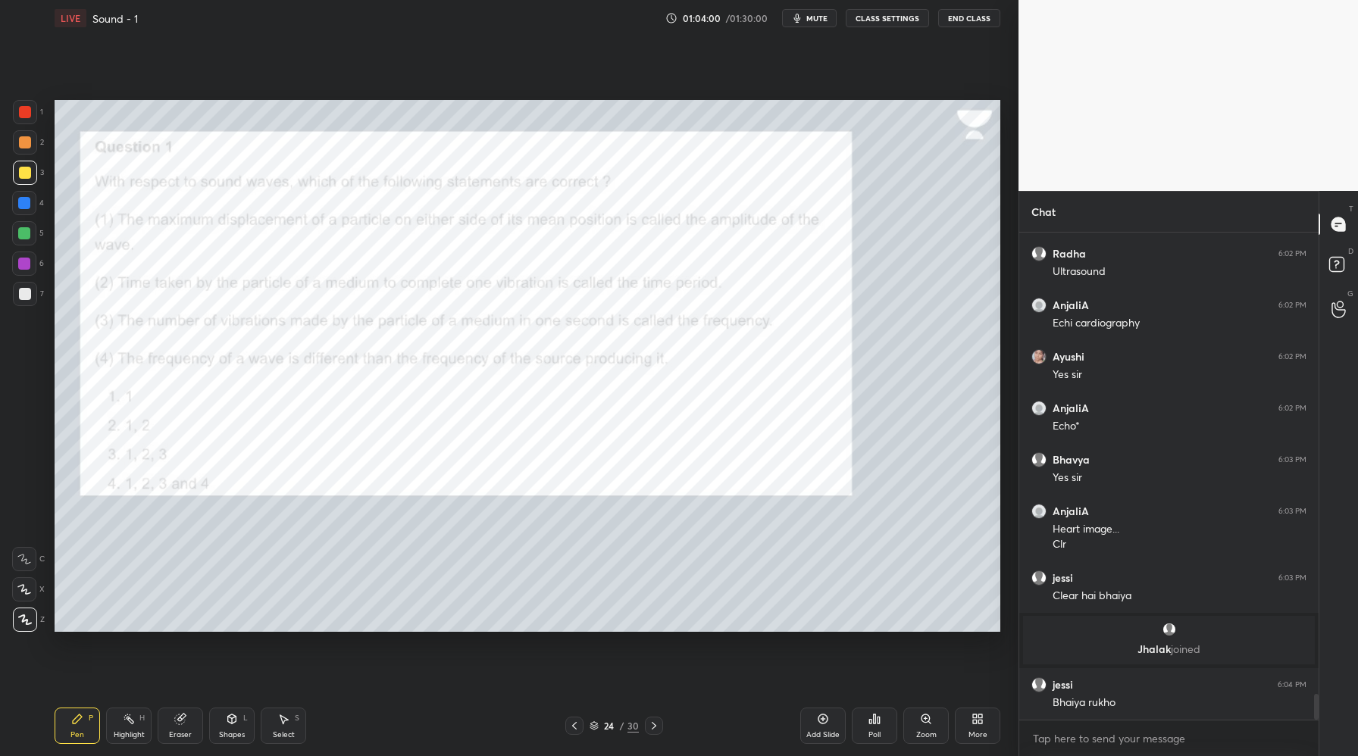
scroll to position [8842, 0]
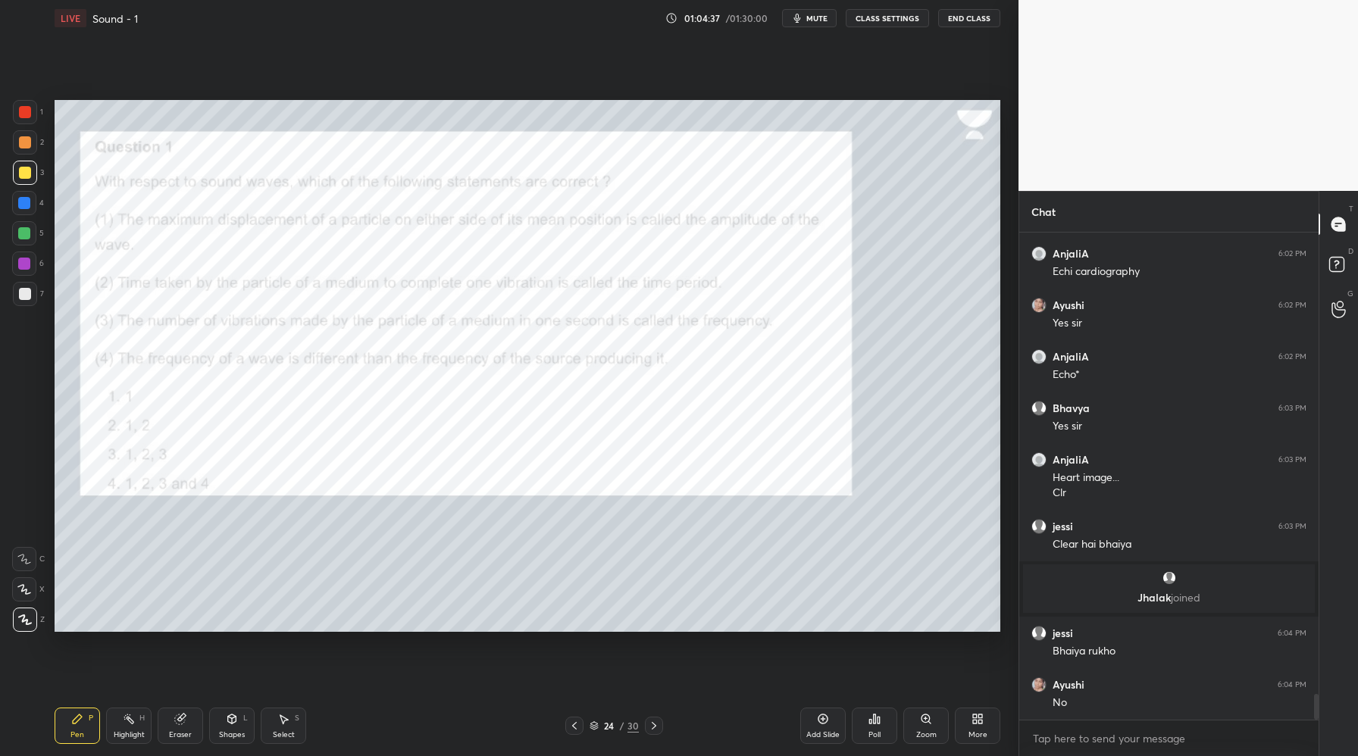
click at [25, 115] on div at bounding box center [25, 112] width 12 height 12
click at [875, 728] on div "Poll" at bounding box center [874, 726] width 45 height 36
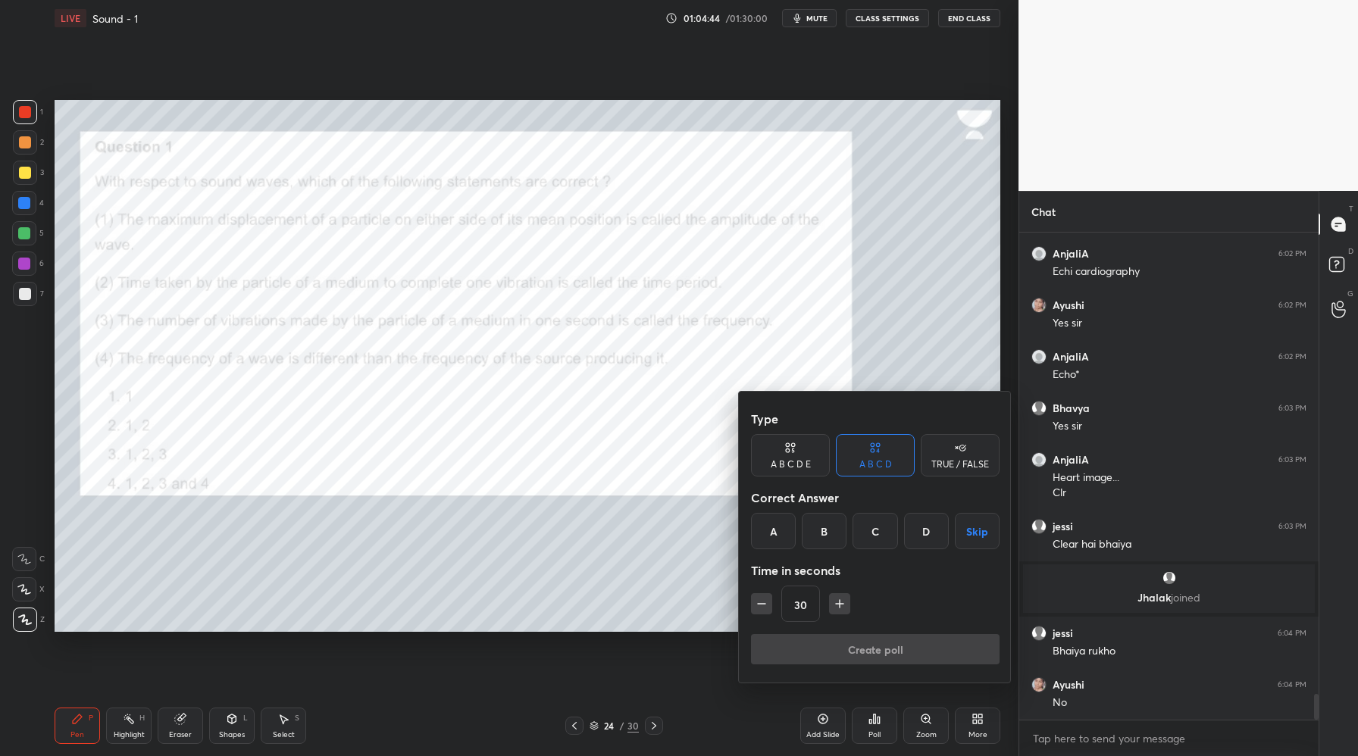
click at [872, 534] on div "C" at bounding box center [875, 531] width 45 height 36
click at [841, 614] on button "button" at bounding box center [839, 603] width 21 height 21
type input "45"
click at [885, 644] on button "Create poll" at bounding box center [875, 649] width 249 height 30
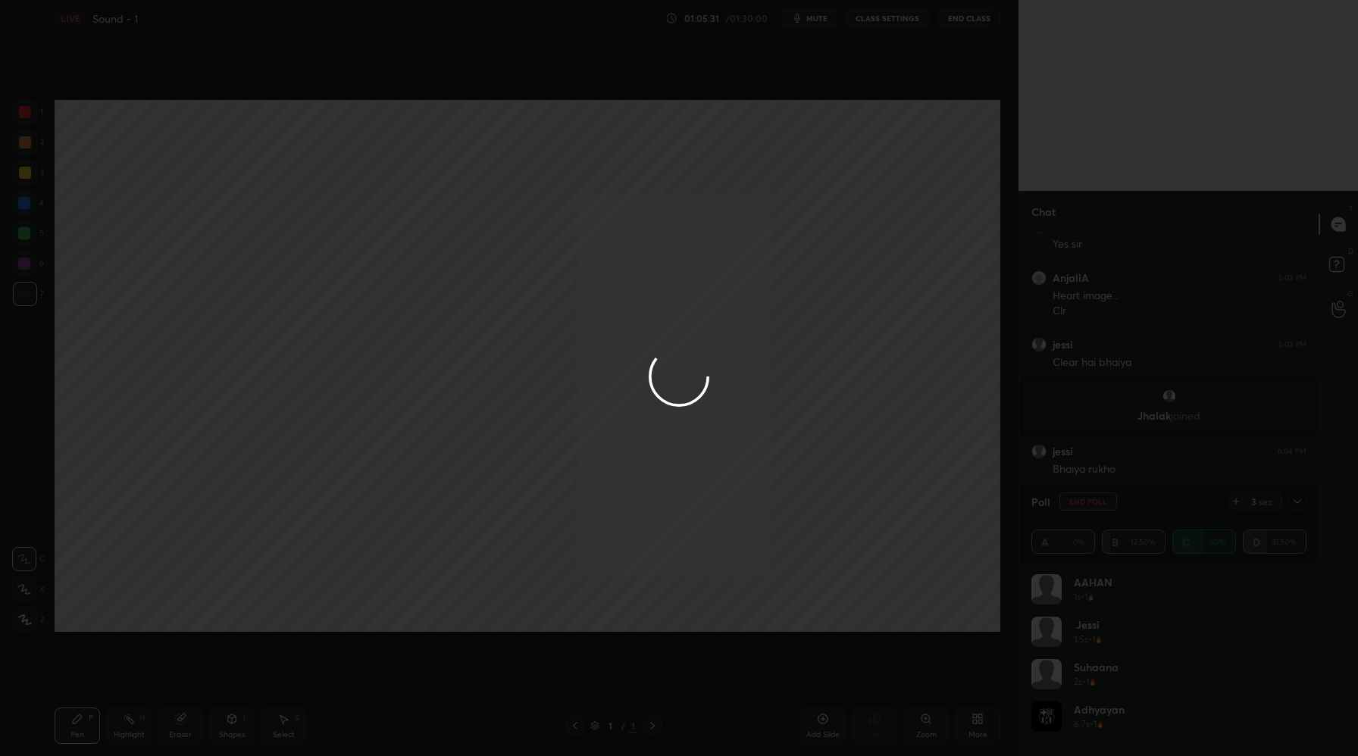
scroll to position [9076, 0]
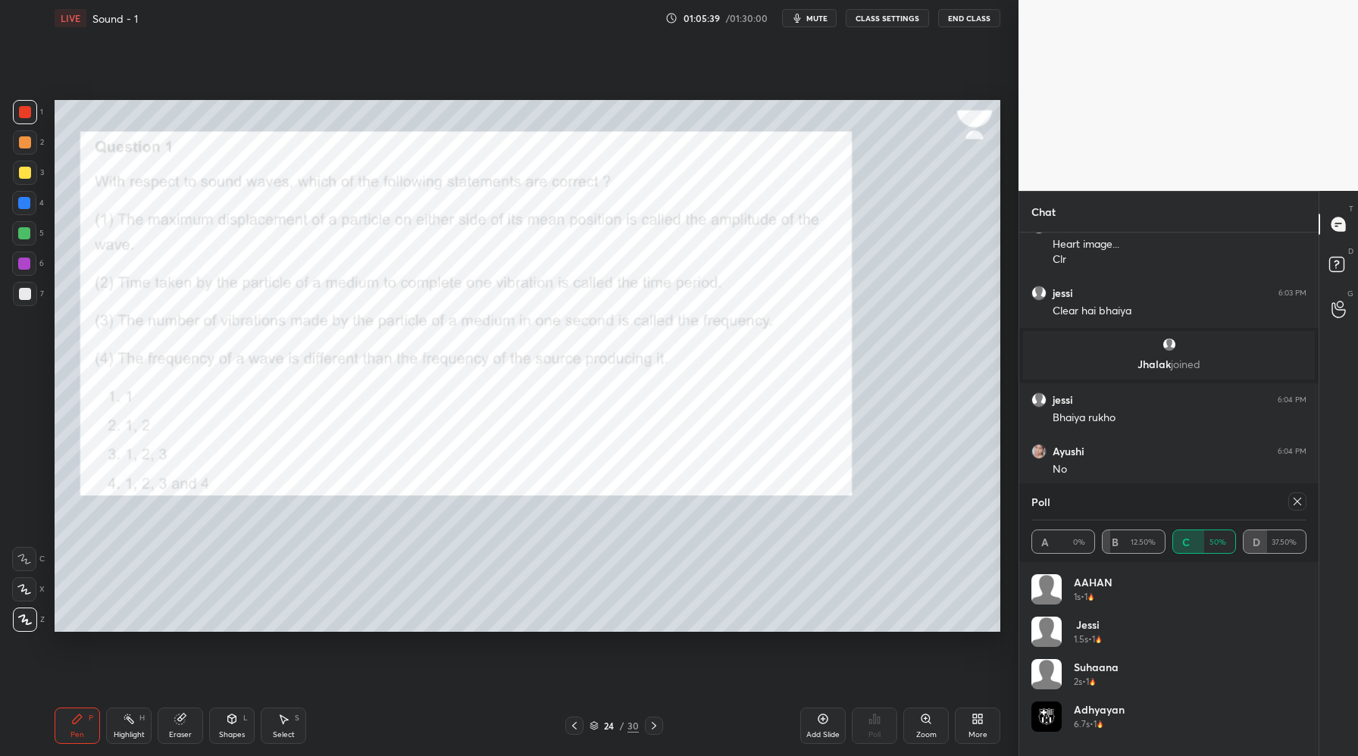
click at [1297, 499] on icon at bounding box center [1298, 502] width 12 height 12
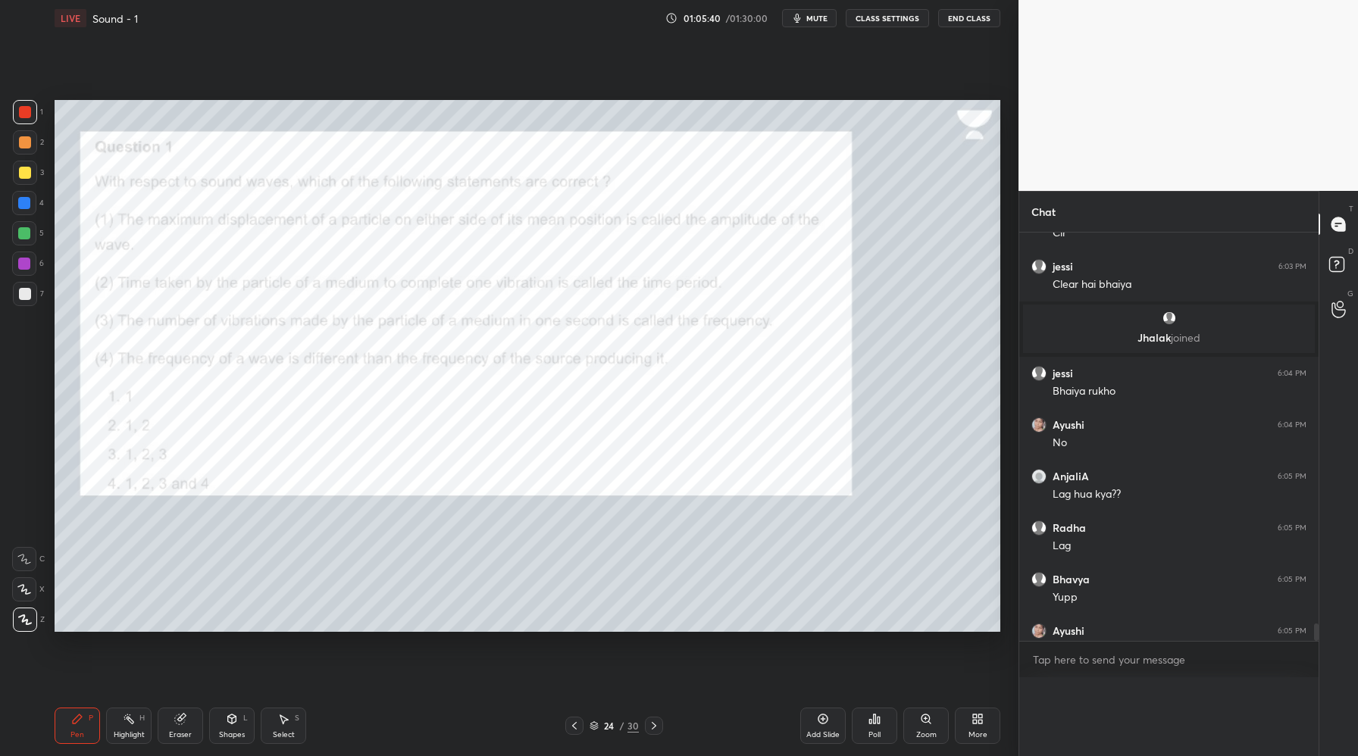
scroll to position [0, 0]
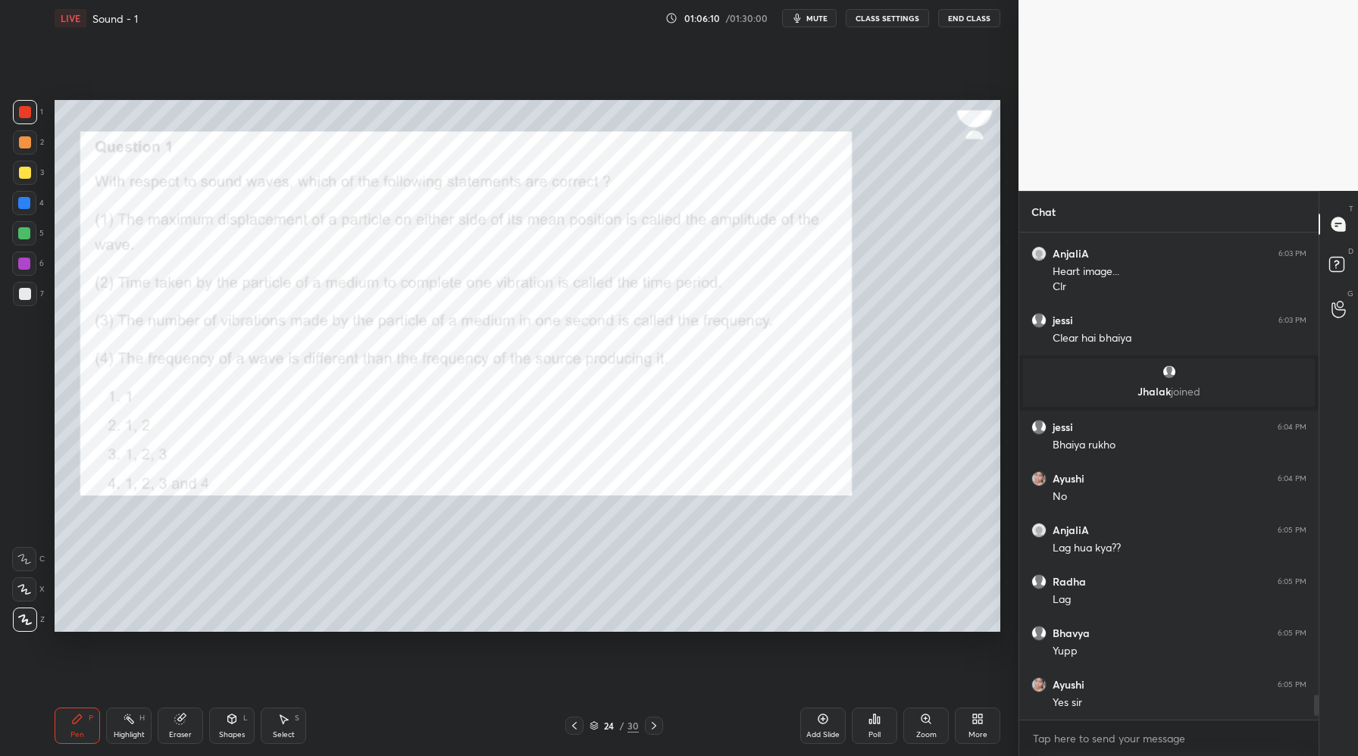
click at [824, 20] on span "mute" at bounding box center [816, 18] width 21 height 11
click at [809, 17] on span "unmute" at bounding box center [816, 18] width 33 height 11
click at [653, 734] on div at bounding box center [654, 726] width 18 height 18
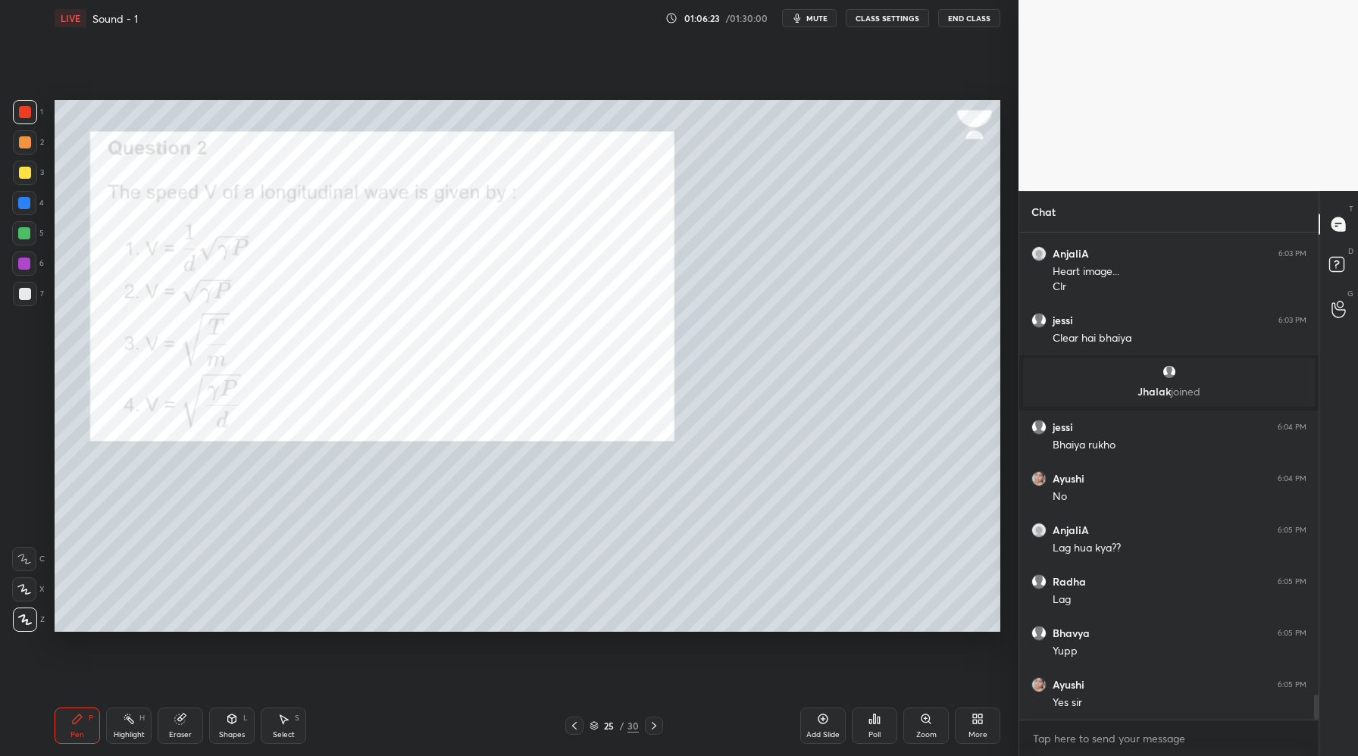
scroll to position [9100, 0]
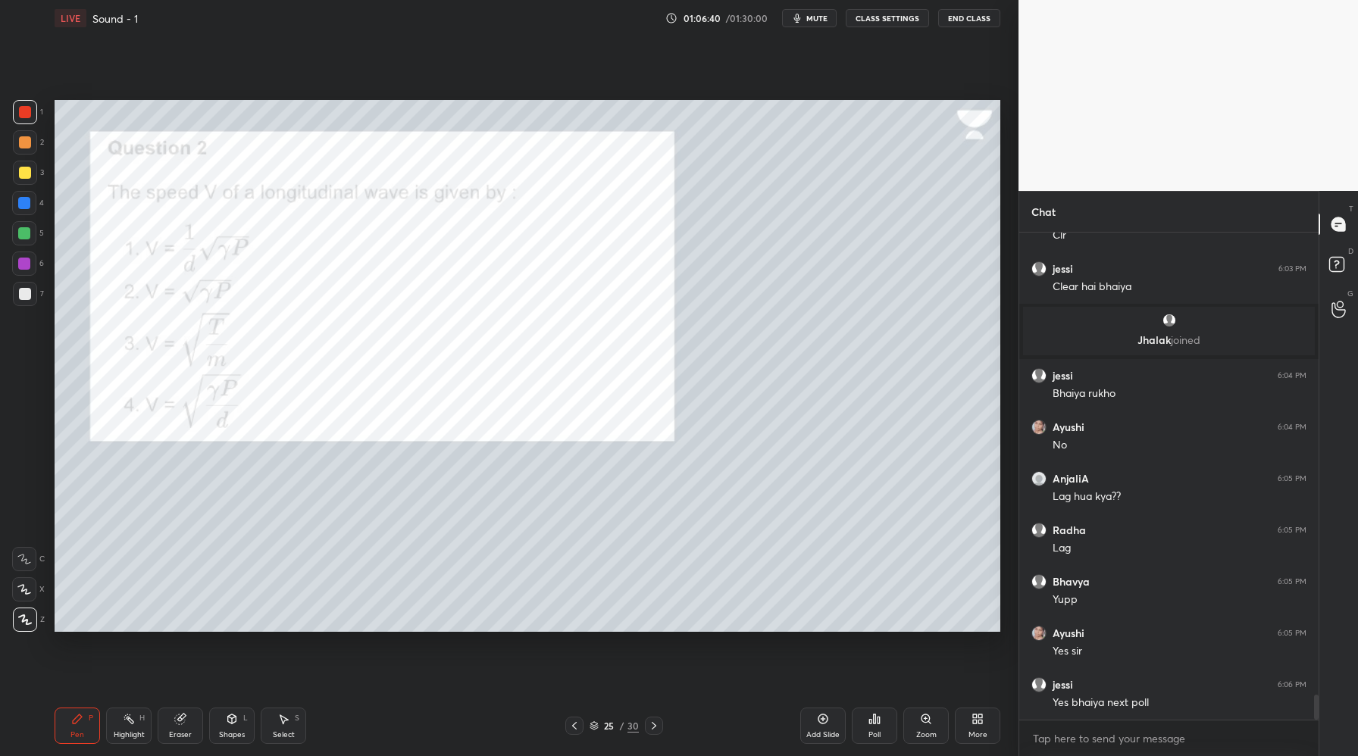
click at [884, 725] on div "Poll" at bounding box center [874, 726] width 45 height 36
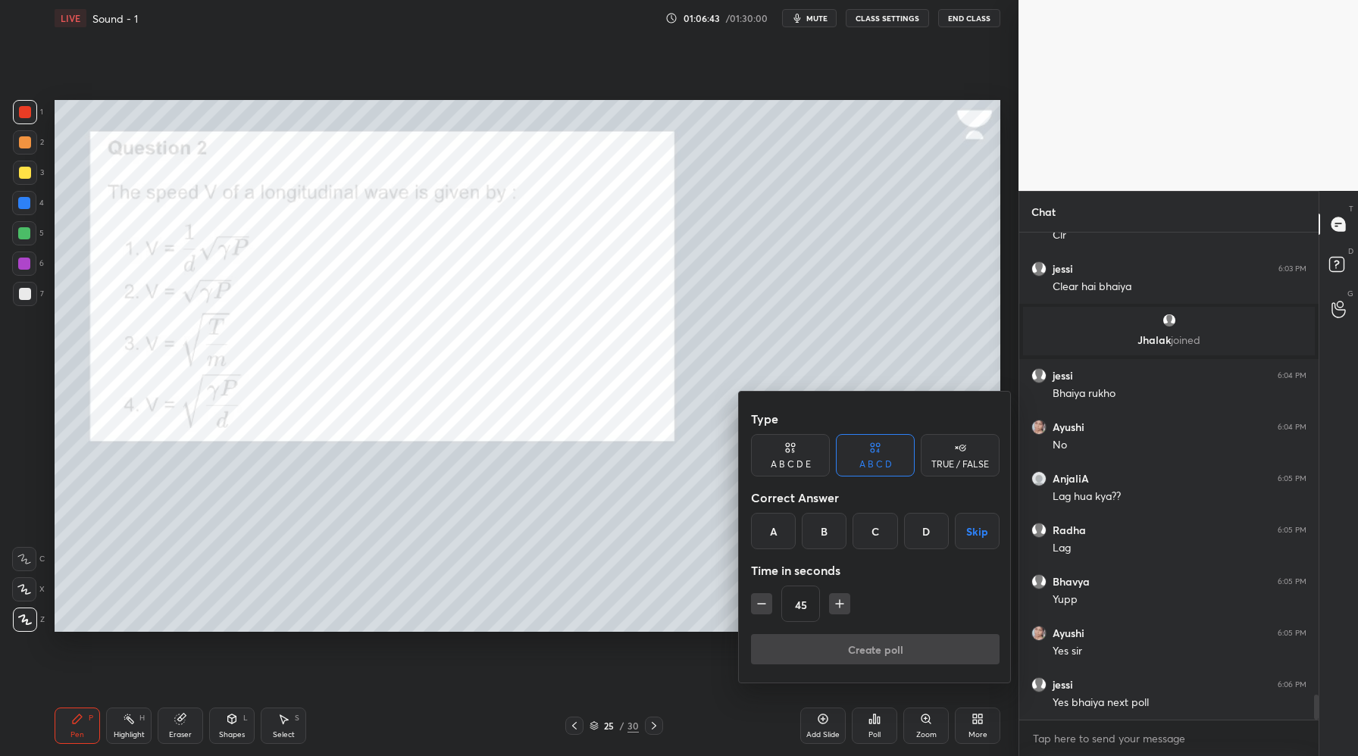
click at [922, 534] on div "D" at bounding box center [926, 531] width 45 height 36
click at [877, 650] on button "Create poll" at bounding box center [875, 649] width 249 height 30
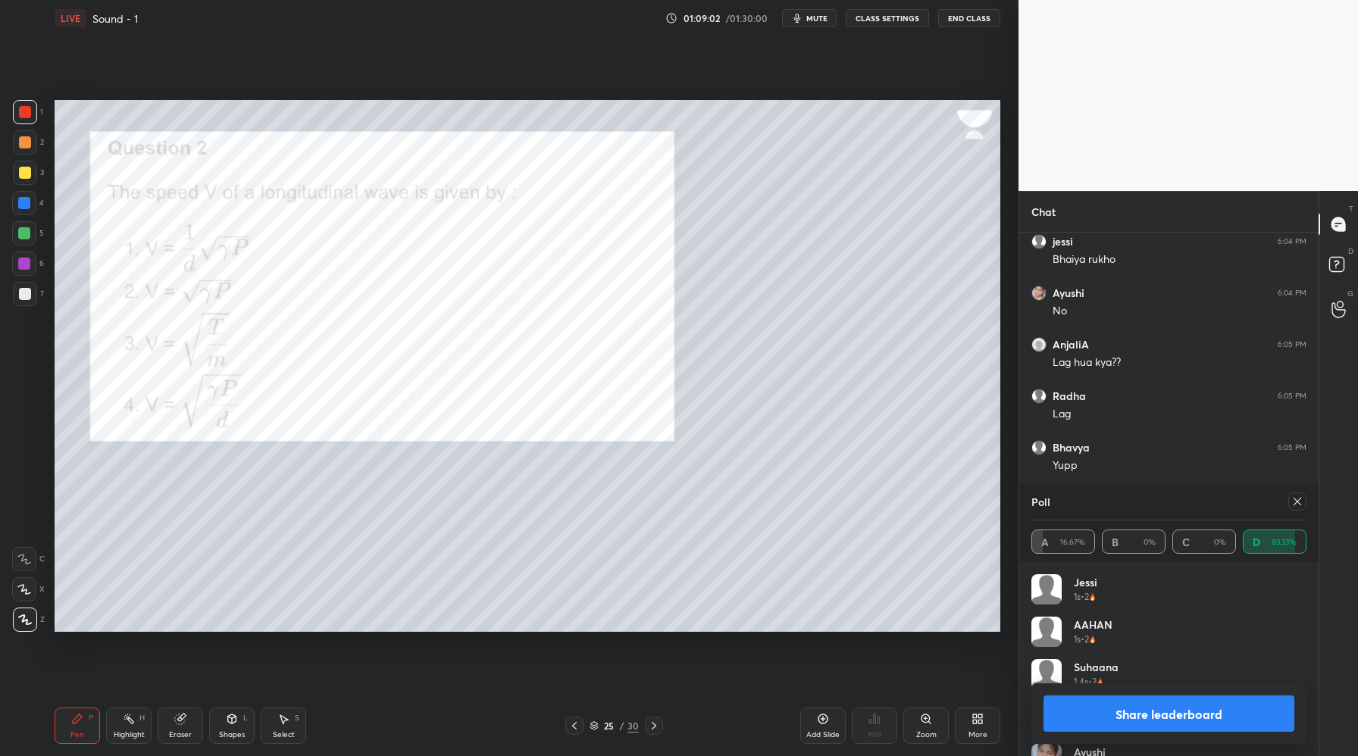
scroll to position [9134, 0]
click at [1139, 708] on button "Share leaderboard" at bounding box center [1169, 714] width 251 height 36
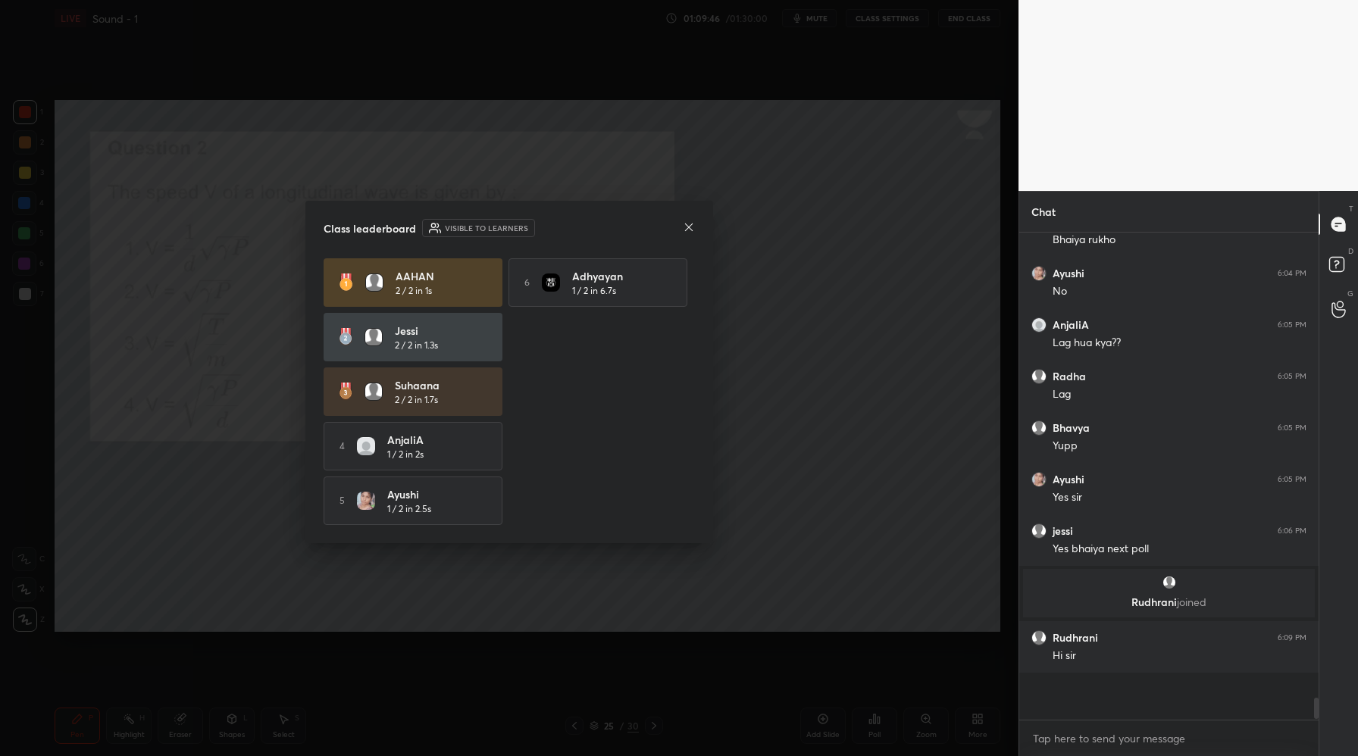
scroll to position [478, 295]
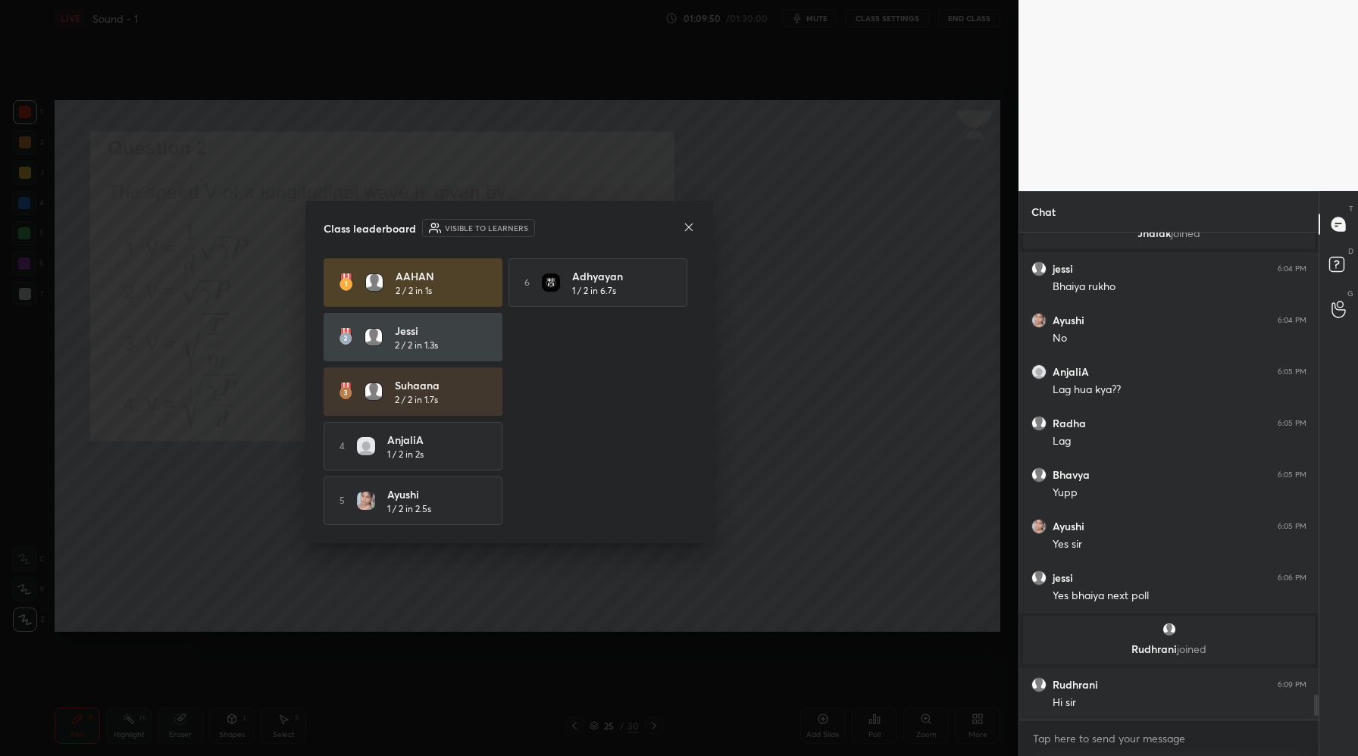
click at [688, 232] on div at bounding box center [689, 229] width 12 height 16
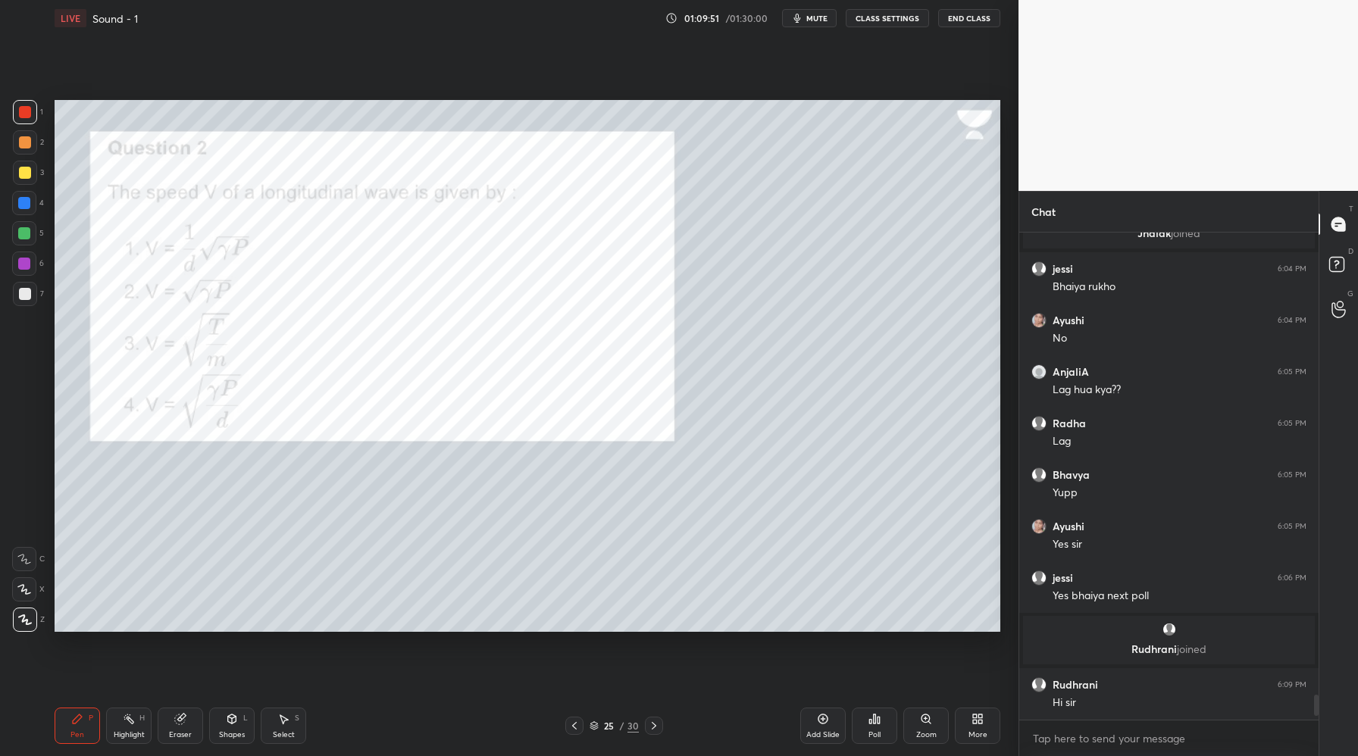
click at [818, 25] on button "mute" at bounding box center [809, 18] width 55 height 18
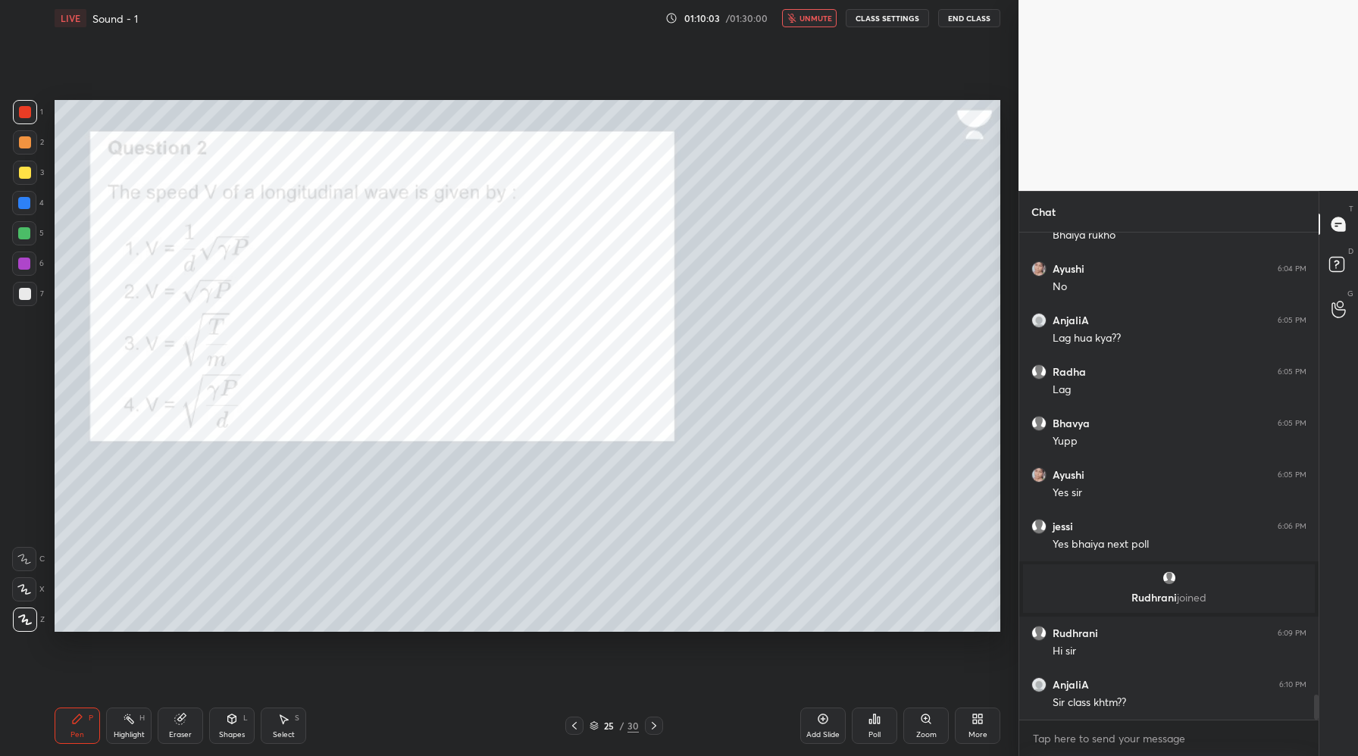
click at [825, 27] on div "LIVE Sound - 1 01:10:03 / 01:30:00 unmute CLASS SETTINGS End Class" at bounding box center [528, 18] width 946 height 36
click at [823, 24] on button "unmute" at bounding box center [809, 18] width 55 height 18
click at [652, 734] on div at bounding box center [654, 726] width 18 height 18
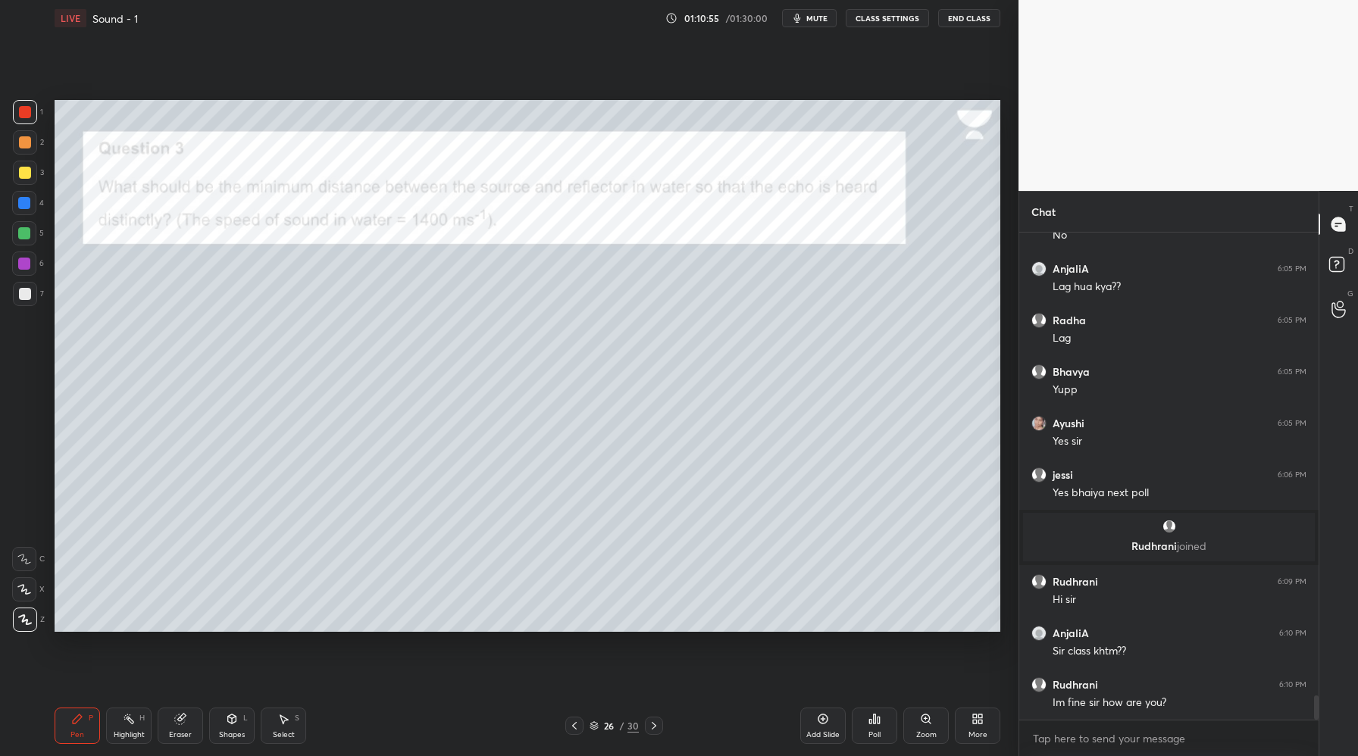
scroll to position [9210, 0]
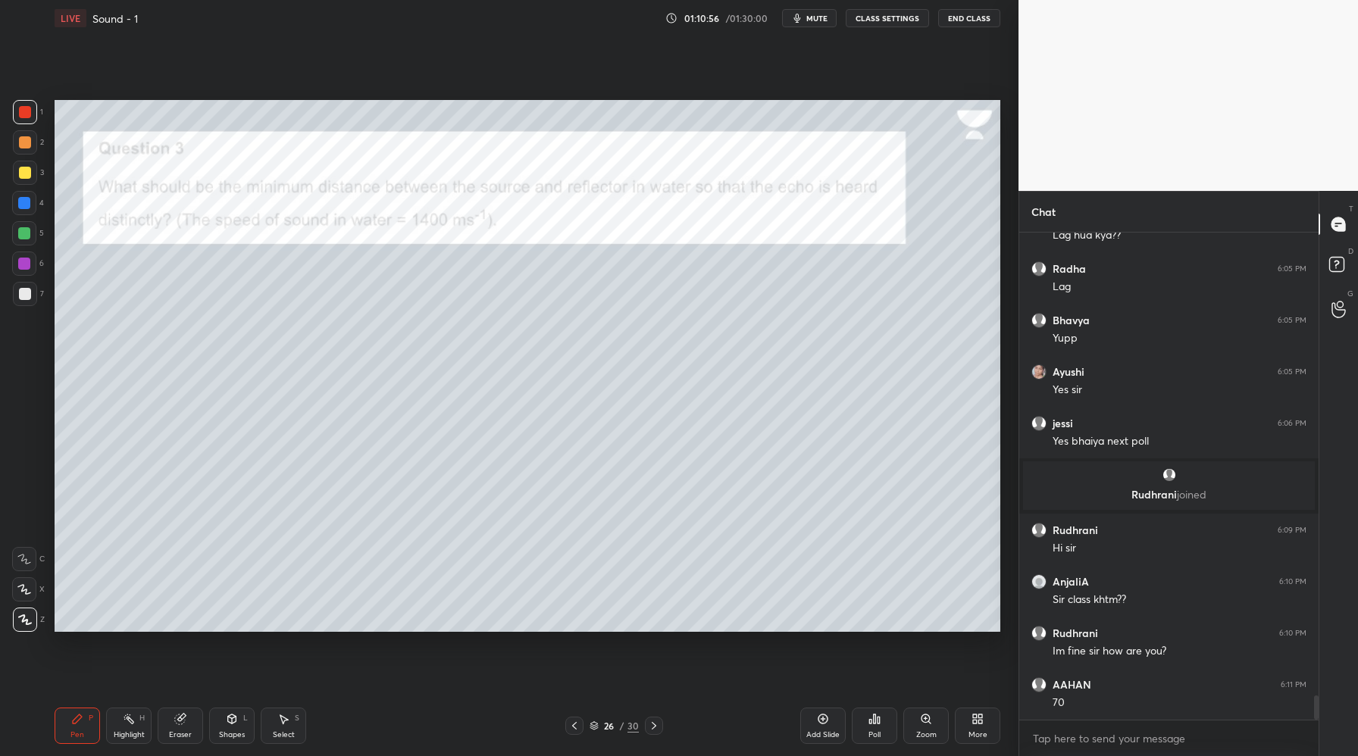
click at [27, 297] on div at bounding box center [25, 294] width 12 height 12
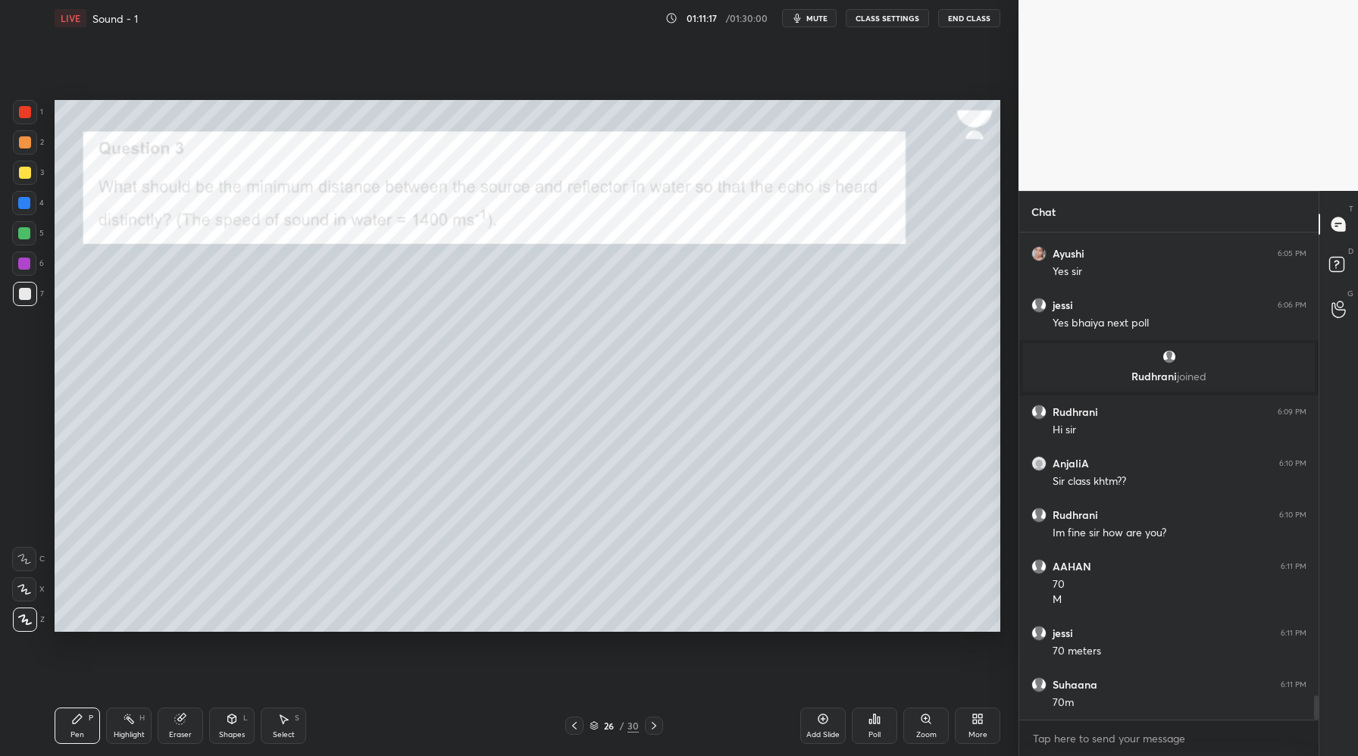
scroll to position [9380, 0]
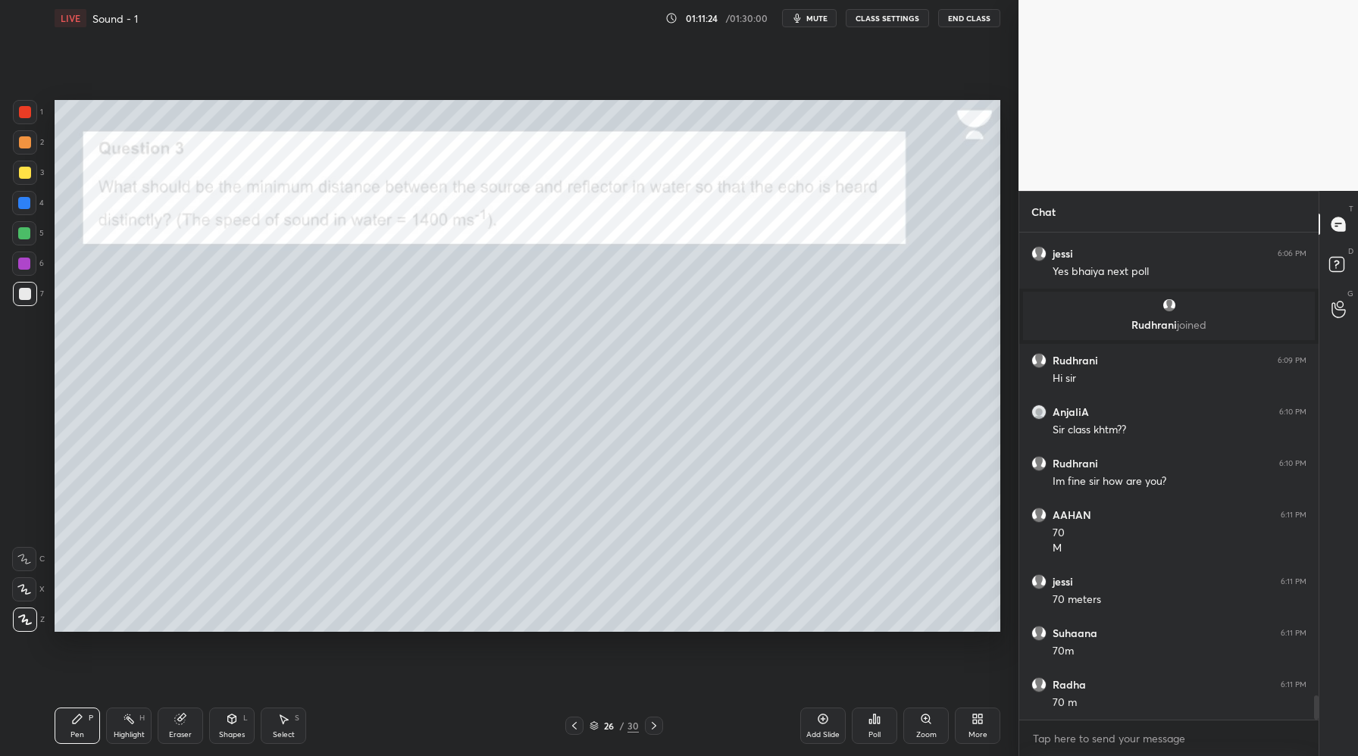
click at [656, 723] on icon at bounding box center [654, 726] width 12 height 12
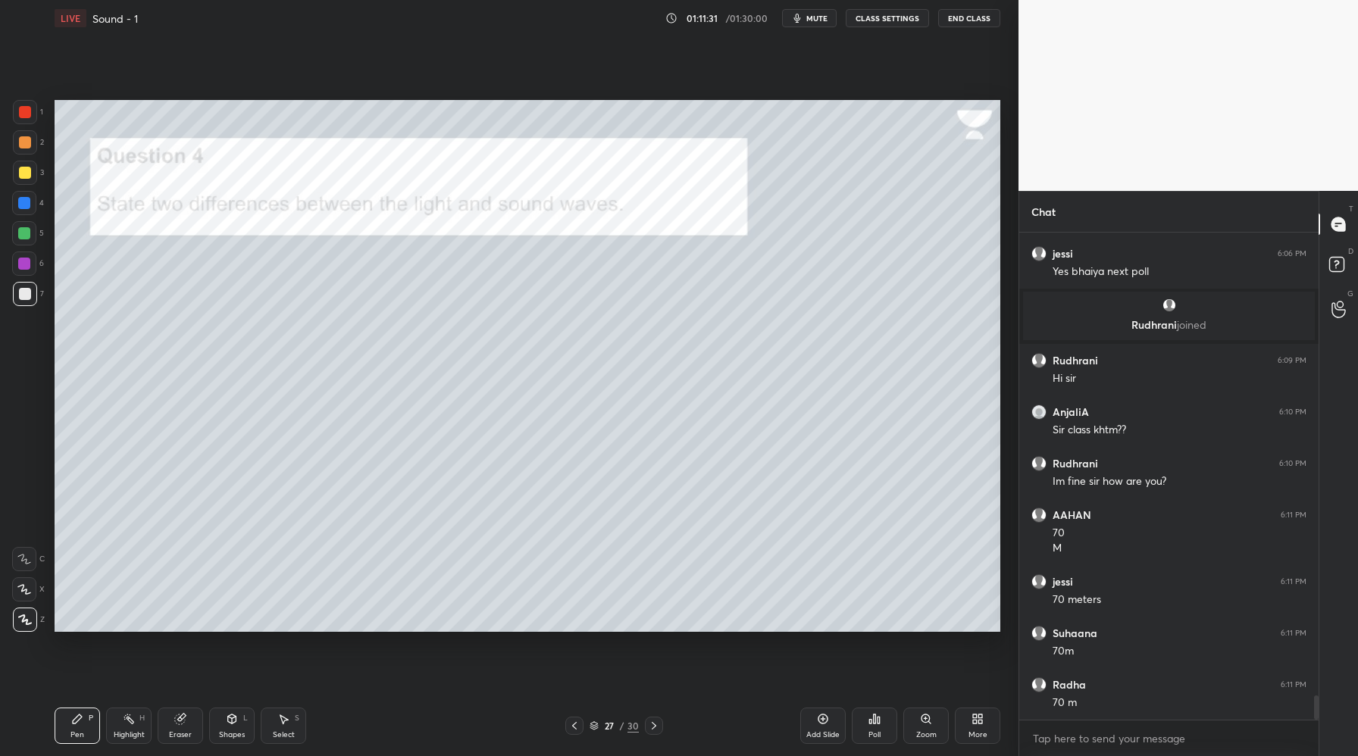
drag, startPoint x: 23, startPoint y: 114, endPoint x: 43, endPoint y: 130, distance: 25.9
click at [24, 115] on div at bounding box center [25, 112] width 12 height 12
click at [656, 722] on icon at bounding box center [654, 726] width 12 height 12
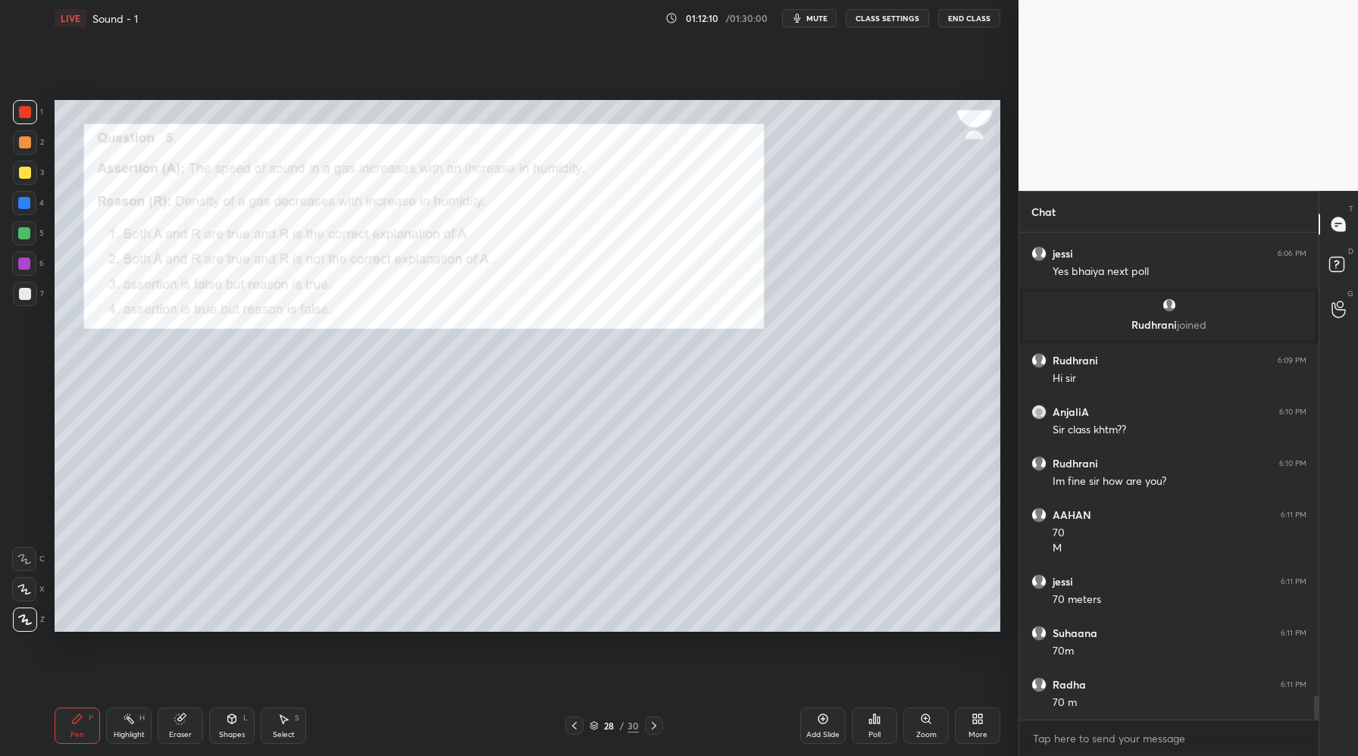
click at [883, 731] on div "Poll" at bounding box center [874, 726] width 45 height 36
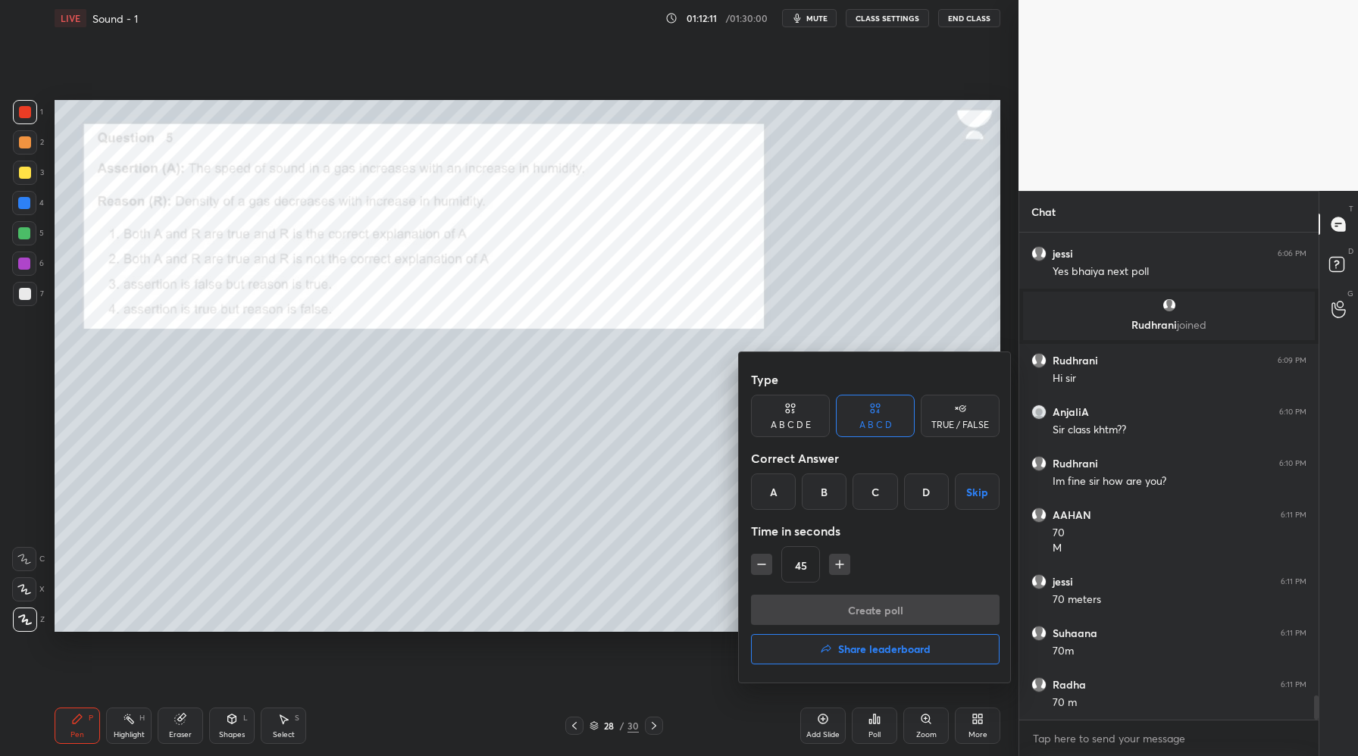
drag, startPoint x: 777, startPoint y: 495, endPoint x: 790, endPoint y: 501, distance: 14.2
click at [778, 493] on div "A" at bounding box center [773, 492] width 45 height 36
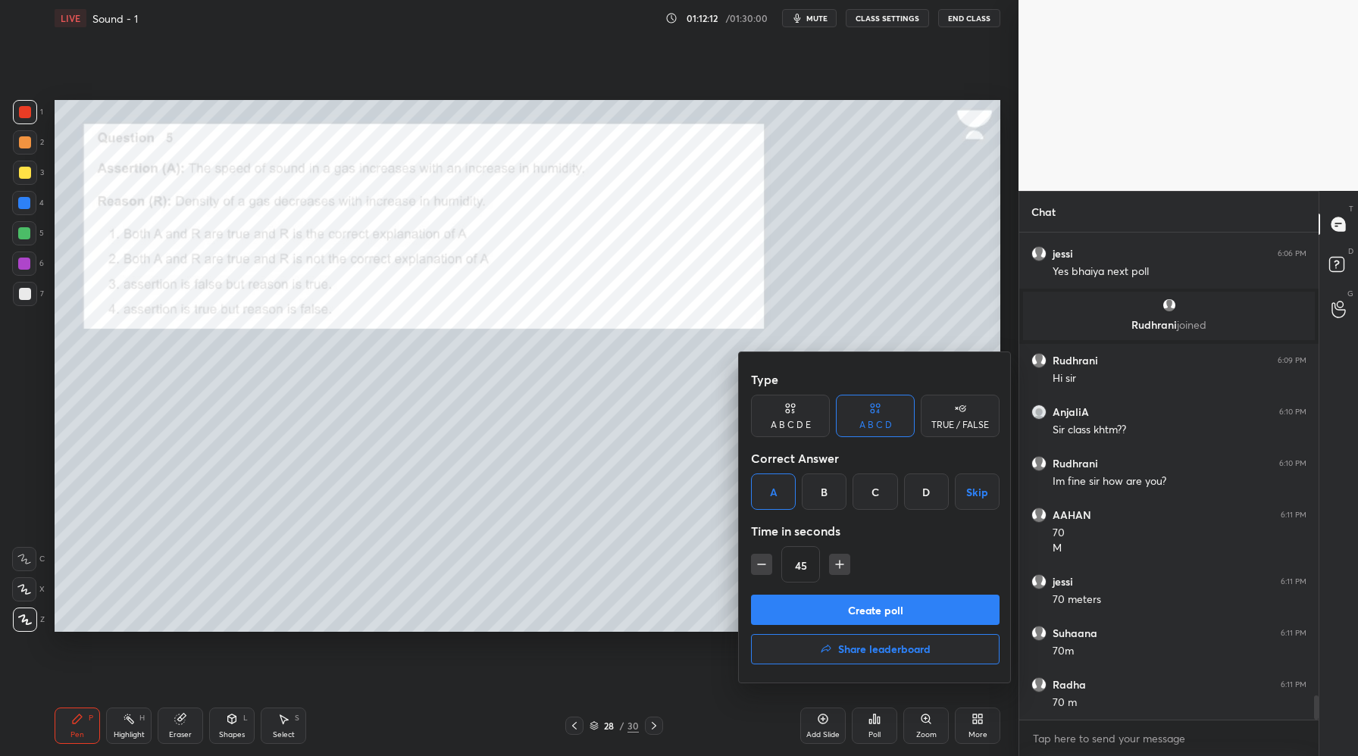
click at [859, 611] on button "Create poll" at bounding box center [875, 610] width 249 height 30
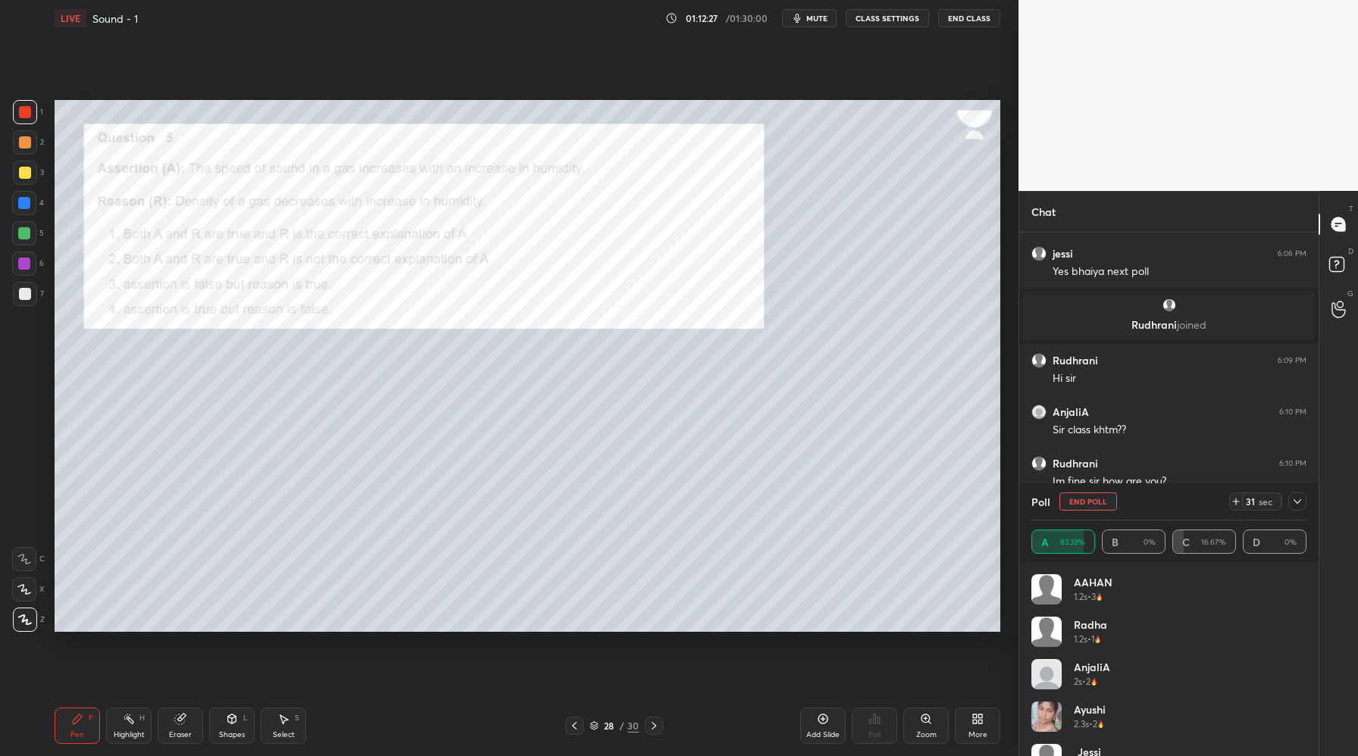
scroll to position [30, 0]
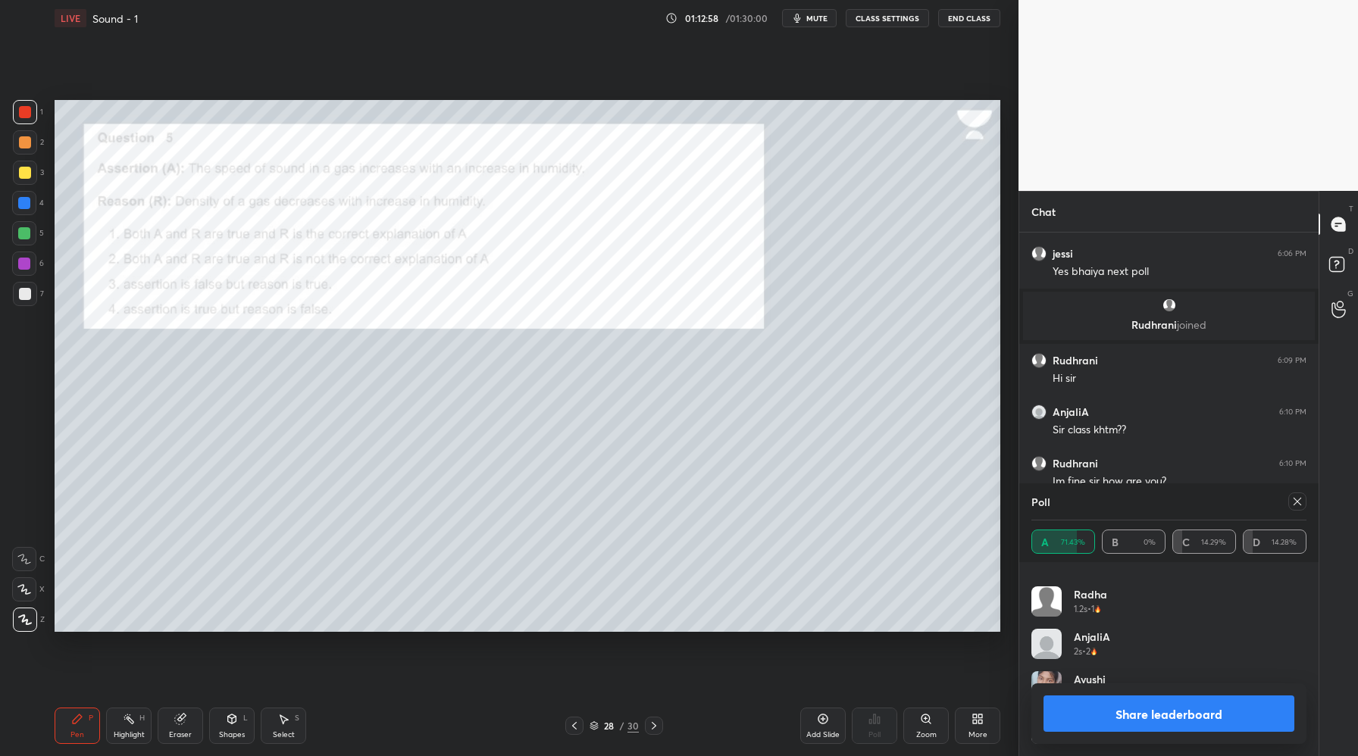
click at [1174, 716] on button "Share leaderboard" at bounding box center [1169, 714] width 251 height 36
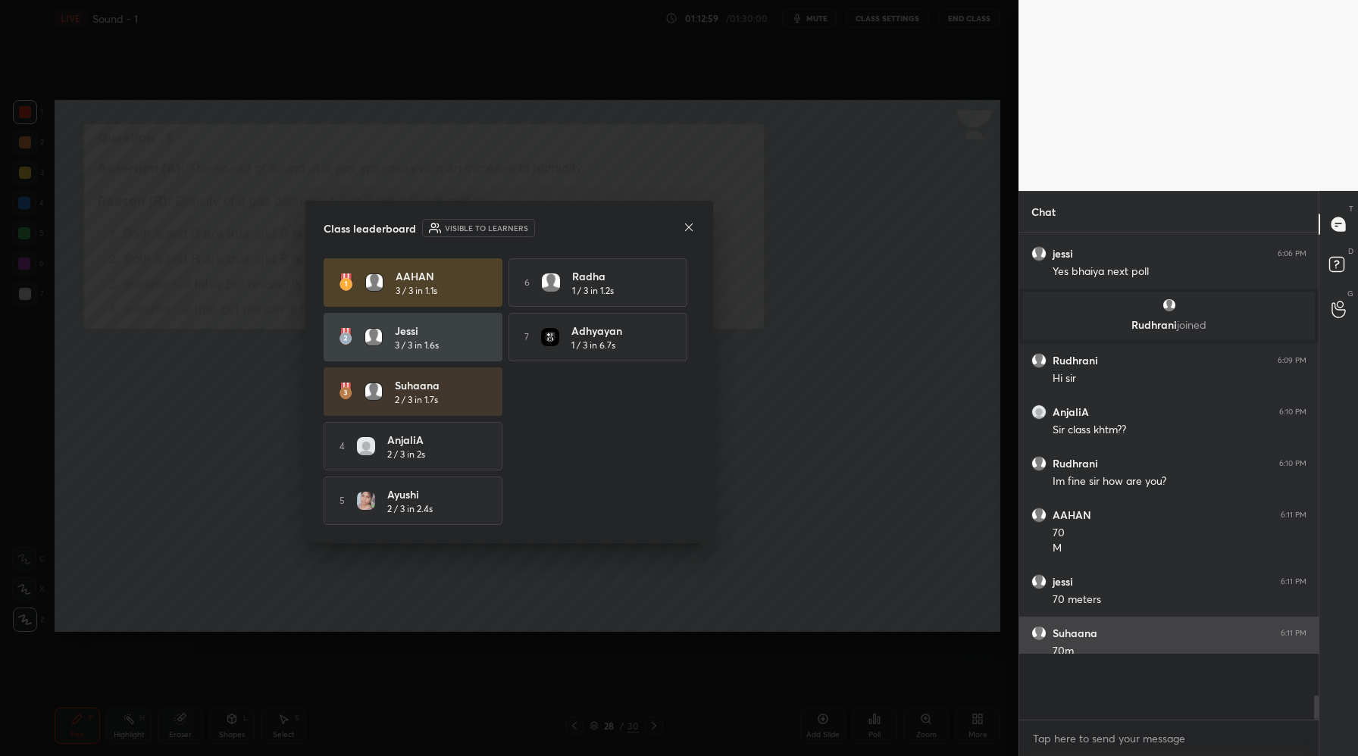
scroll to position [429, 295]
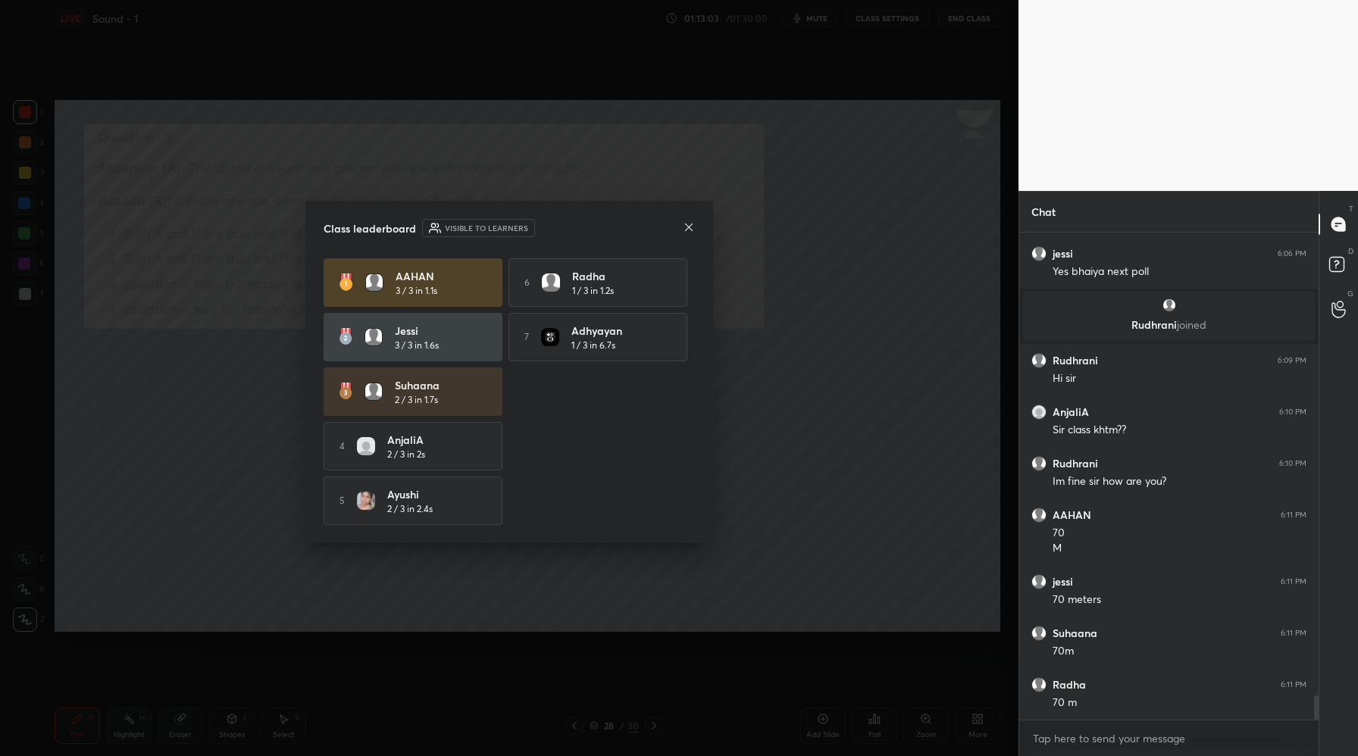
click at [691, 223] on icon at bounding box center [689, 227] width 12 height 12
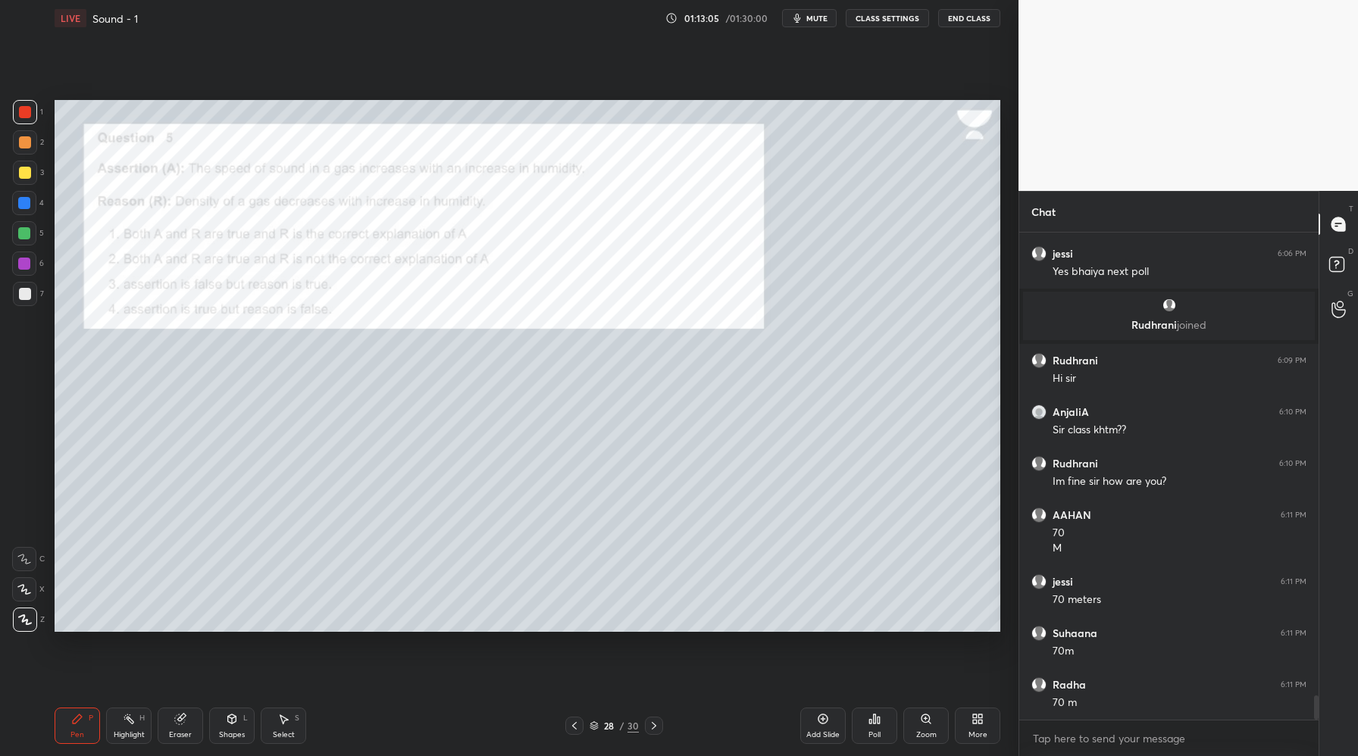
click at [653, 726] on icon at bounding box center [654, 726] width 12 height 12
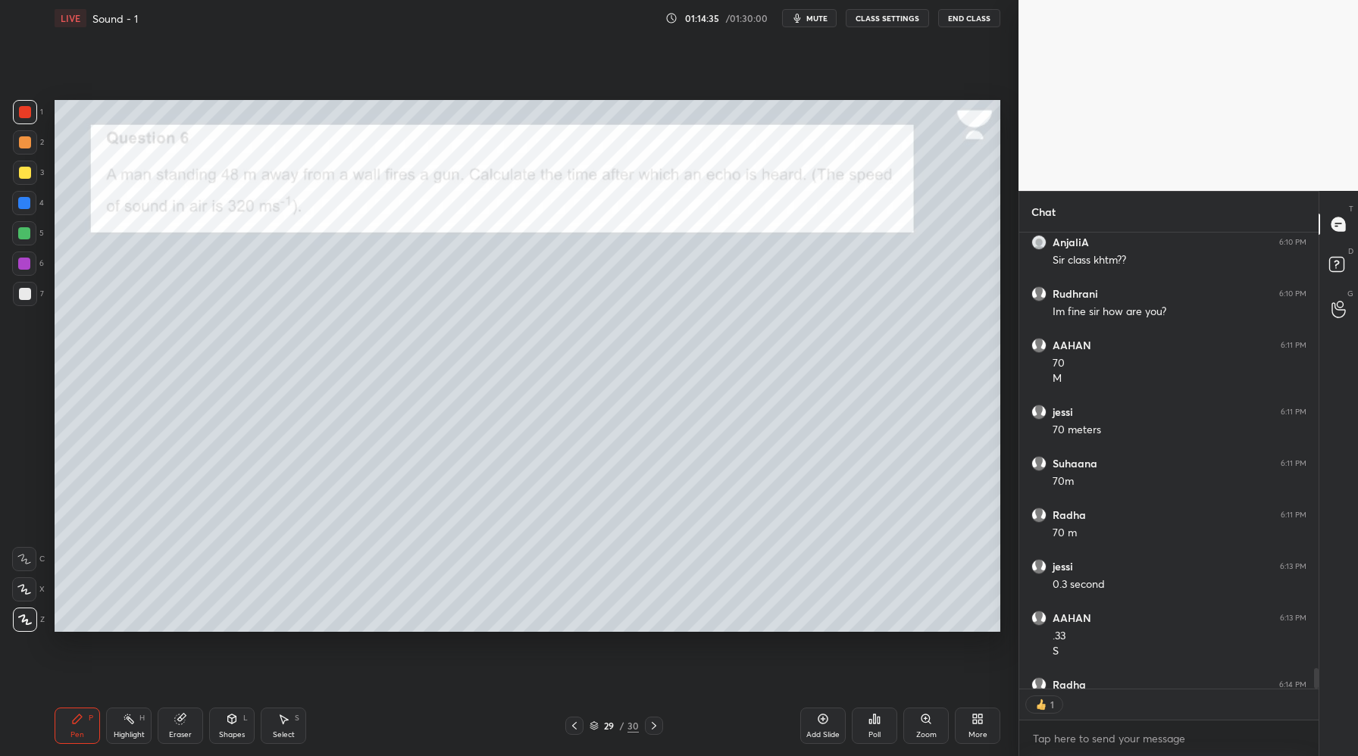
scroll to position [9646, 0]
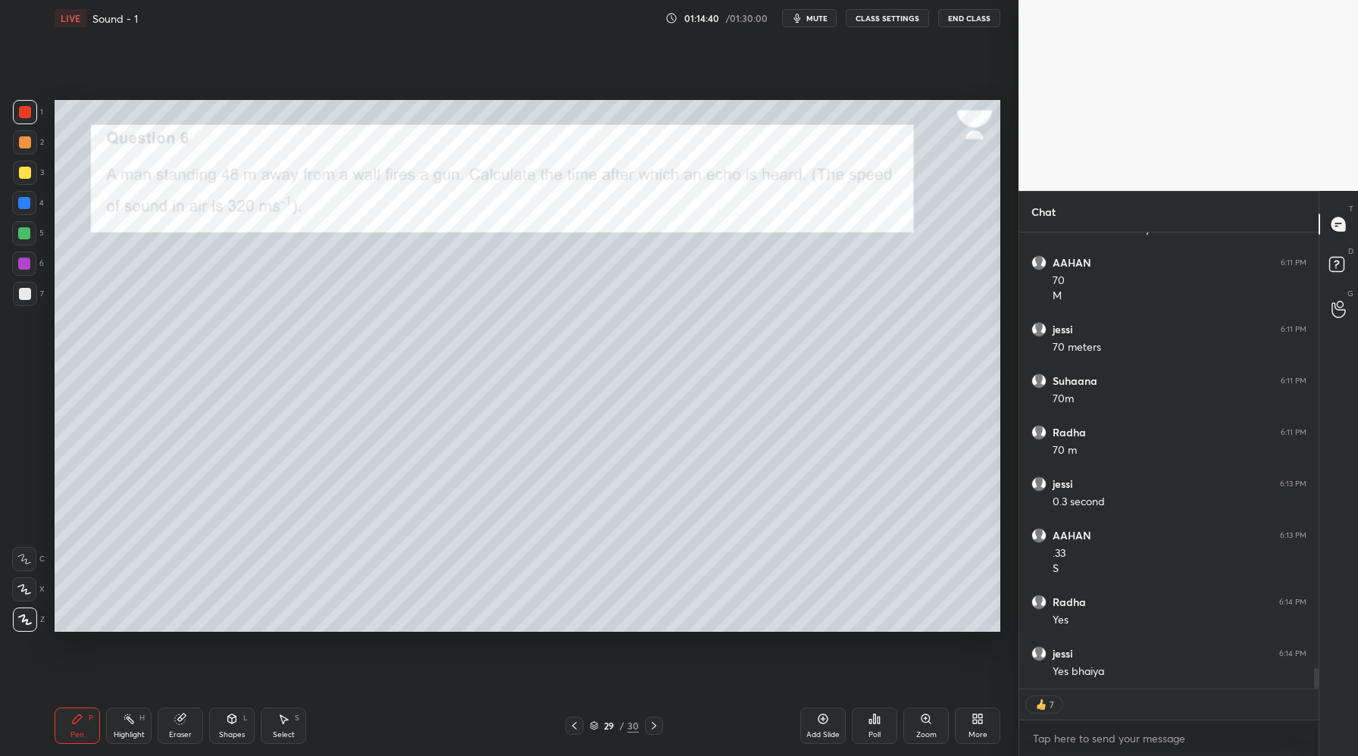
click at [654, 728] on icon at bounding box center [654, 726] width 12 height 12
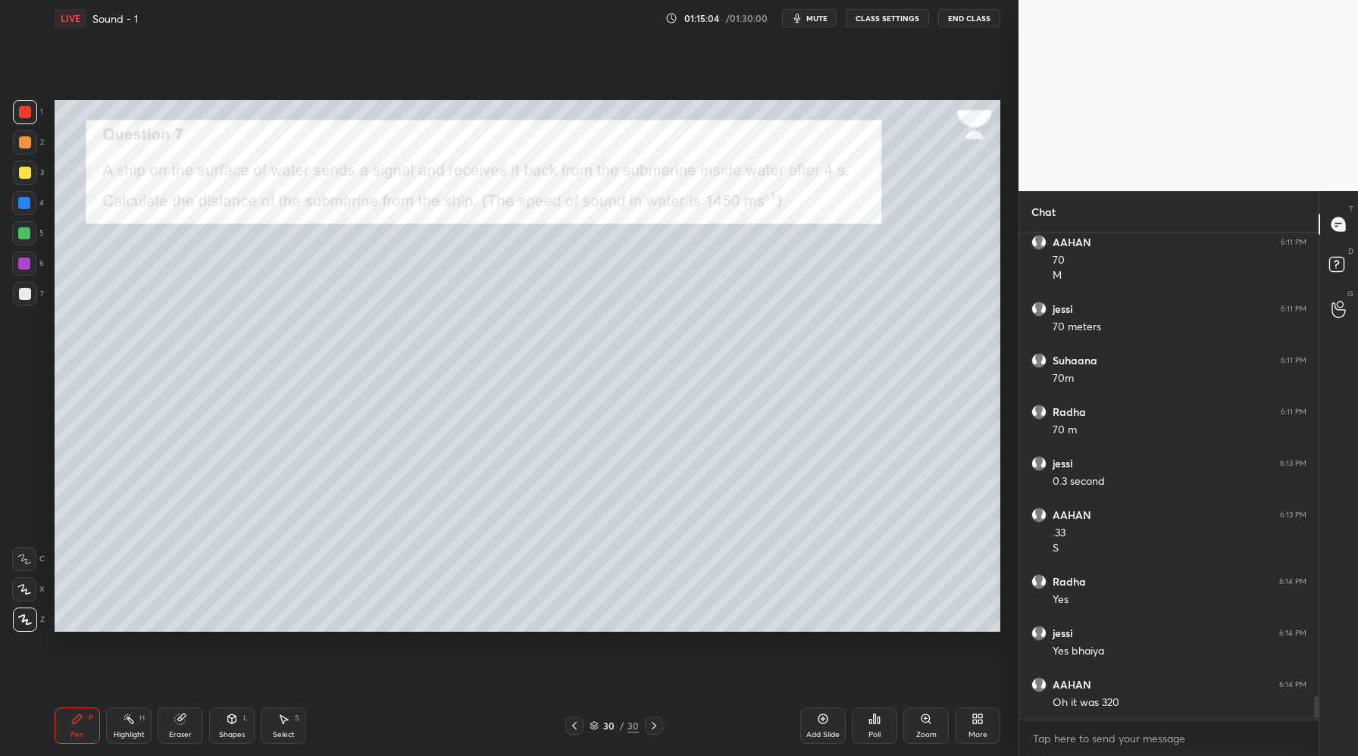
scroll to position [9718, 0]
drag, startPoint x: 20, startPoint y: 296, endPoint x: 52, endPoint y: 287, distance: 32.4
click at [22, 297] on div at bounding box center [25, 294] width 12 height 12
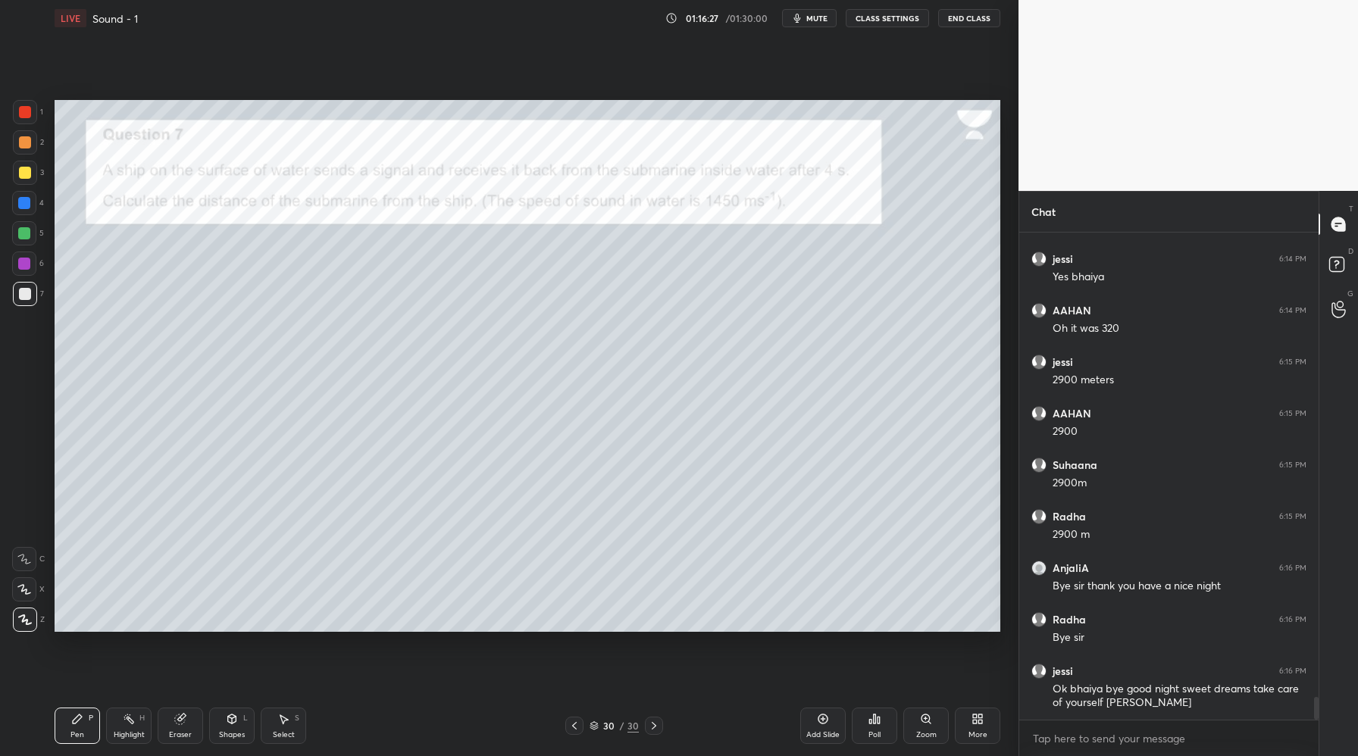
scroll to position [10092, 0]
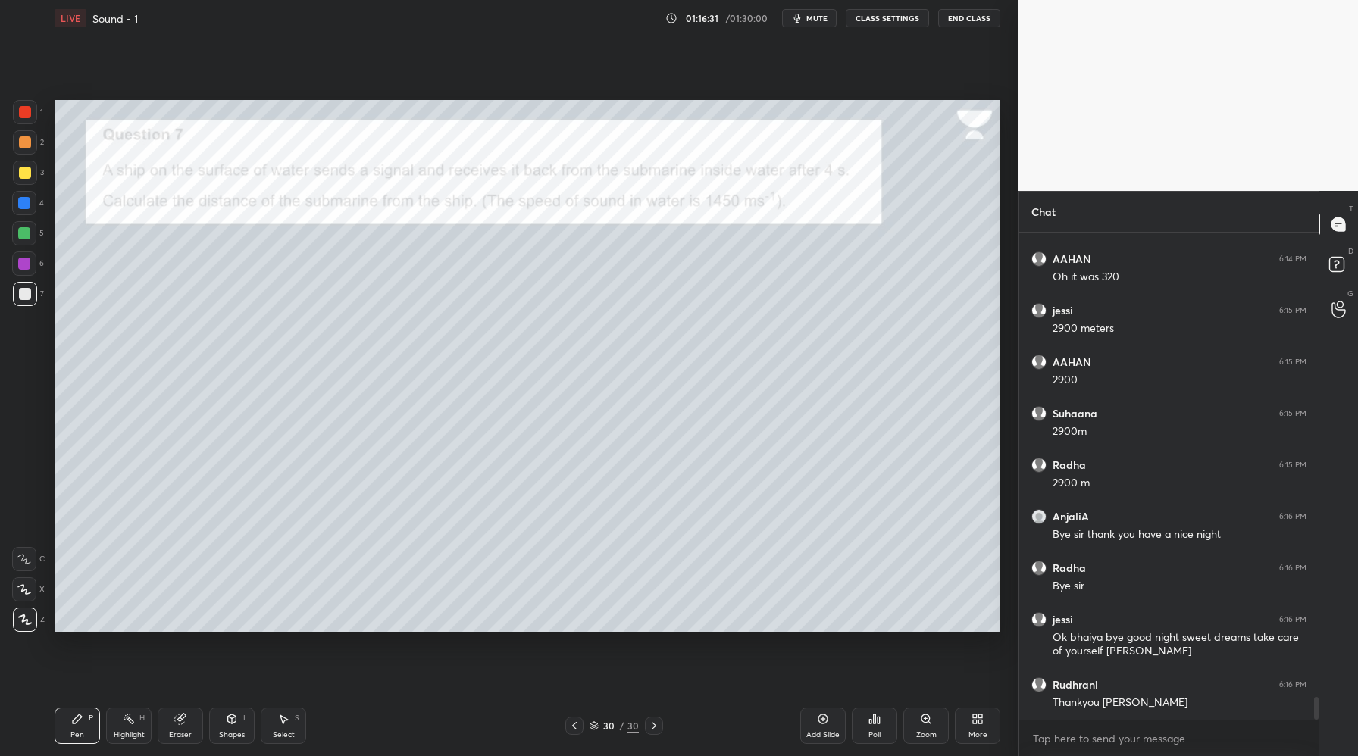
click at [963, 17] on button "End Class" at bounding box center [969, 18] width 62 height 18
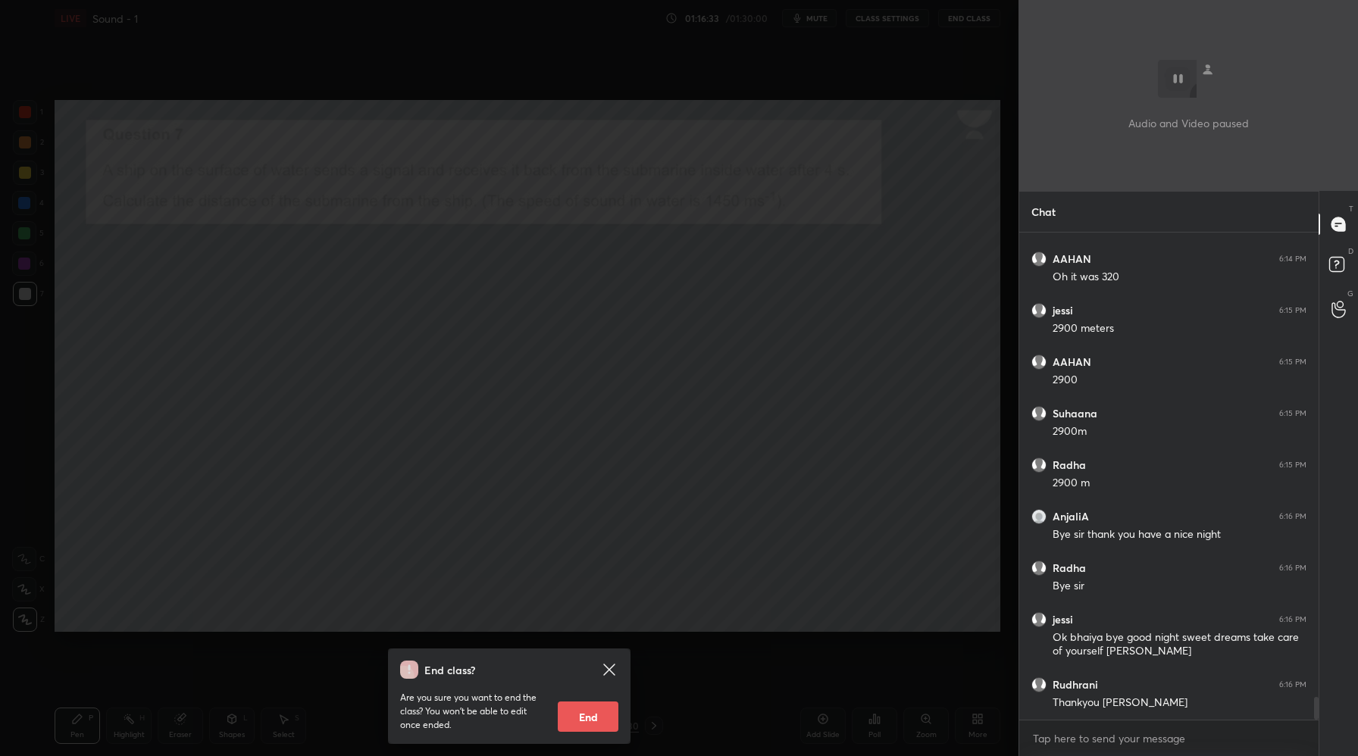
click at [592, 715] on button "End" at bounding box center [588, 717] width 61 height 30
type textarea "x"
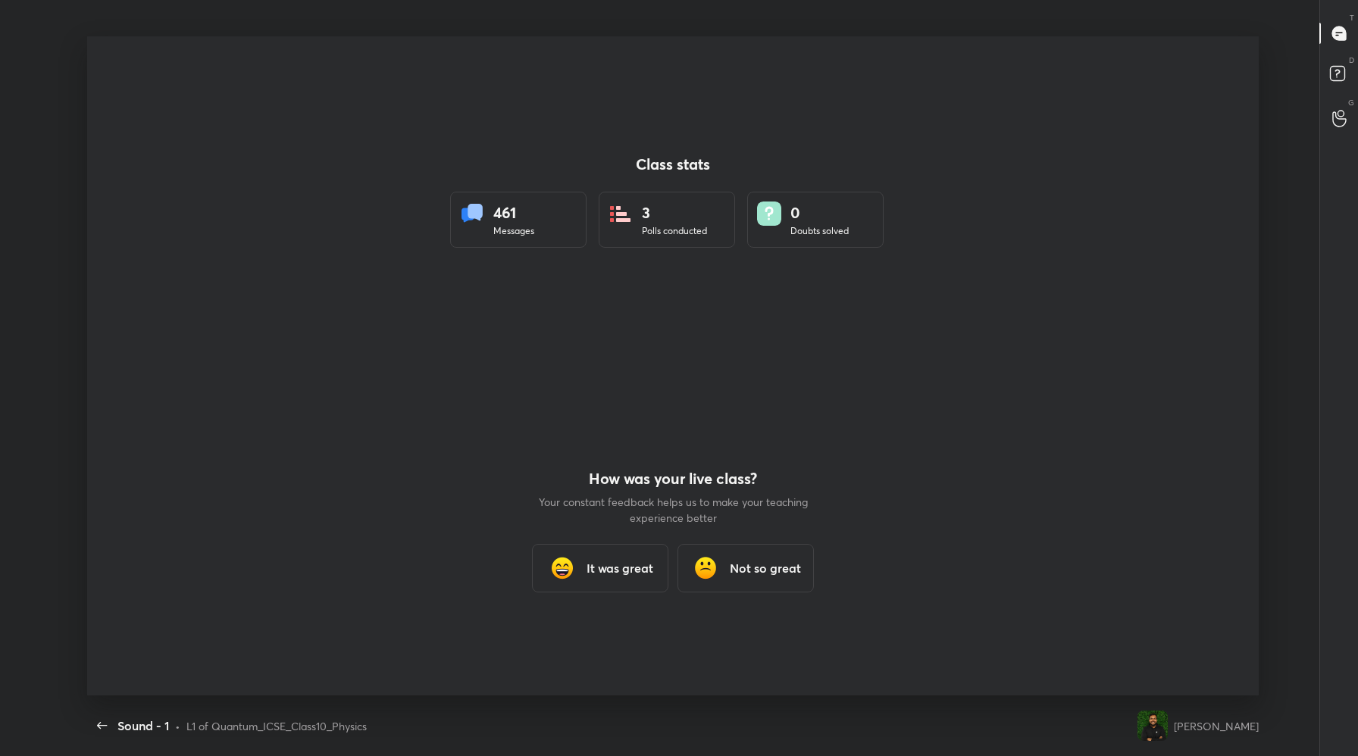
scroll to position [0, 0]
